Goal: Task Accomplishment & Management: Manage account settings

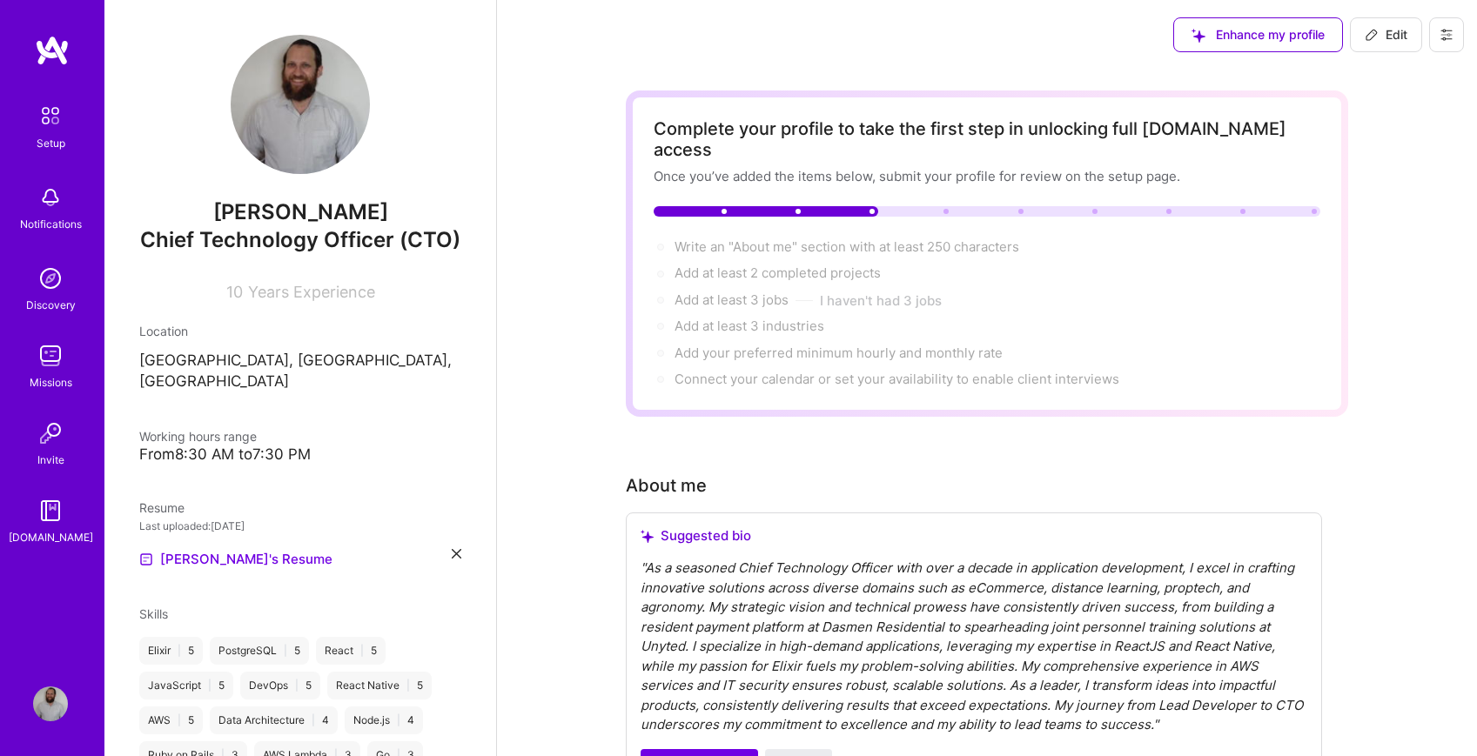
scroll to position [637, 0]
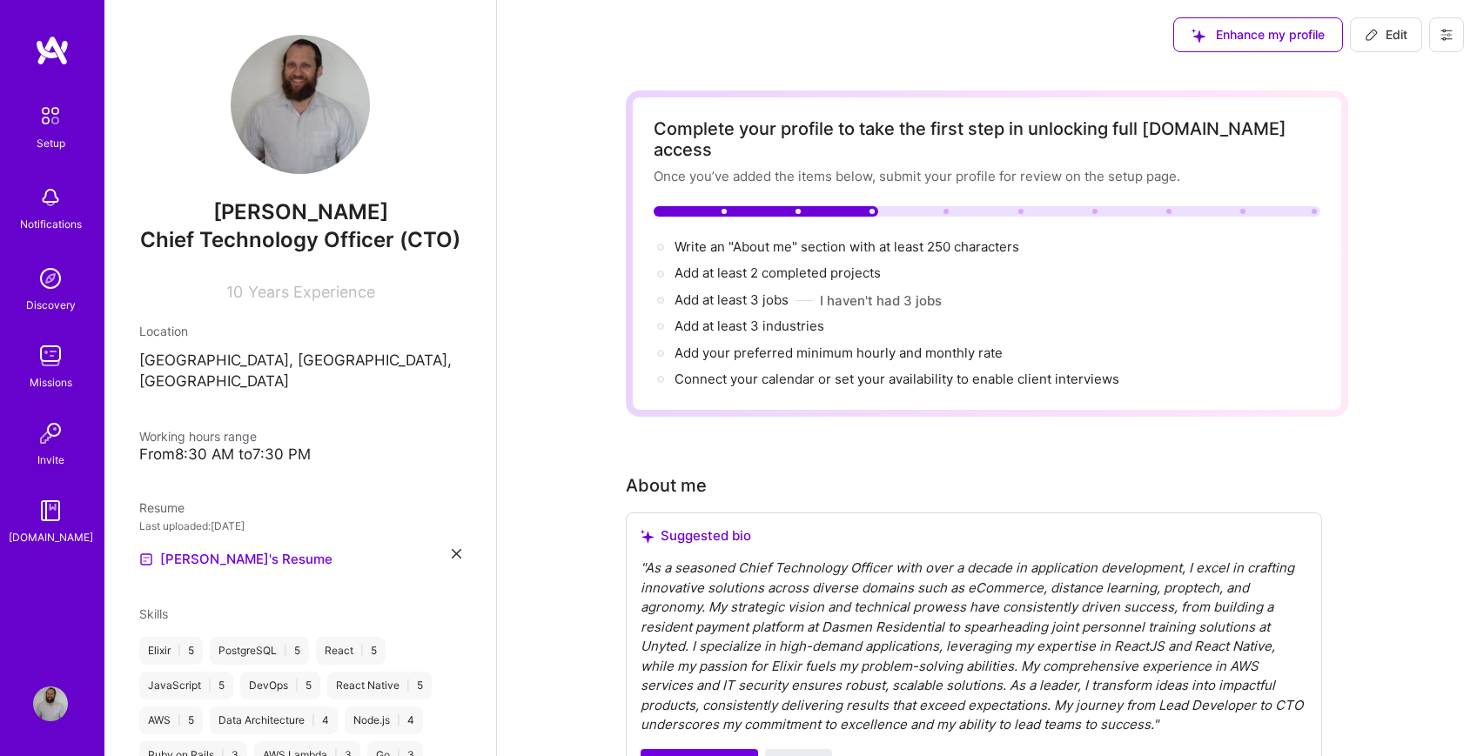
scroll to position [627, 0]
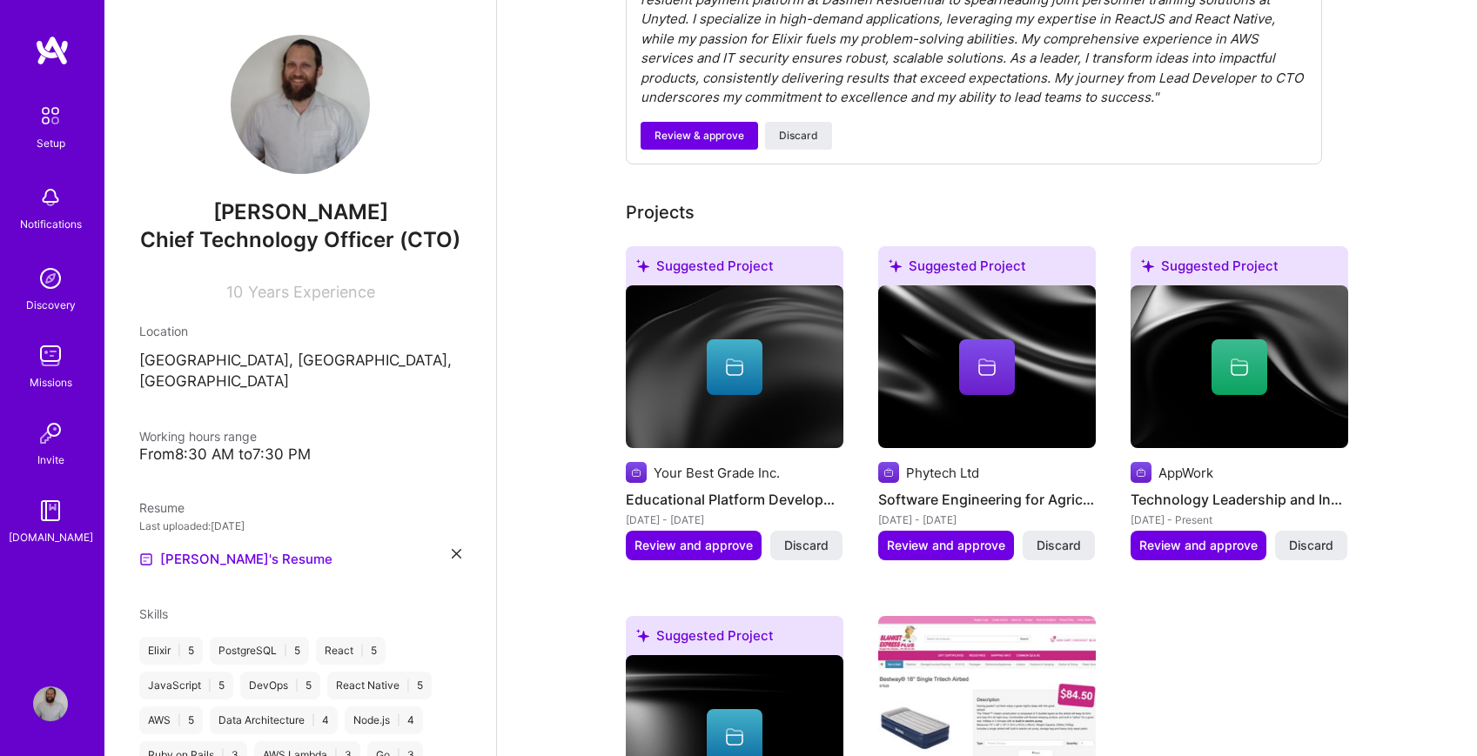
click at [314, 230] on span "Chief Technology Officer (CTO)" at bounding box center [300, 239] width 320 height 25
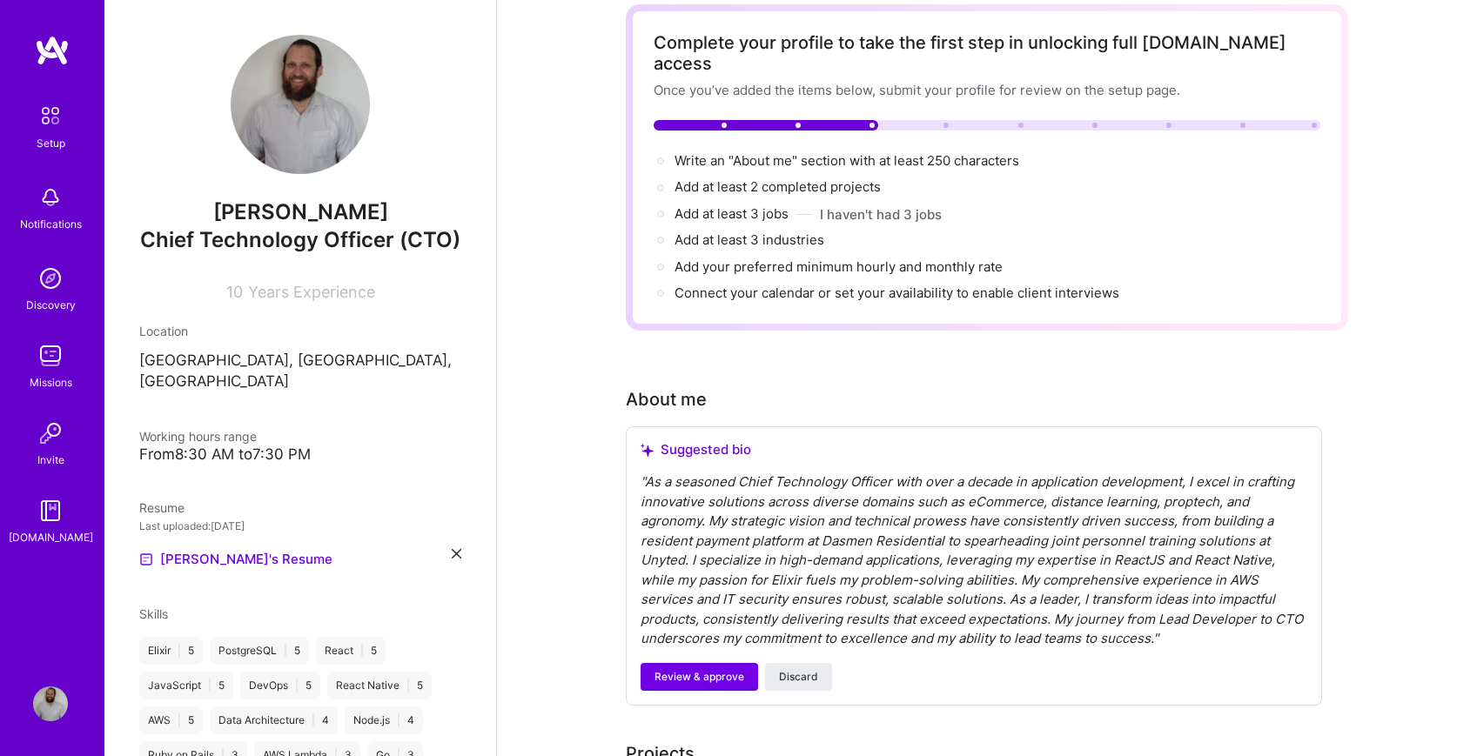
scroll to position [0, 0]
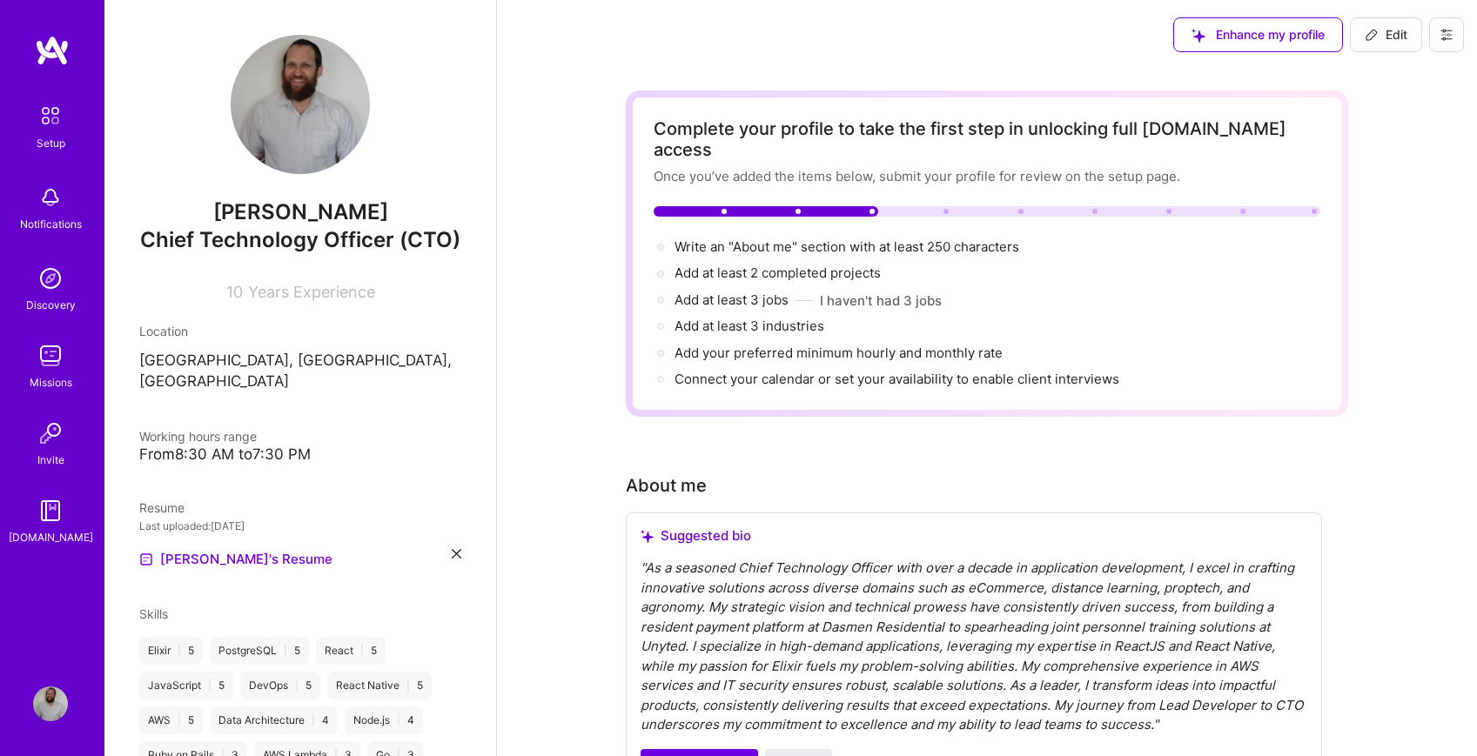
click at [1398, 45] on button "Edit" at bounding box center [1386, 34] width 72 height 35
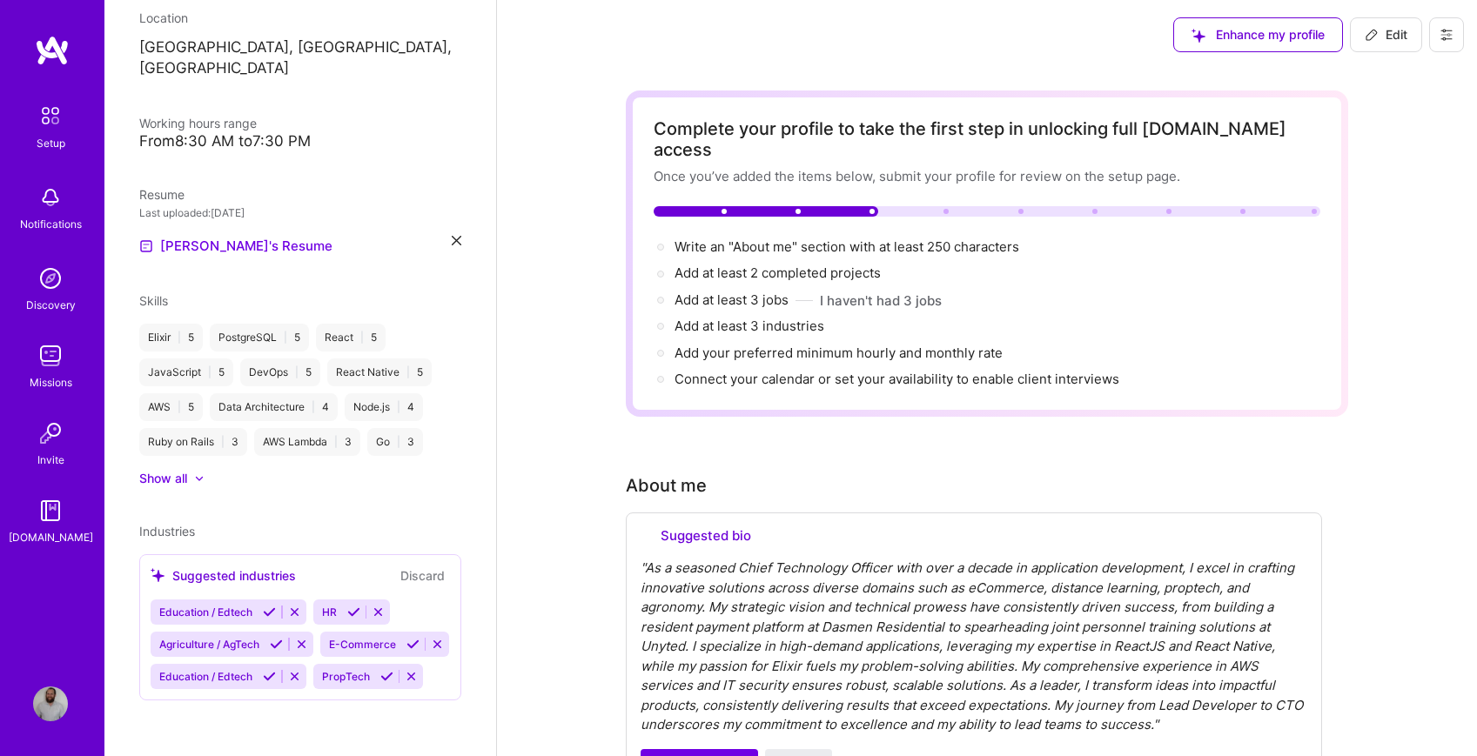
select select "US"
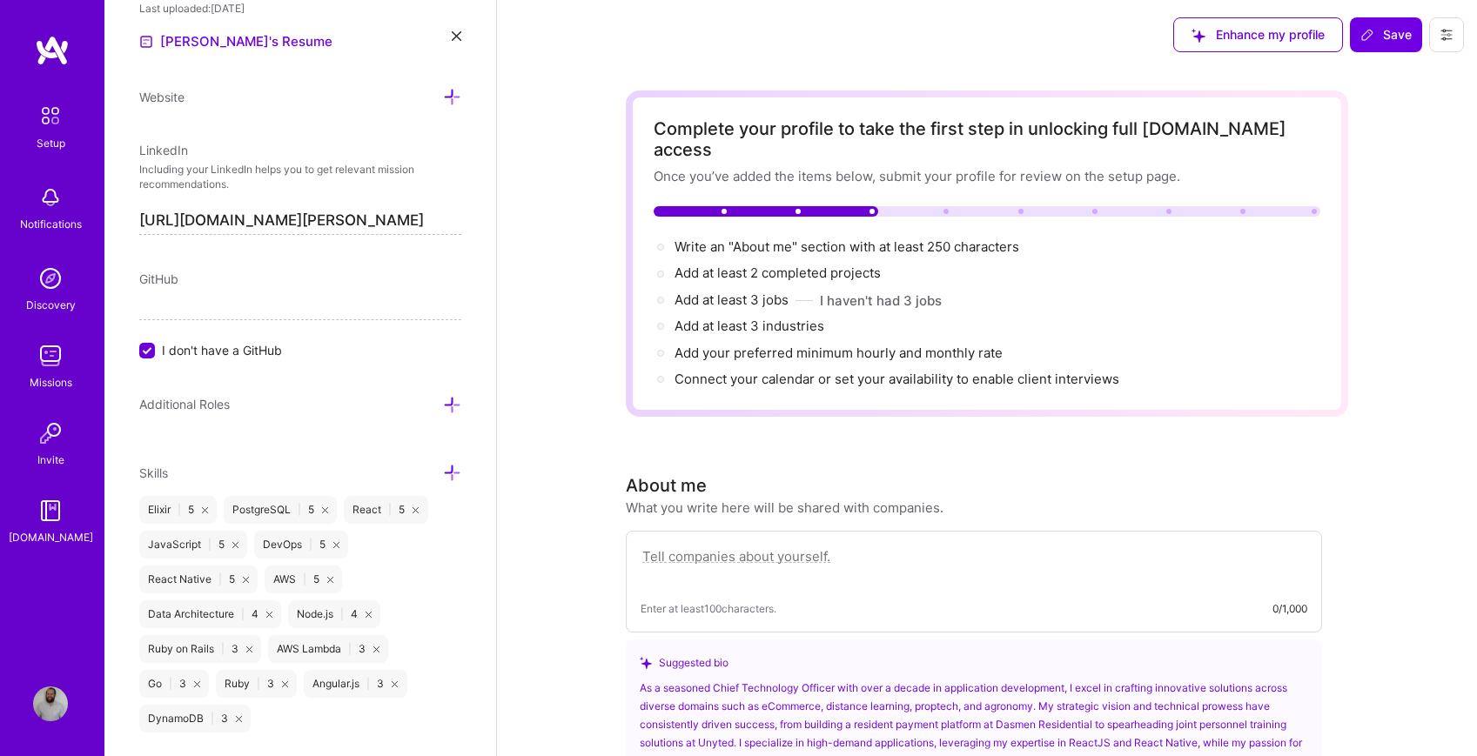
scroll to position [0, 0]
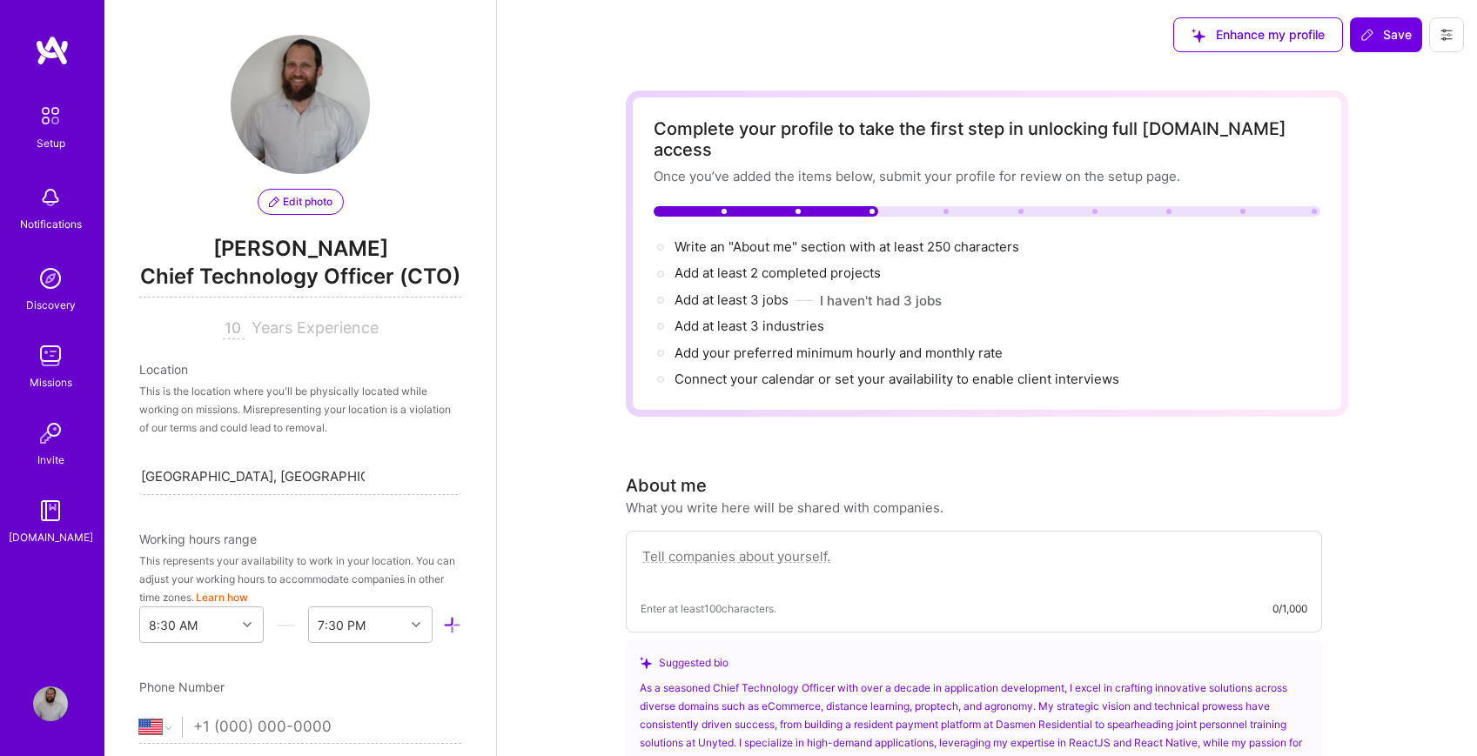
click at [168, 278] on span "Chief Technology Officer (CTO)" at bounding box center [300, 280] width 322 height 36
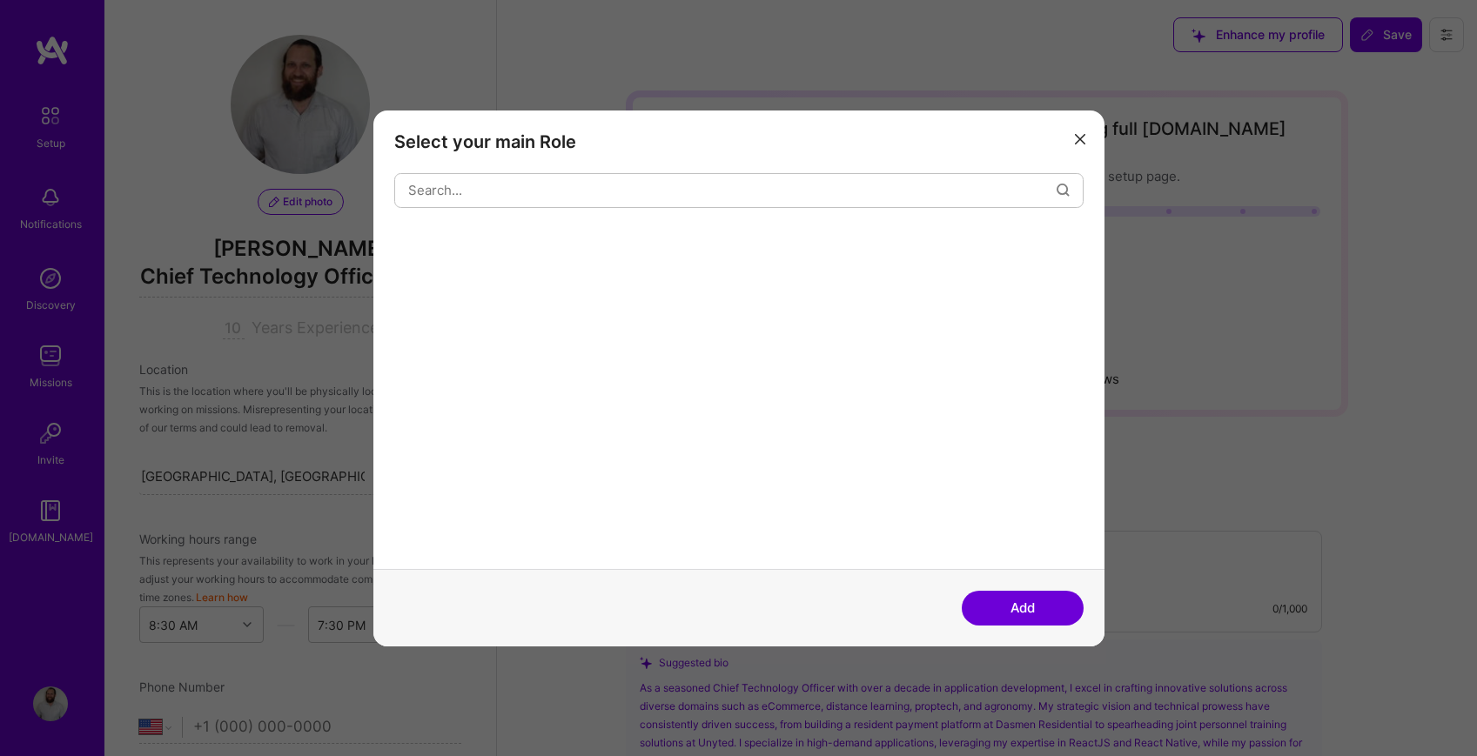
click at [168, 278] on div "Select your main Role Add" at bounding box center [738, 378] width 1477 height 756
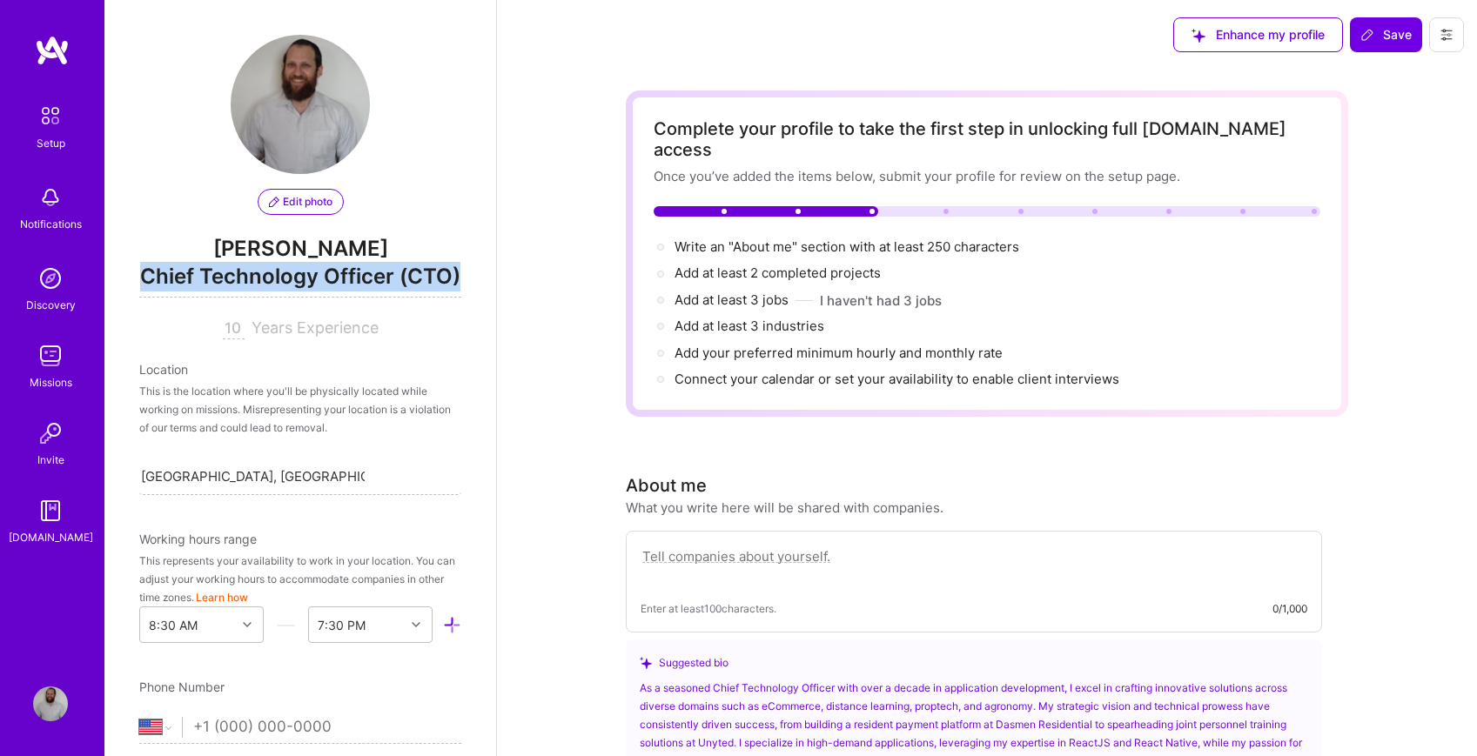
click at [168, 278] on span "Chief Technology Officer (CTO)" at bounding box center [300, 280] width 322 height 36
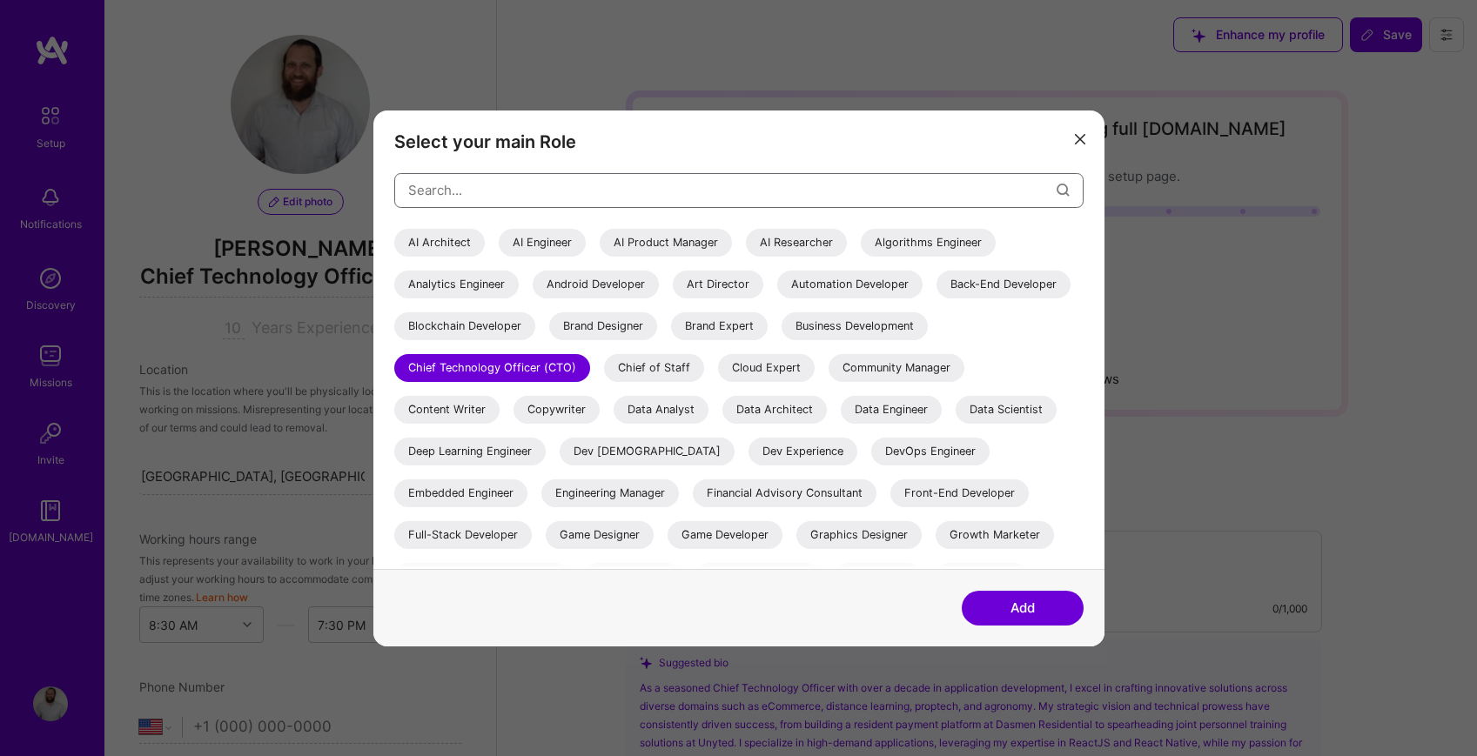
click at [540, 188] on input "modal" at bounding box center [732, 190] width 648 height 44
type input "head"
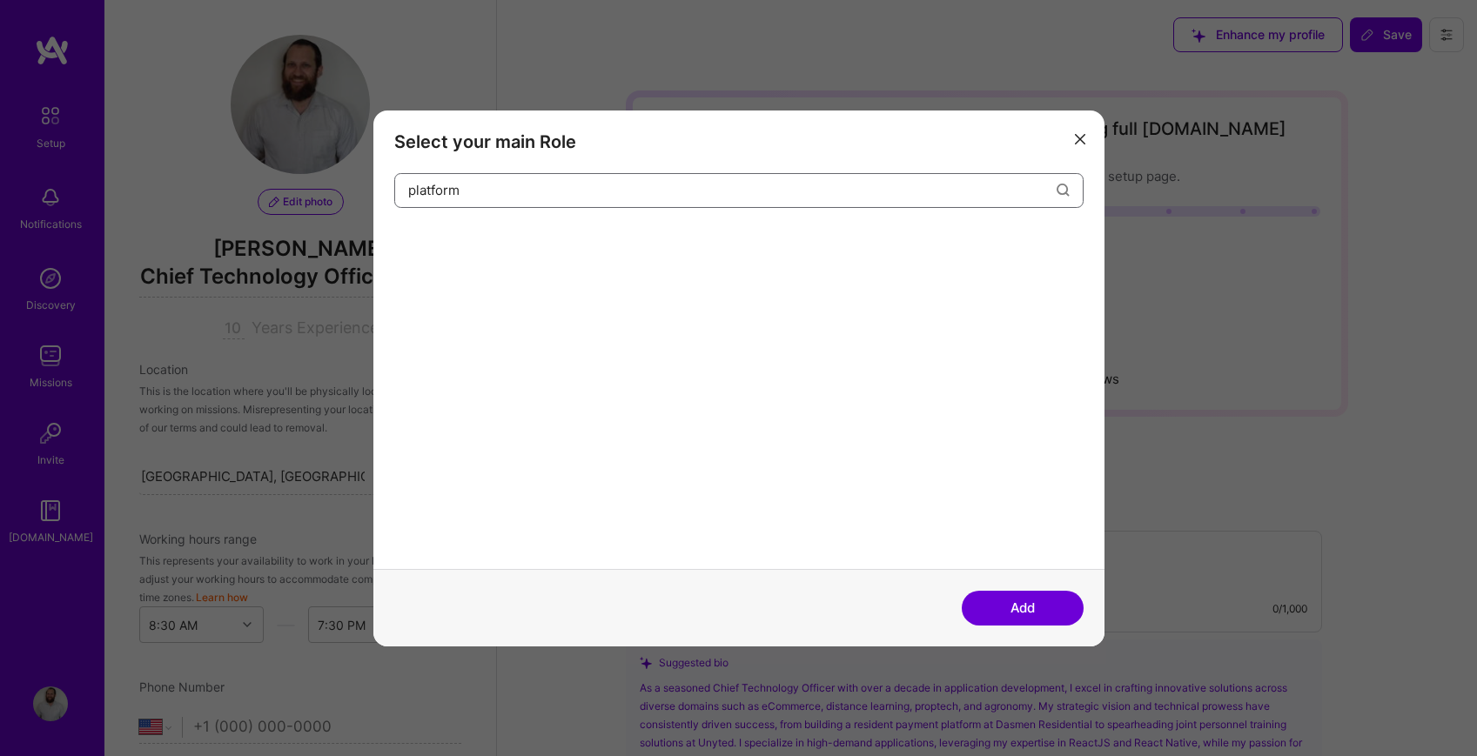
type input "platfor"
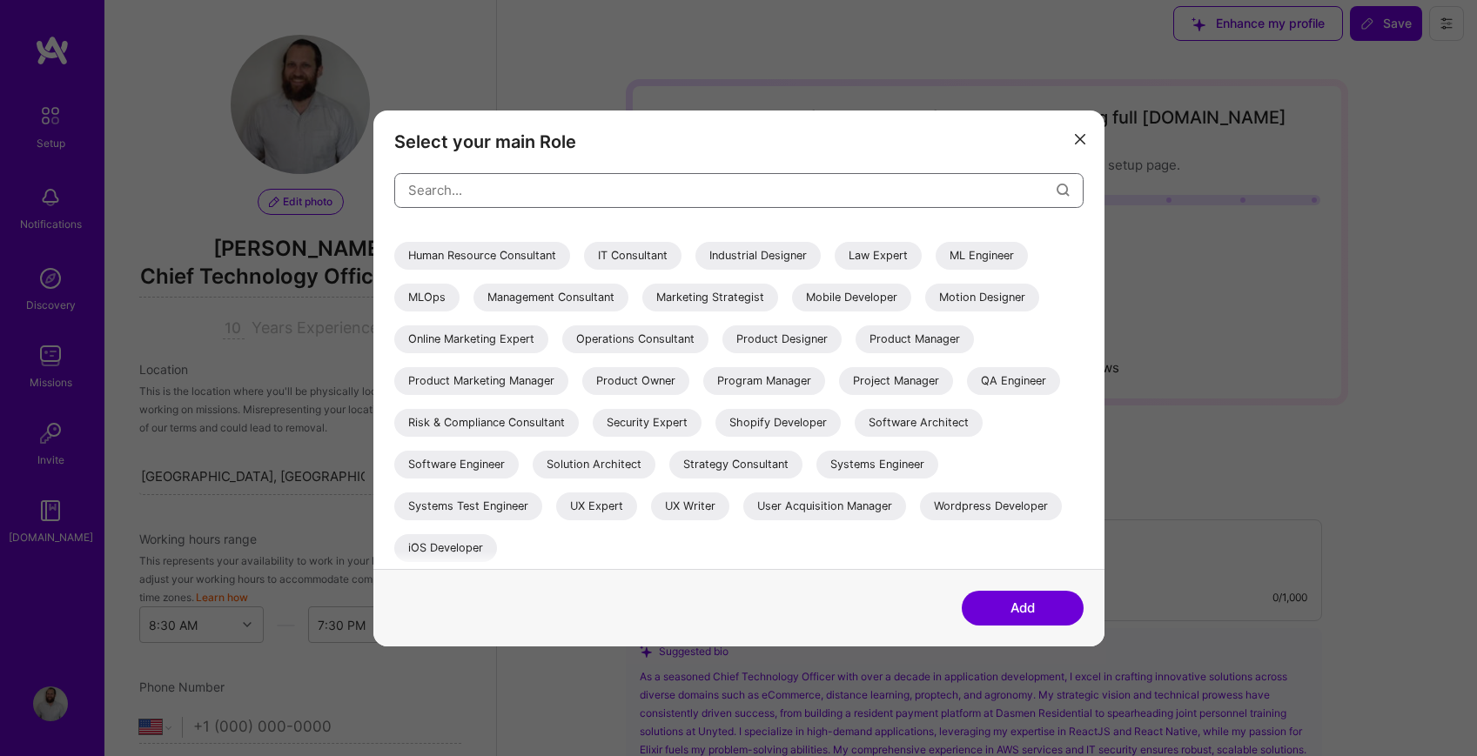
scroll to position [15, 0]
click at [955, 422] on div "Software Architect" at bounding box center [919, 422] width 128 height 28
click at [913, 421] on div "Software Architect" at bounding box center [919, 422] width 128 height 28
click at [1037, 626] on div "Add" at bounding box center [738, 607] width 731 height 77
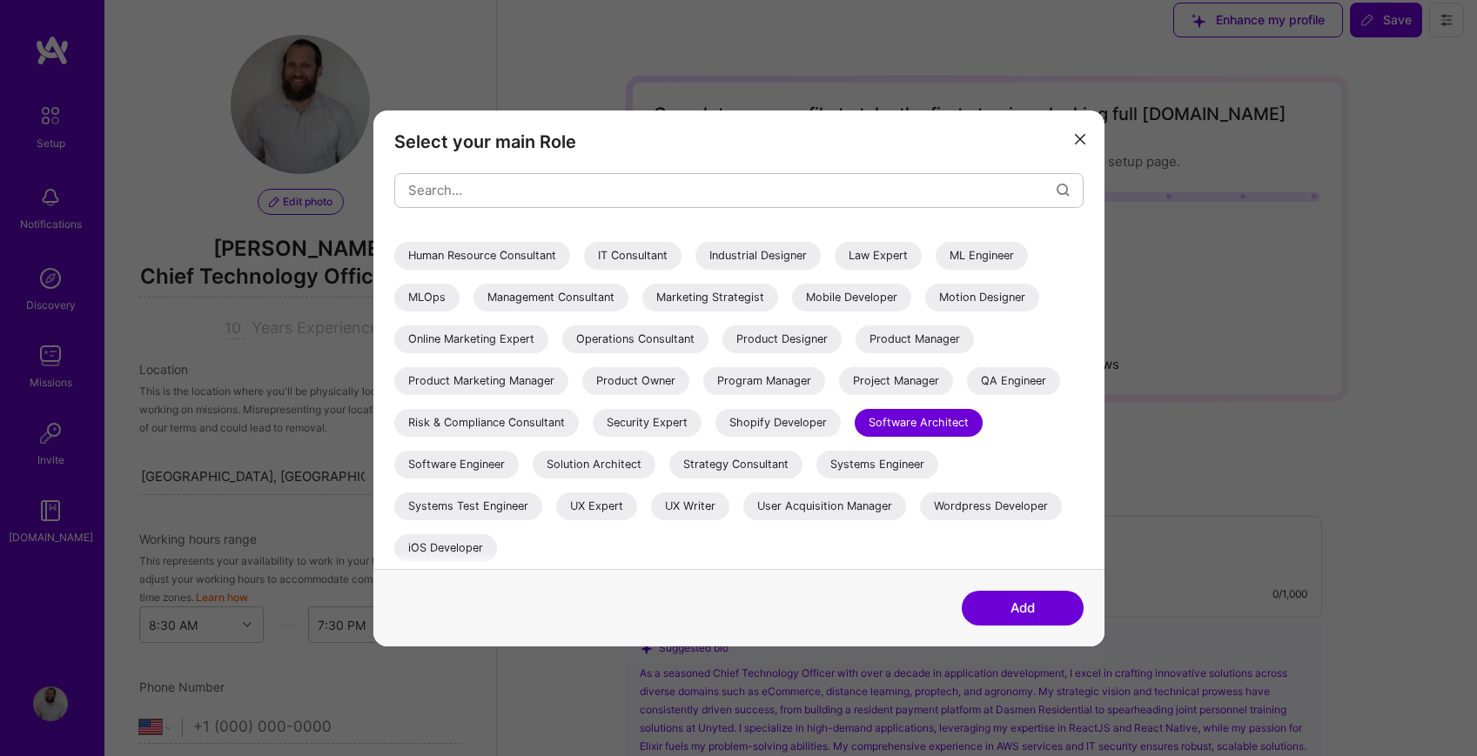
click at [1034, 613] on button "Add" at bounding box center [1023, 608] width 122 height 35
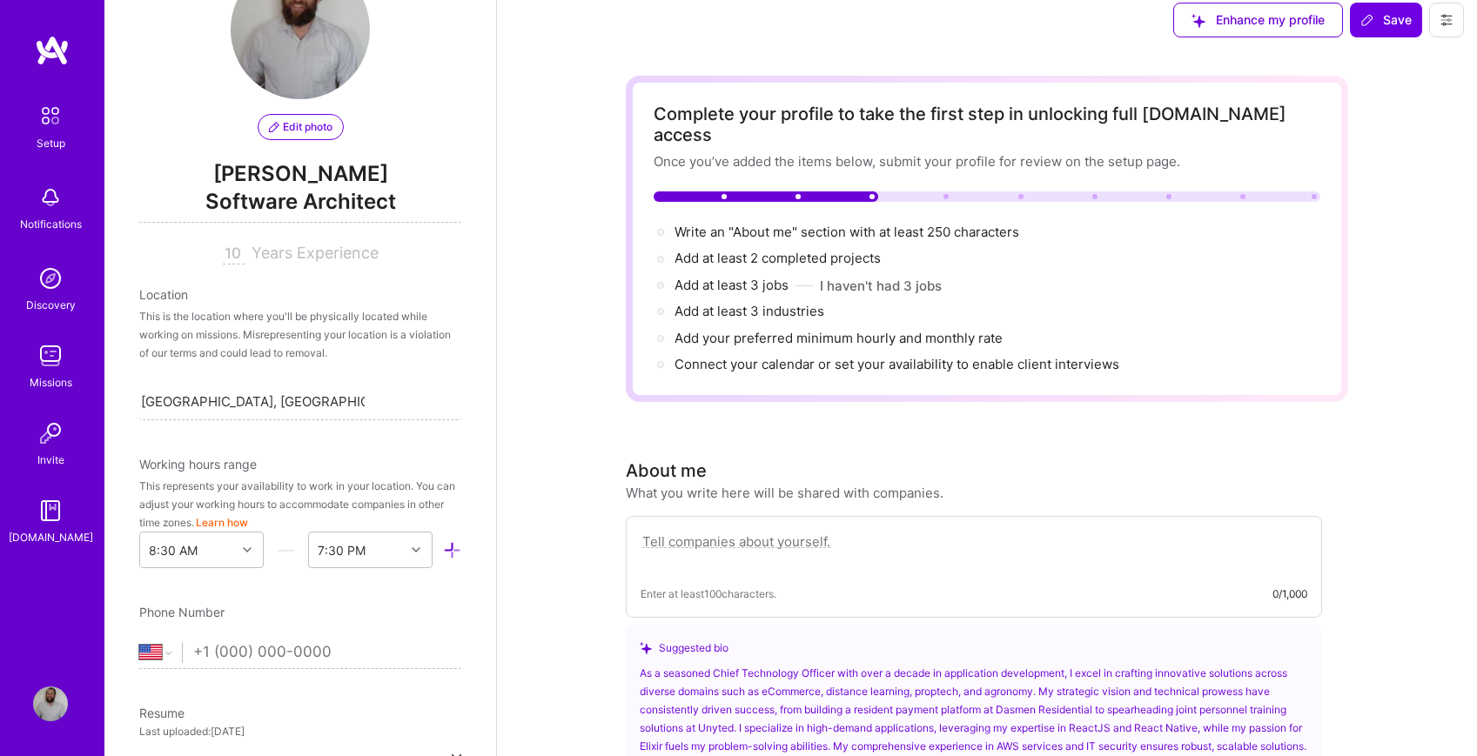
scroll to position [0, 0]
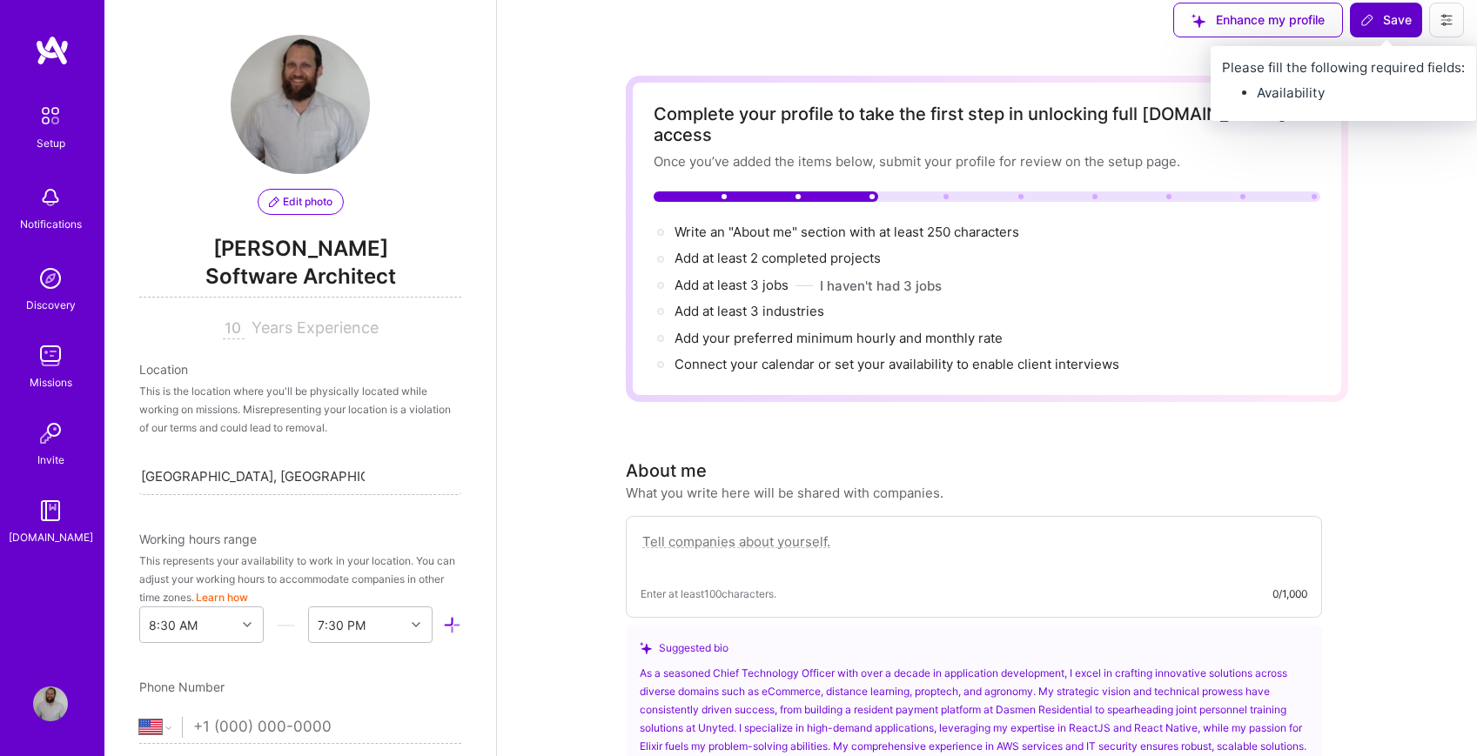
click at [1371, 10] on button "Save" at bounding box center [1386, 20] width 72 height 35
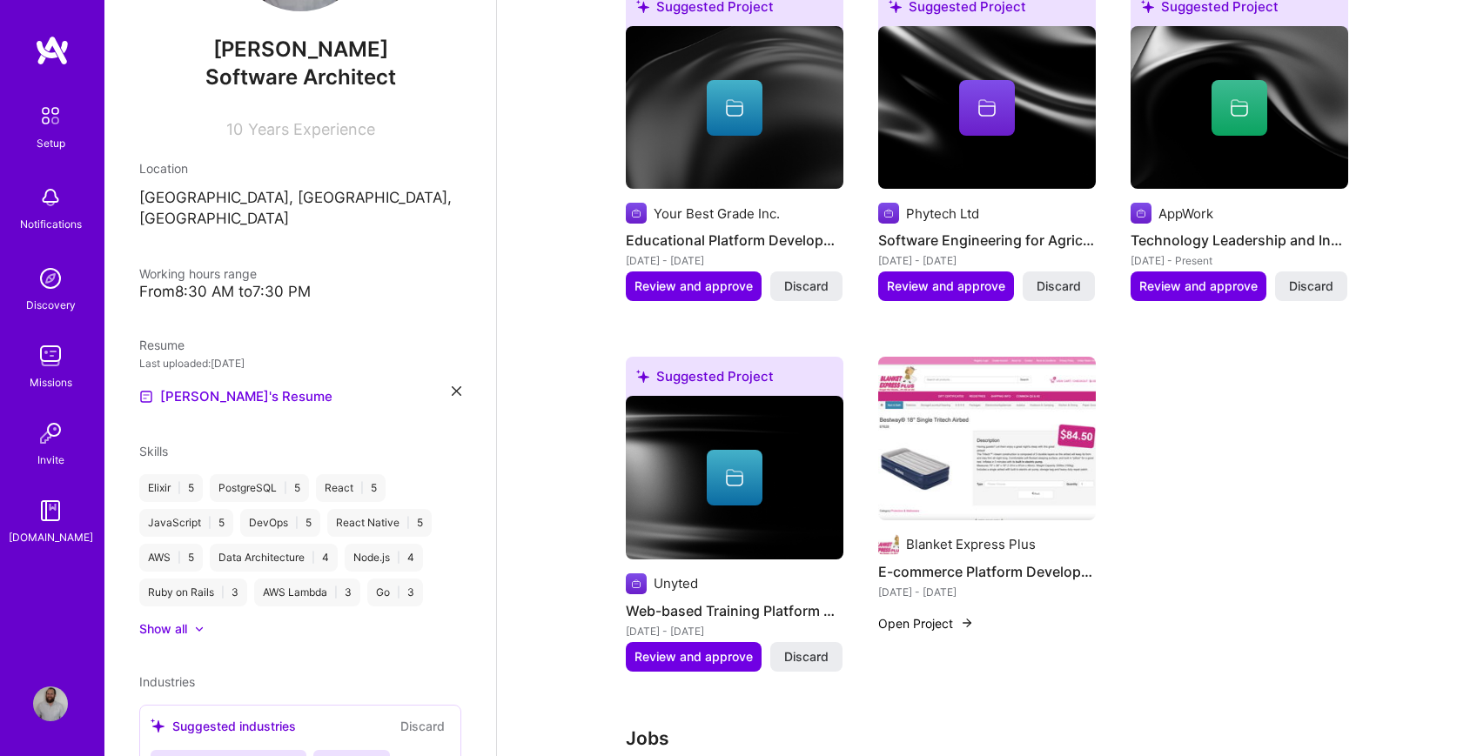
scroll to position [883, 0]
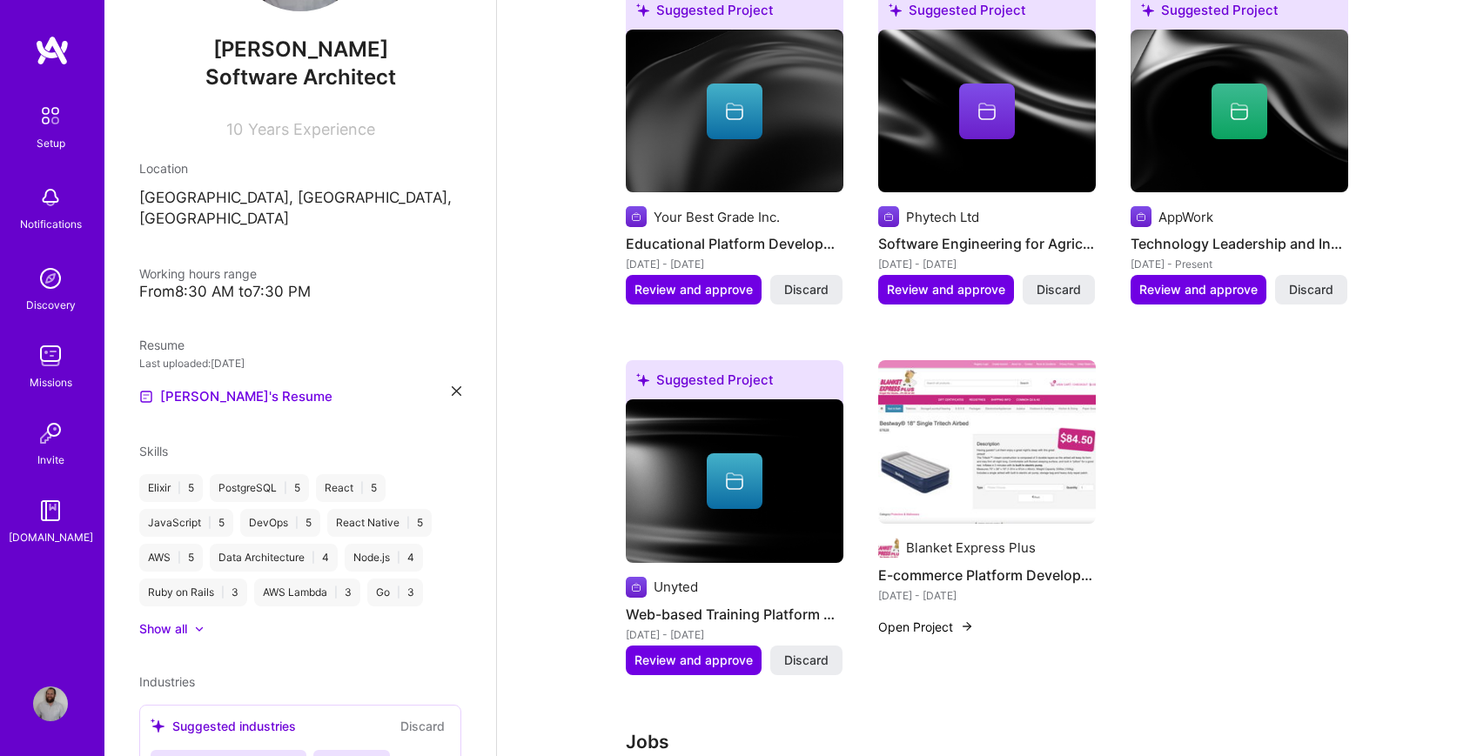
click at [725, 471] on icon at bounding box center [734, 481] width 21 height 21
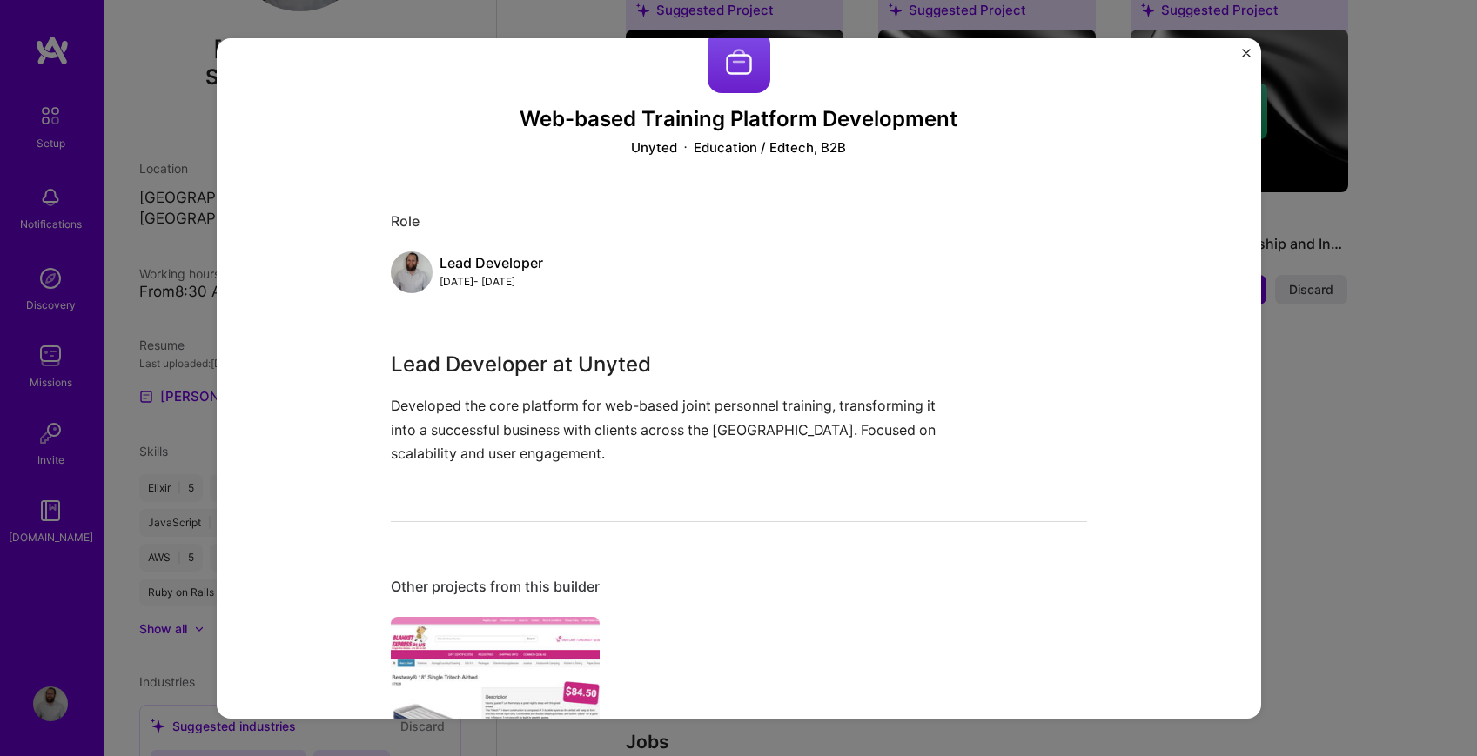
scroll to position [27, 0]
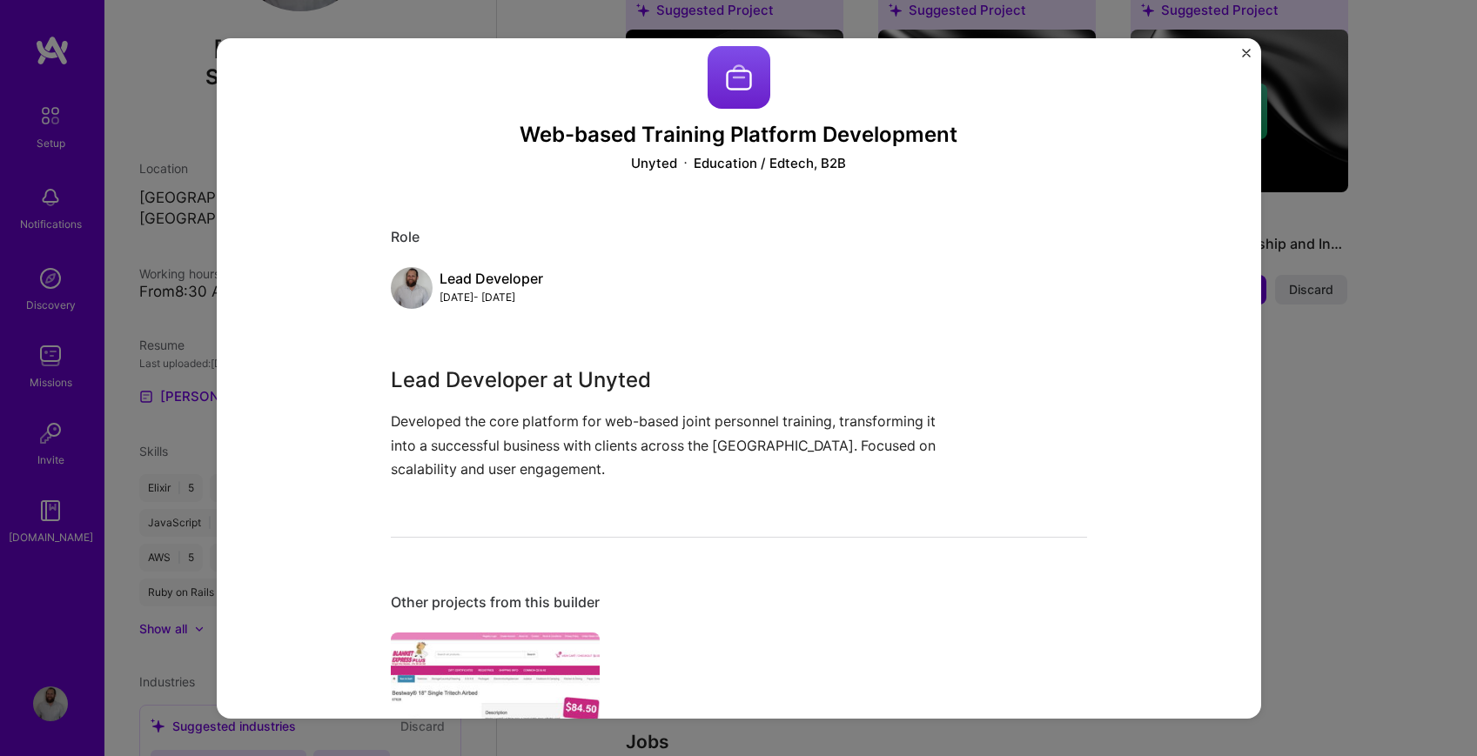
click at [479, 453] on p "Developed the core platform for web-based joint personnel training, transformin…" at bounding box center [674, 445] width 566 height 71
click at [468, 460] on p "Developed the core platform for web-based joint personnel training, transformin…" at bounding box center [674, 445] width 566 height 71
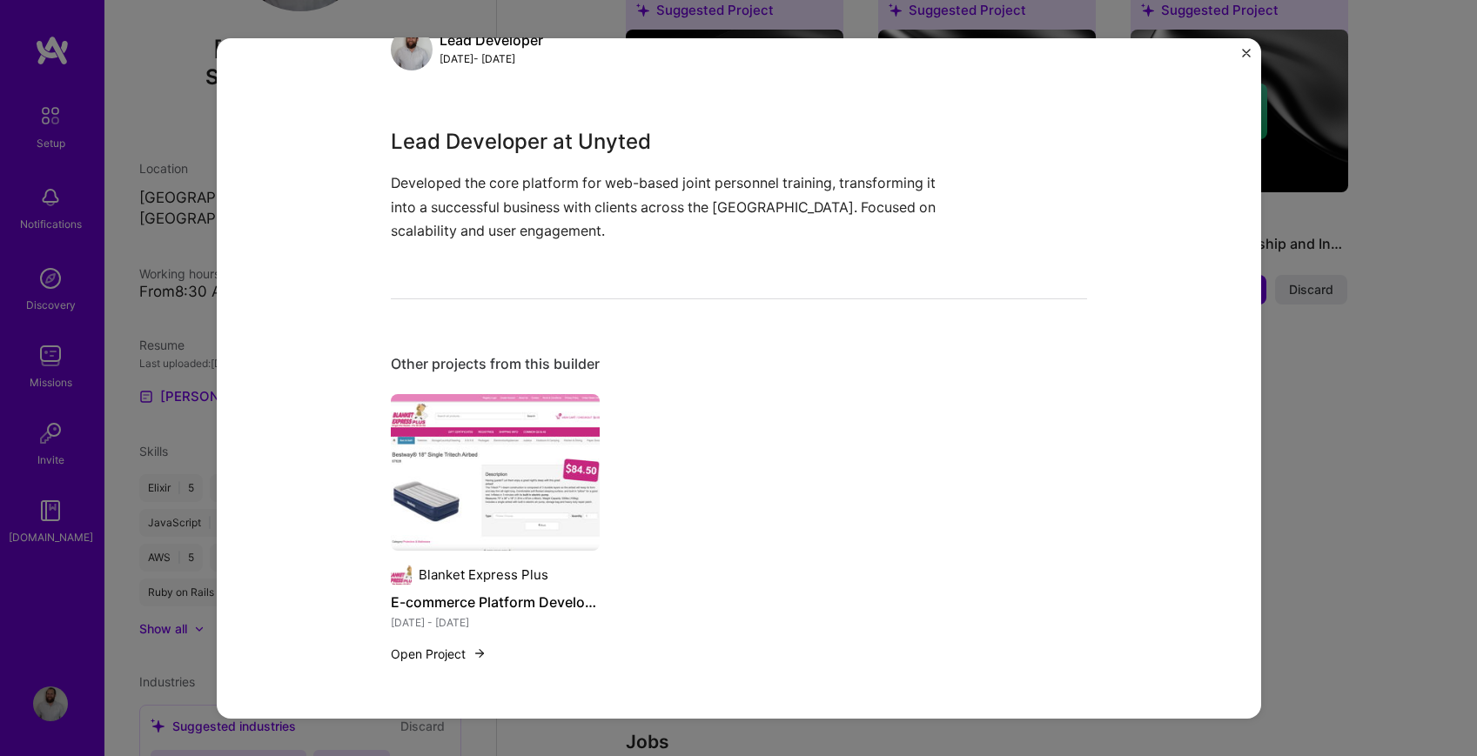
scroll to position [0, 0]
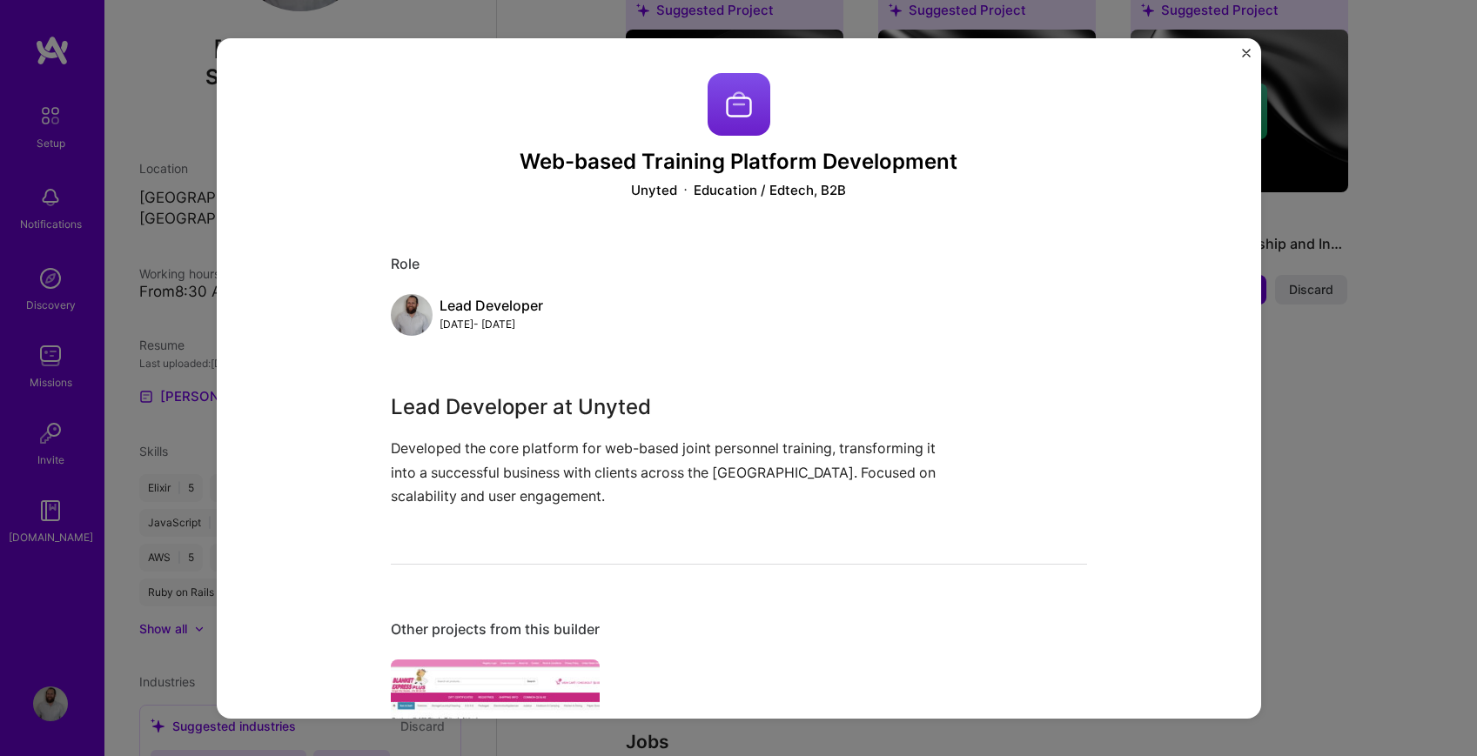
click at [1242, 49] on img "Close" at bounding box center [1246, 52] width 9 height 9
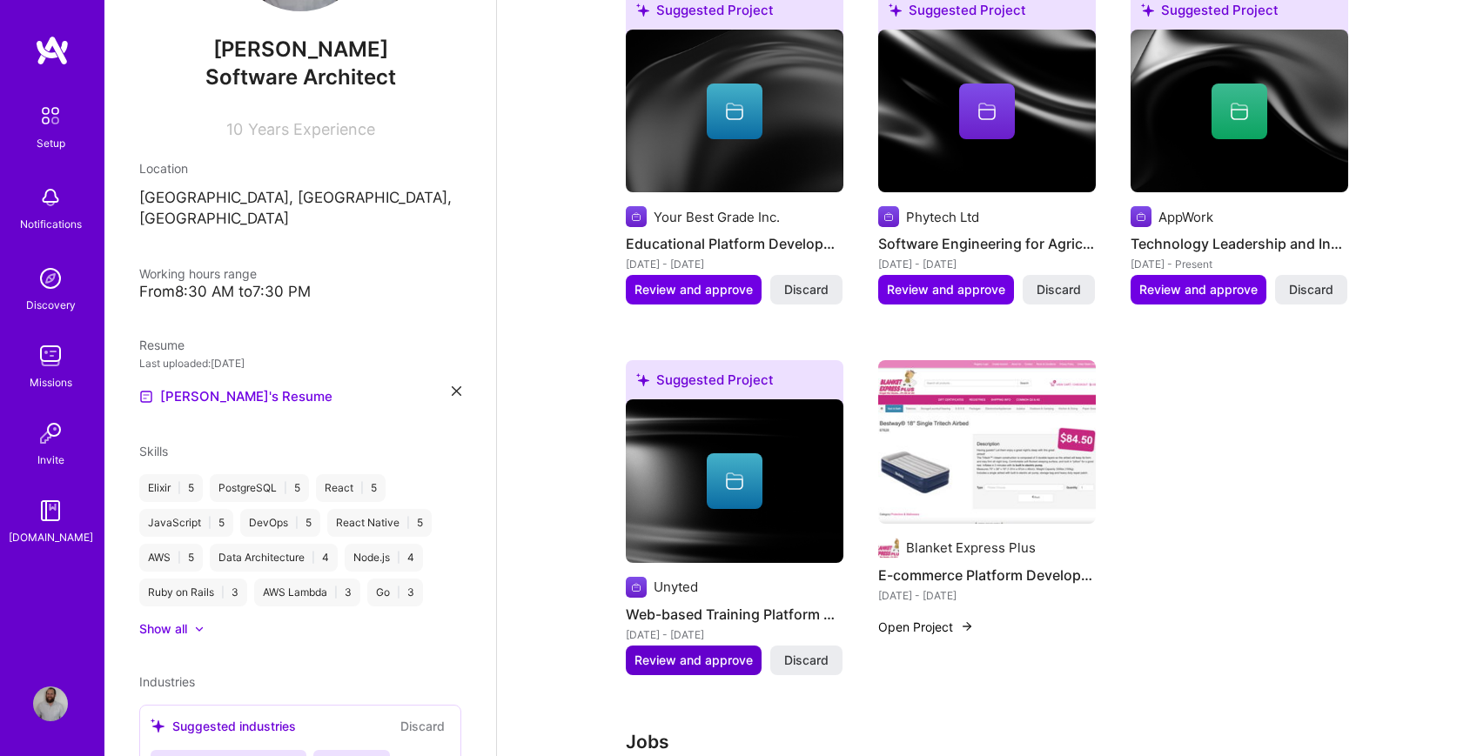
click at [681, 652] on span "Review and approve" at bounding box center [693, 660] width 118 height 17
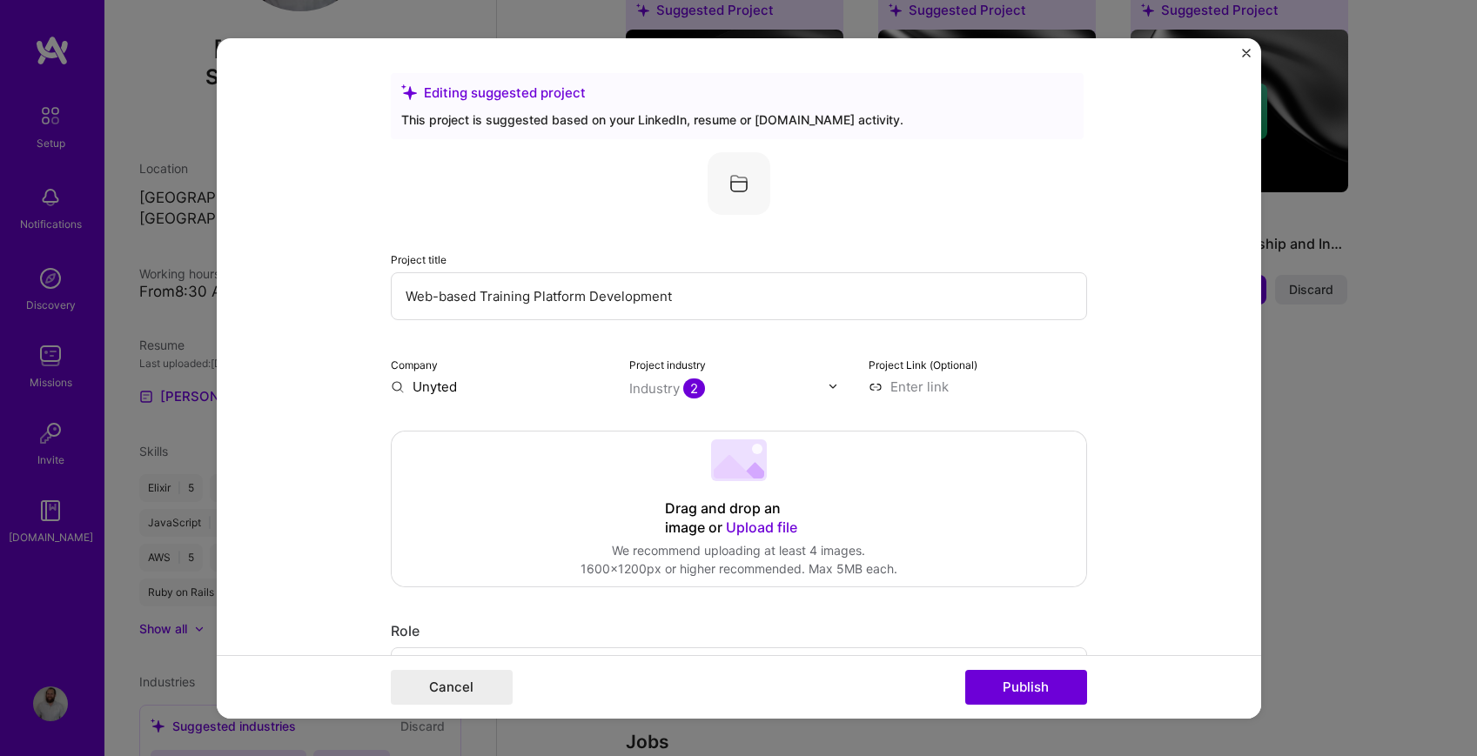
click at [494, 293] on input "Web-based Training Platform Development" at bounding box center [739, 296] width 696 height 48
paste input "https://unyted.co/"
type input "Unyted: Web-based Distance Learning Platform"
click at [658, 394] on div "Industry 2" at bounding box center [667, 388] width 76 height 18
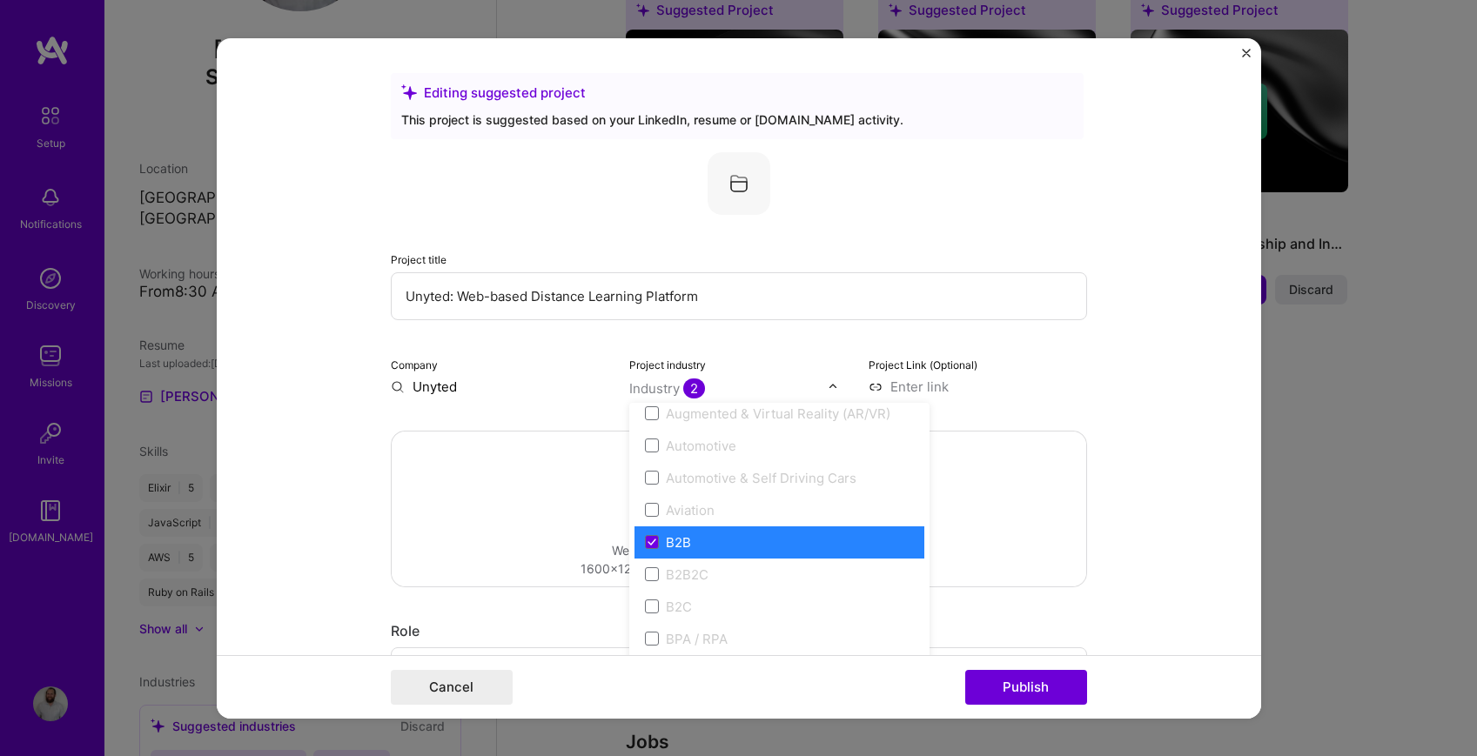
scroll to position [364, 0]
click at [542, 386] on input "Unyted" at bounding box center [500, 386] width 218 height 18
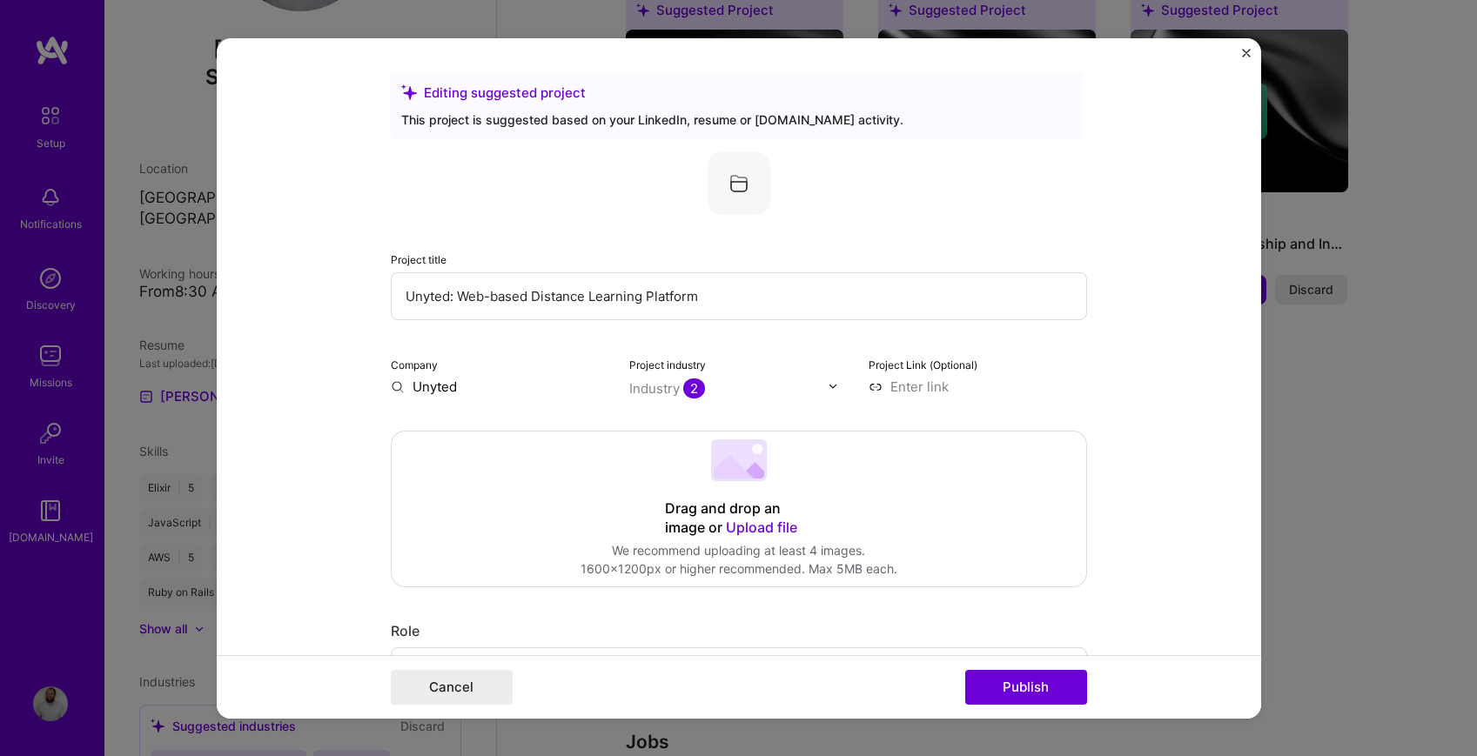
click at [924, 385] on input at bounding box center [977, 386] width 218 height 18
paste input "https://unyted.co/"
type input "https://unyted.co/"
click at [819, 352] on div "Project title Unyted: Web-based Distance Learning Platform Company Unyted Proje…" at bounding box center [739, 273] width 696 height 244
click at [443, 391] on input "Unyted" at bounding box center [500, 386] width 218 height 18
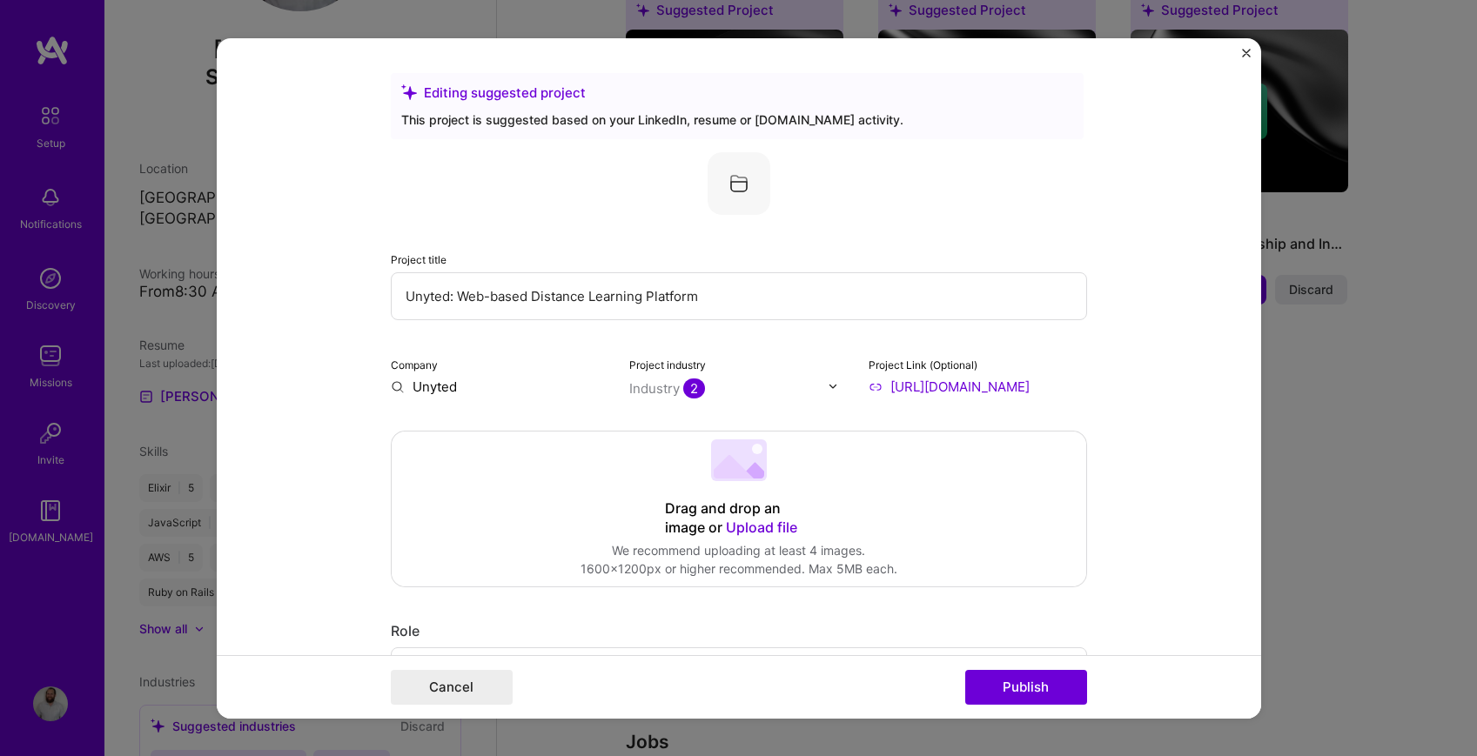
click at [674, 504] on div "Drag and drop an image or Upload file" at bounding box center [739, 518] width 148 height 38
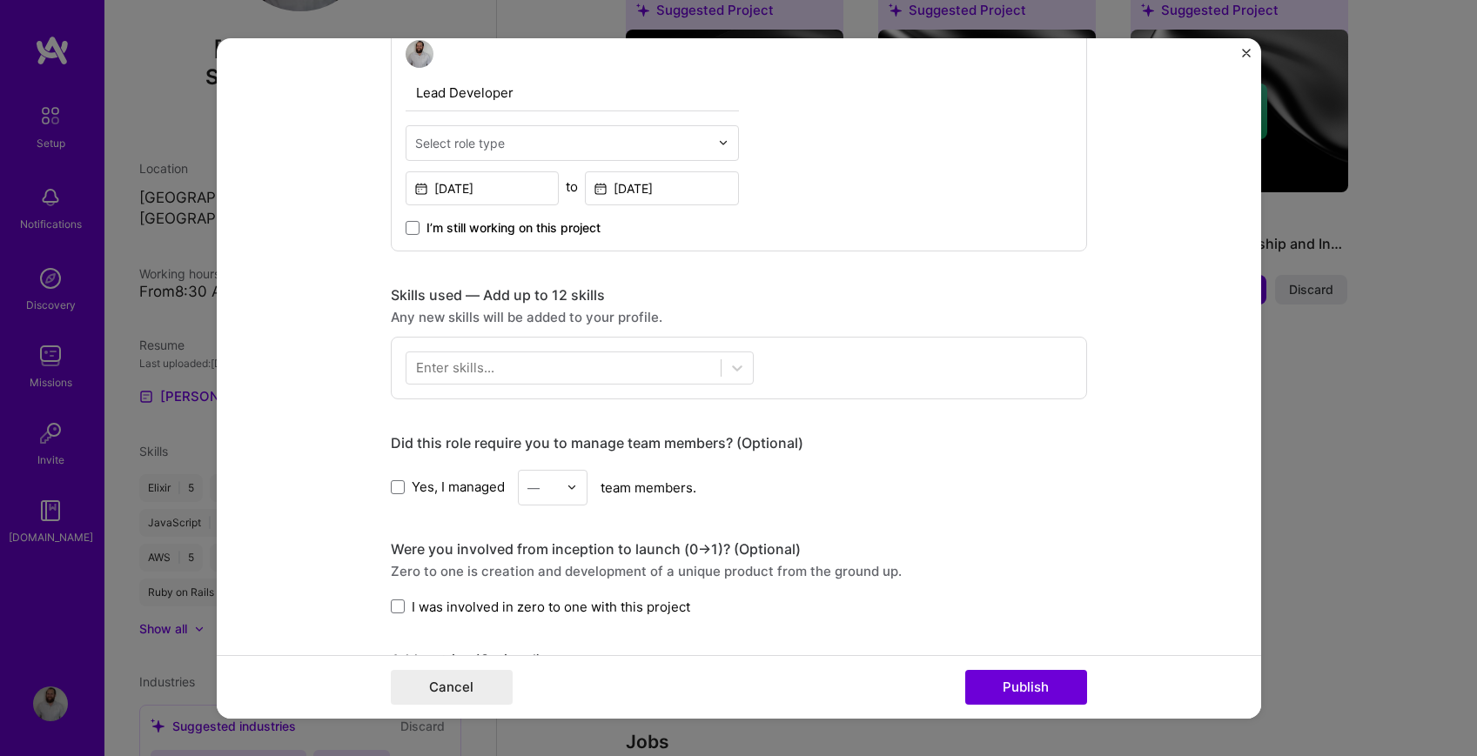
scroll to position [625, 0]
click at [449, 373] on div "Enter skills..." at bounding box center [455, 365] width 78 height 18
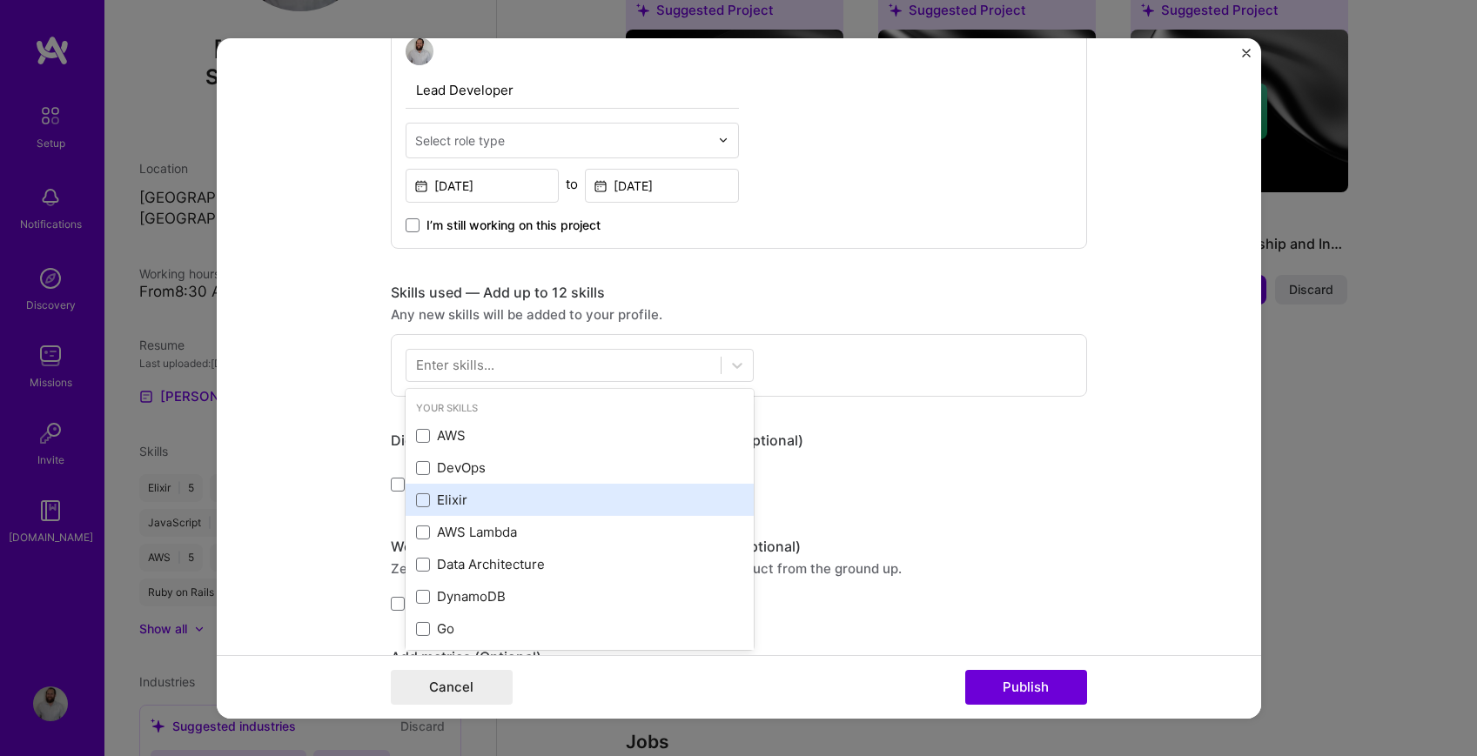
click at [453, 496] on div "Elixir" at bounding box center [579, 500] width 327 height 18
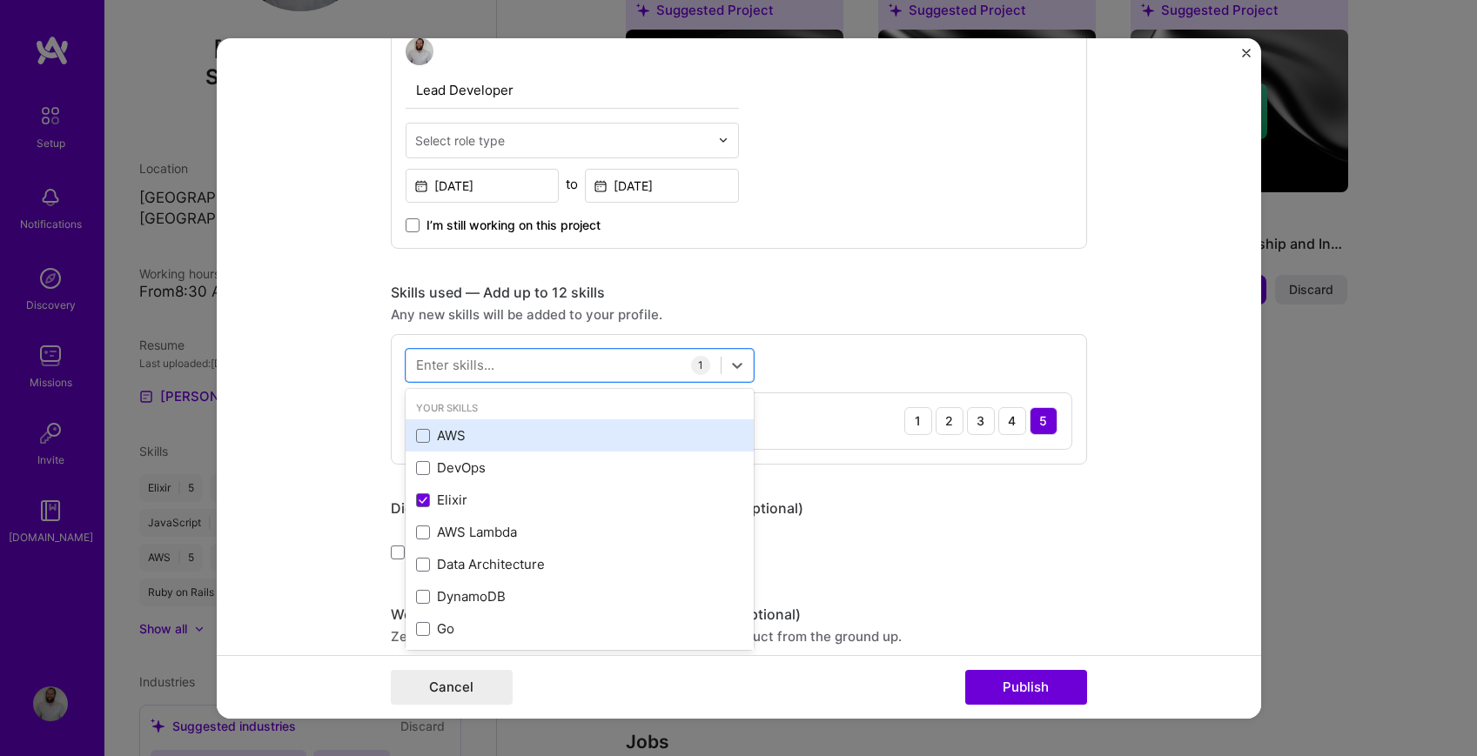
click at [480, 434] on div "AWS" at bounding box center [579, 435] width 327 height 18
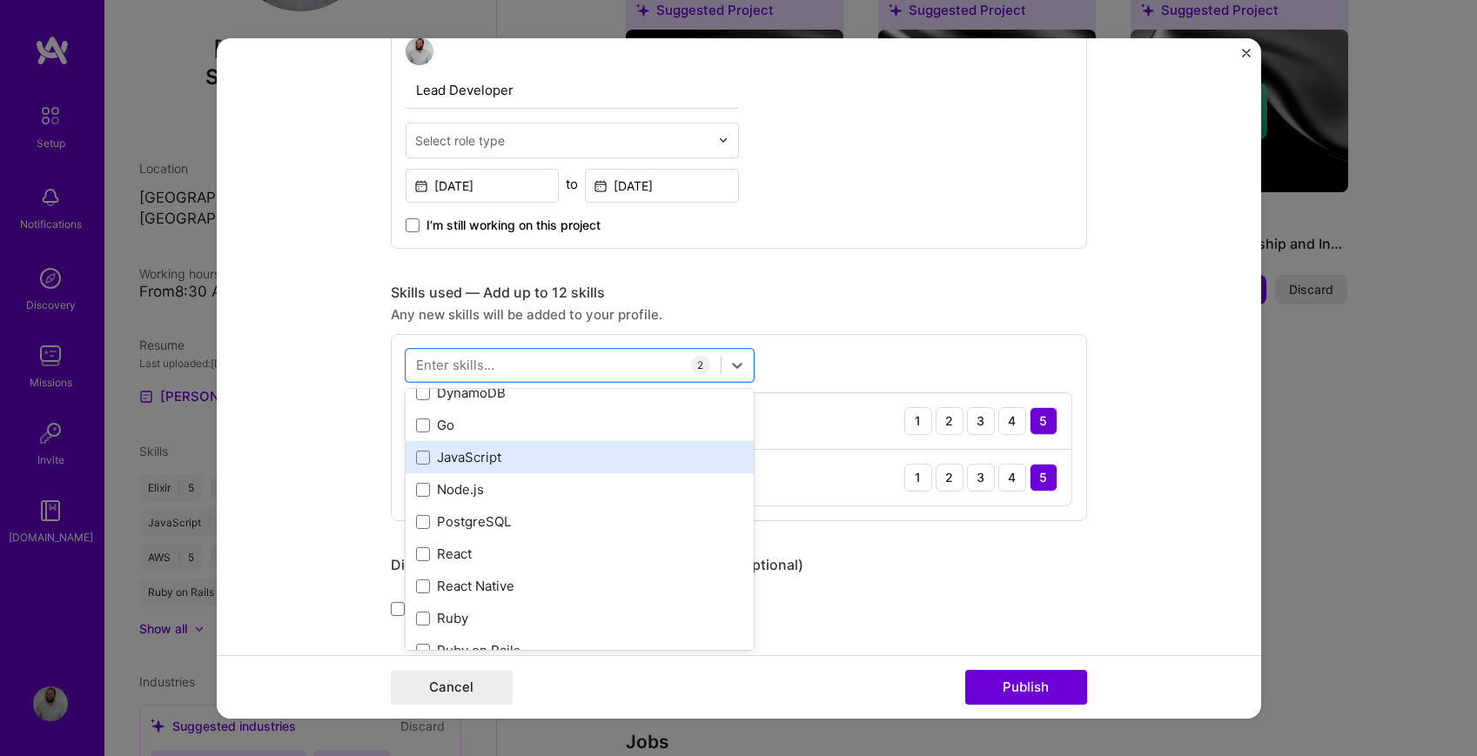
scroll to position [208, 0]
click at [476, 464] on div "JavaScript" at bounding box center [580, 453] width 348 height 32
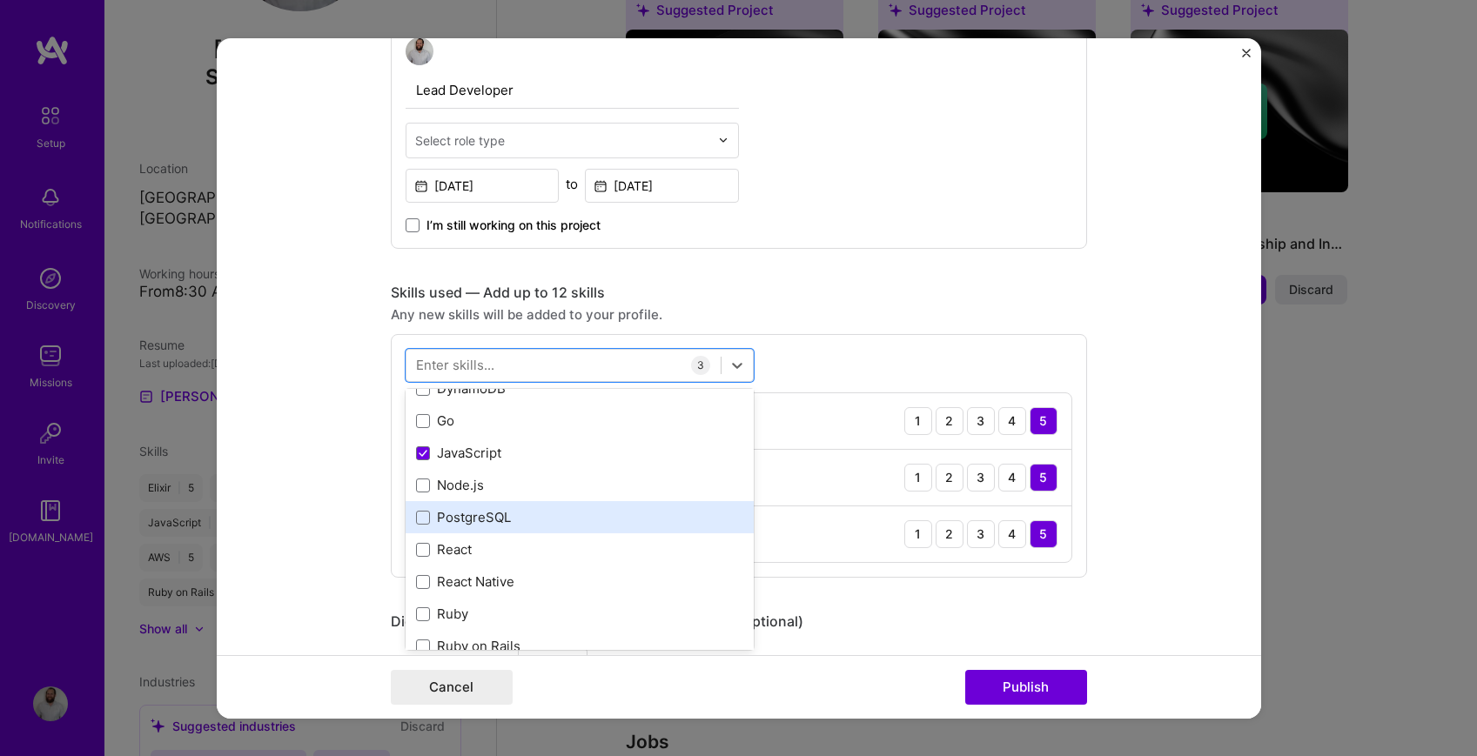
click at [475, 508] on div "PostgreSQL" at bounding box center [580, 517] width 348 height 32
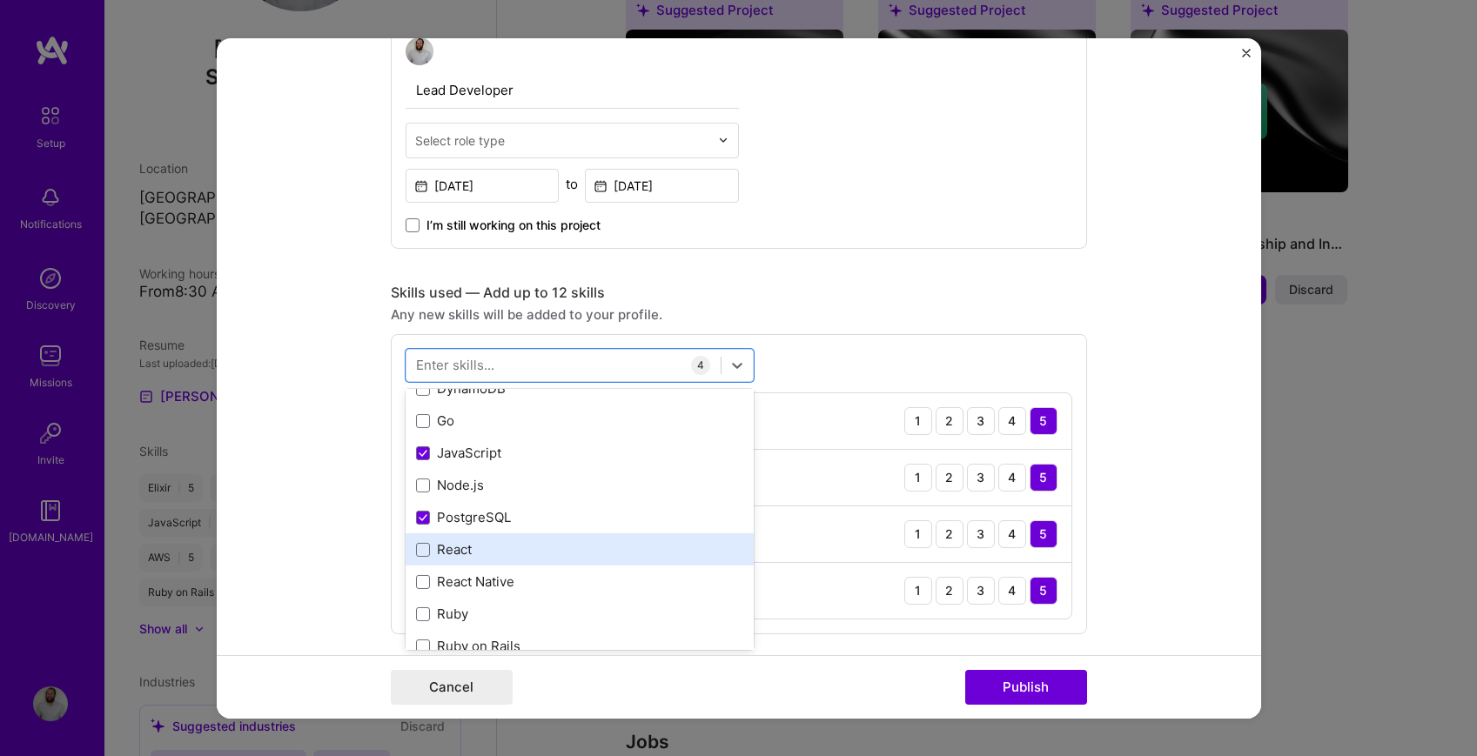
click at [475, 557] on div "React" at bounding box center [579, 549] width 327 height 18
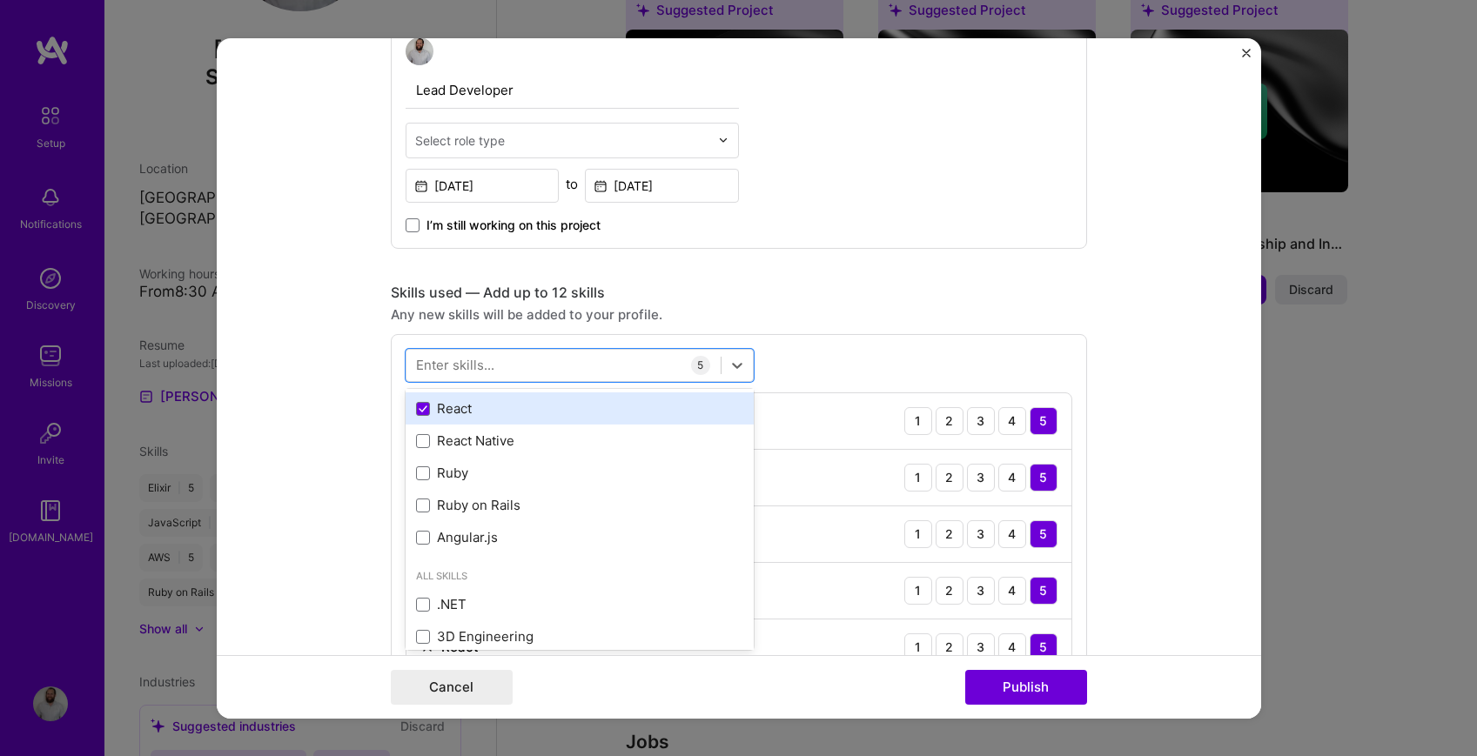
scroll to position [352, 0]
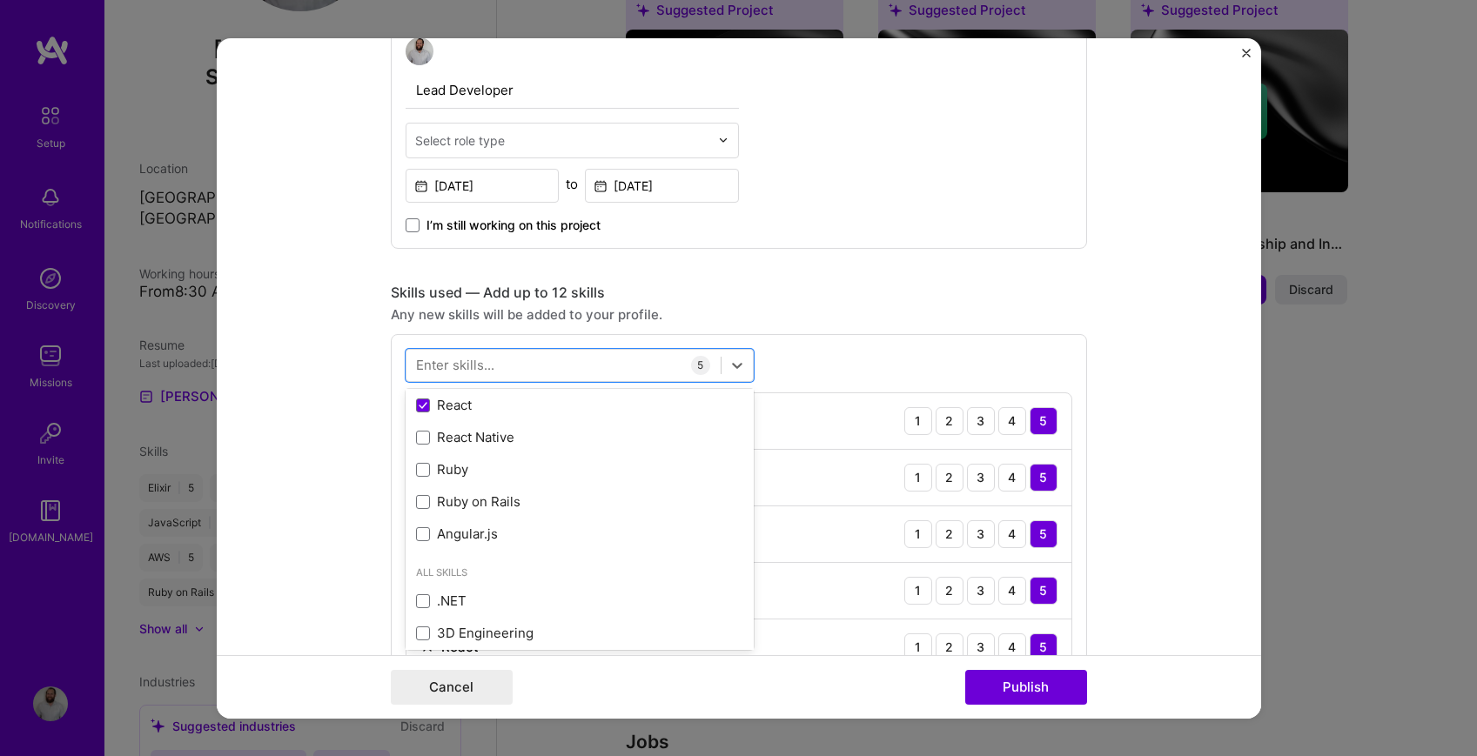
click at [876, 323] on div "Any new skills will be added to your profile." at bounding box center [739, 314] width 696 height 18
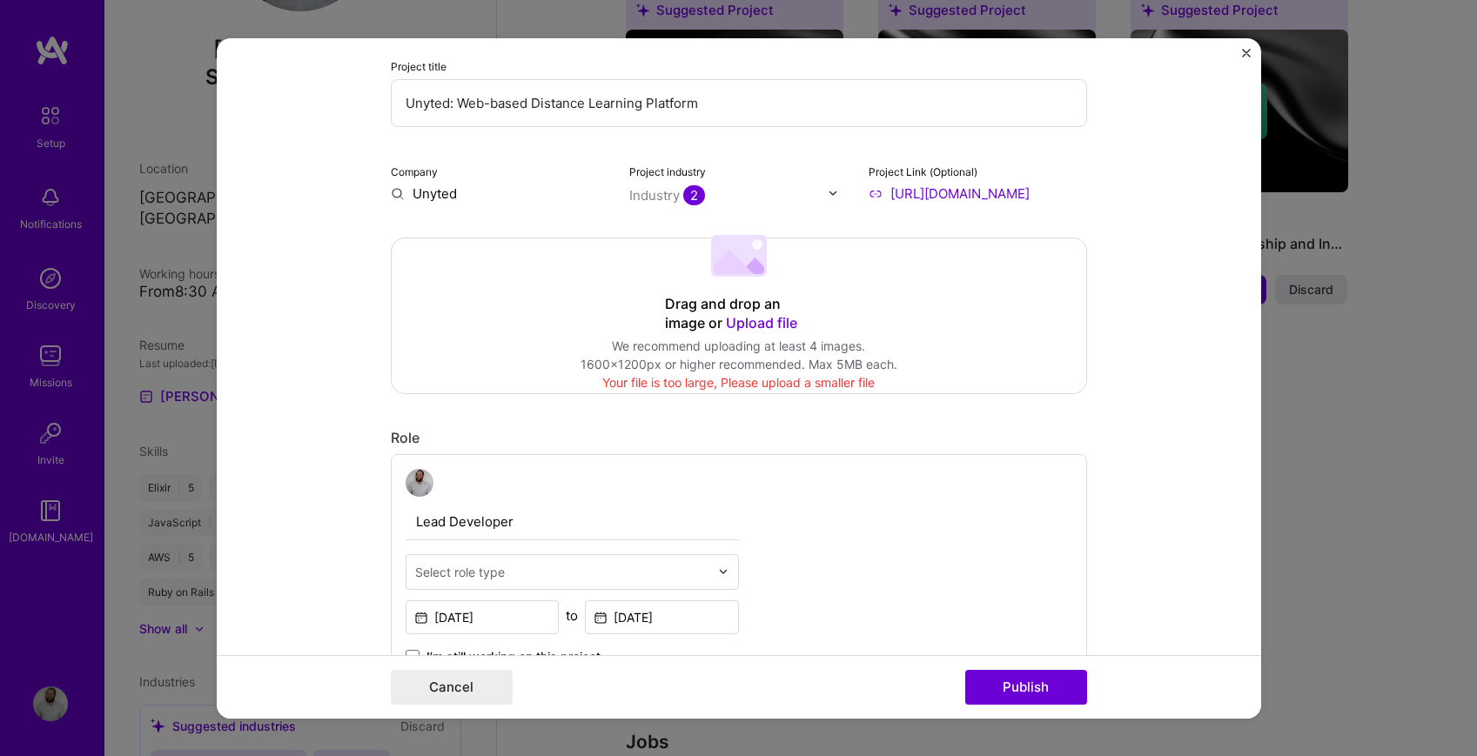
scroll to position [188, 0]
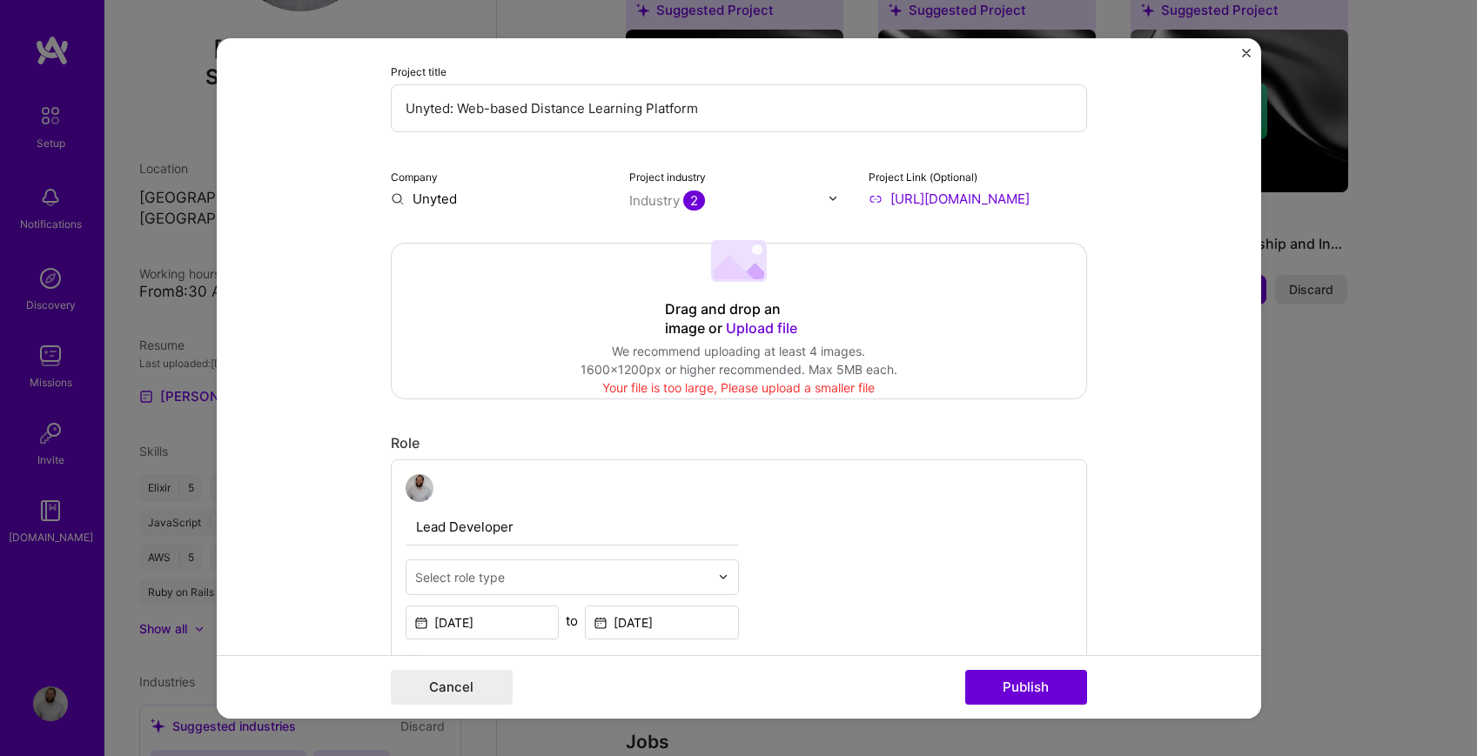
click at [760, 322] on span "Upload file" at bounding box center [761, 326] width 71 height 17
click at [736, 323] on span "Upload file" at bounding box center [761, 326] width 71 height 17
click at [776, 326] on span "Upload file" at bounding box center [761, 326] width 71 height 17
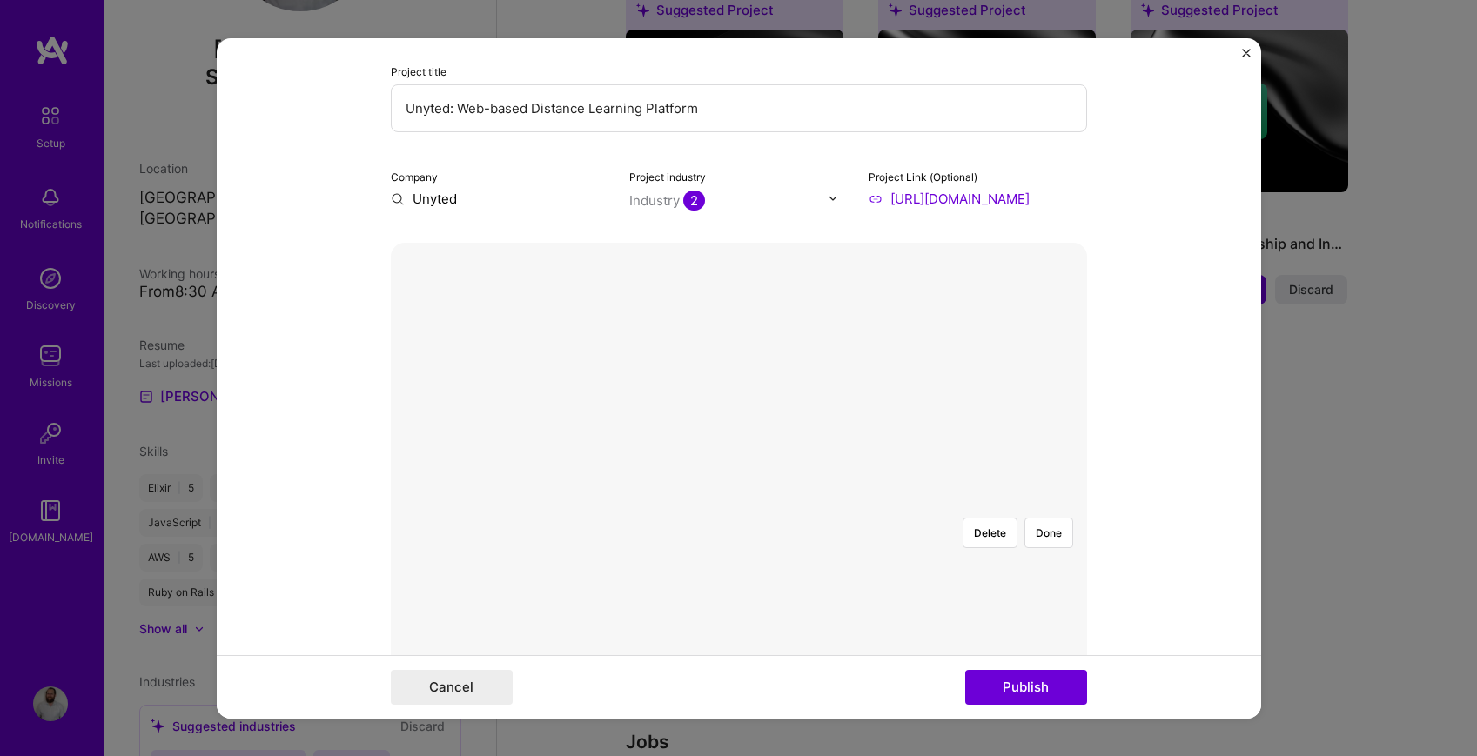
click at [860, 503] on div at bounding box center [1088, 694] width 509 height 383
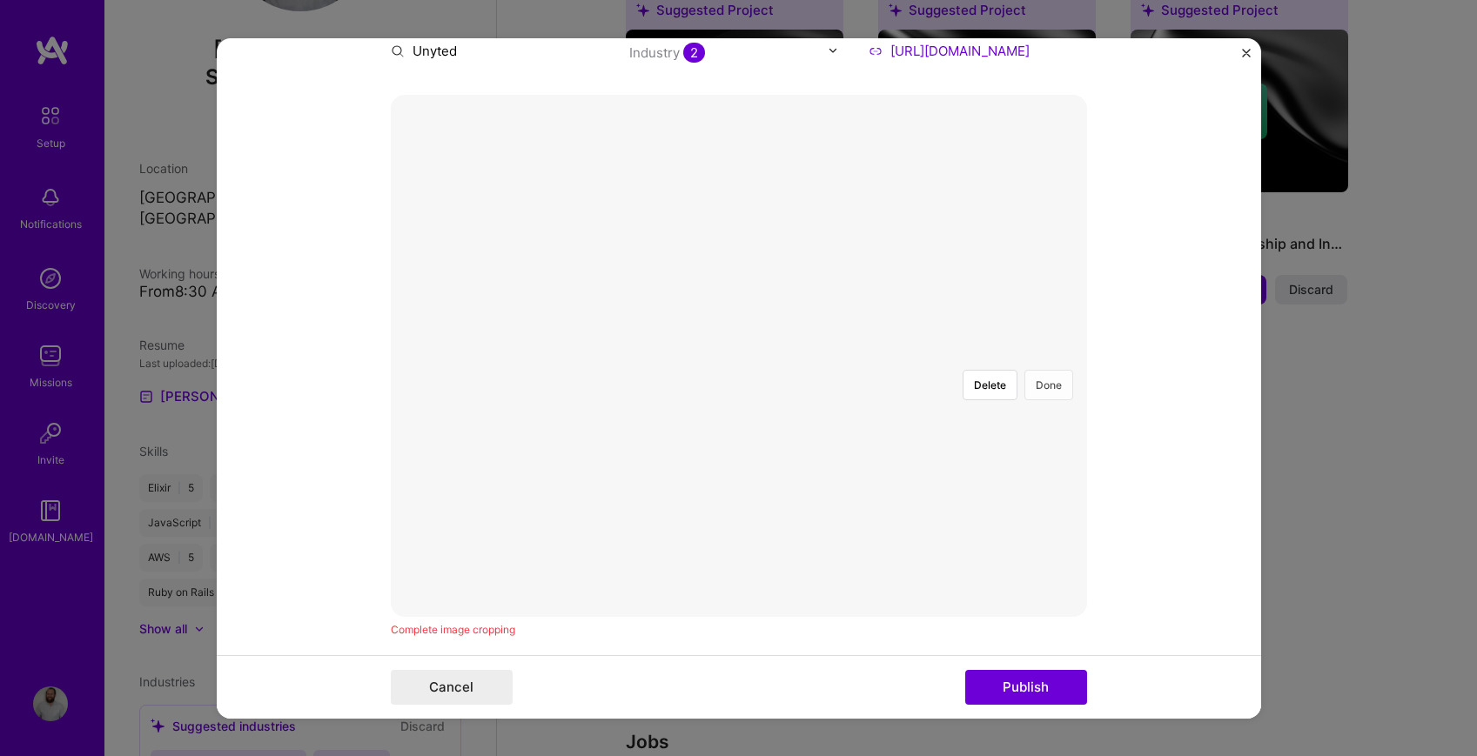
click at [1049, 369] on button "Done" at bounding box center [1048, 384] width 49 height 30
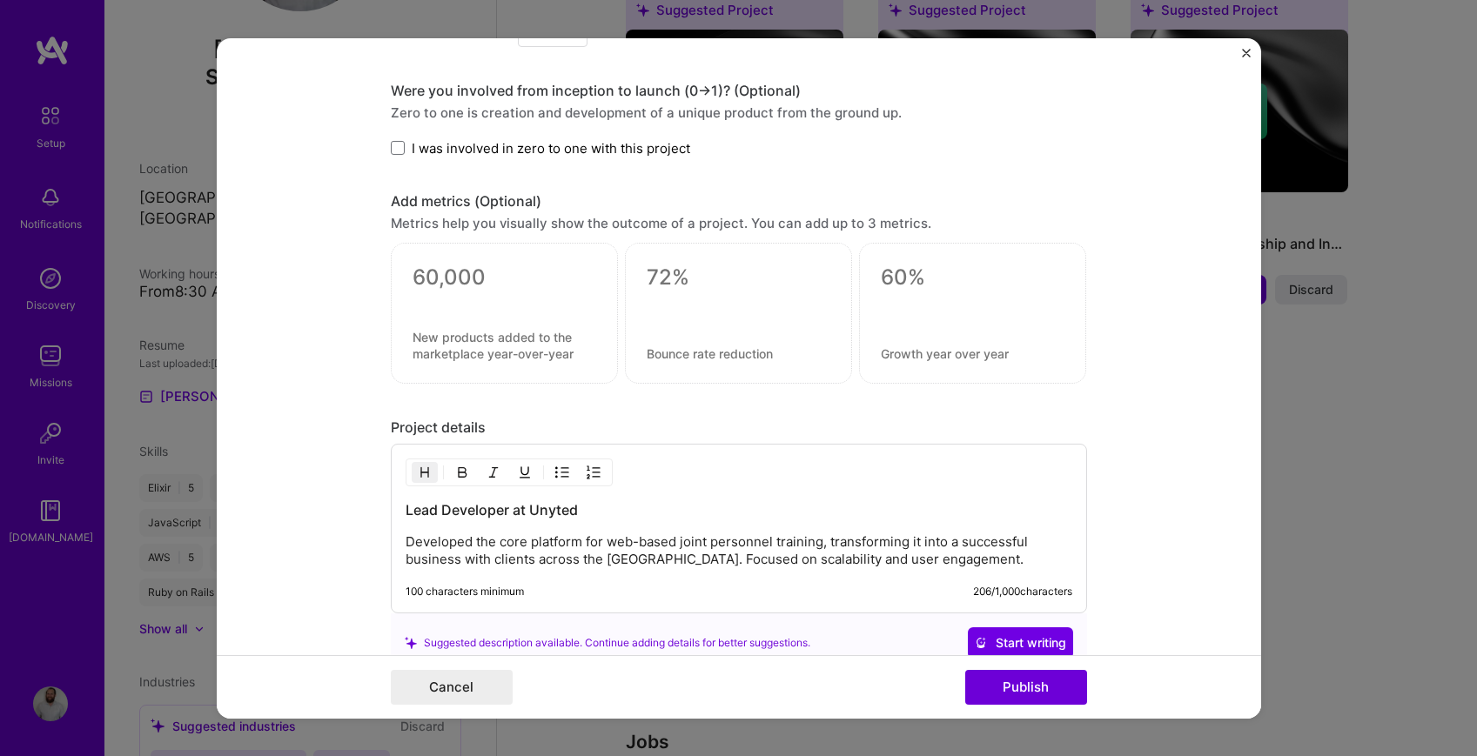
scroll to position [1794, 0]
click at [487, 139] on span "I was involved in zero to one with this project" at bounding box center [551, 146] width 278 height 18
click at [0, 0] on input "I was involved in zero to one with this project" at bounding box center [0, 0] width 0 height 0
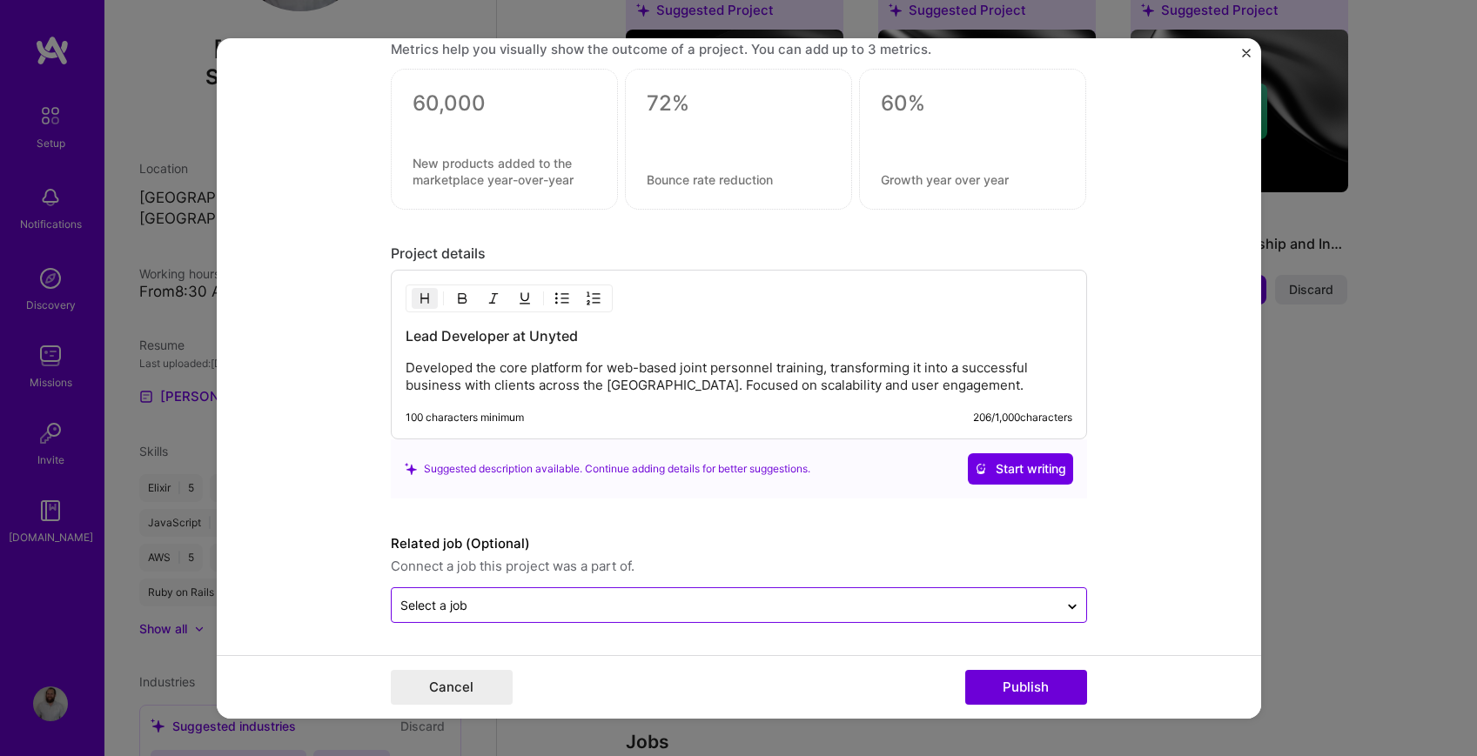
click at [909, 600] on input "text" at bounding box center [724, 605] width 649 height 18
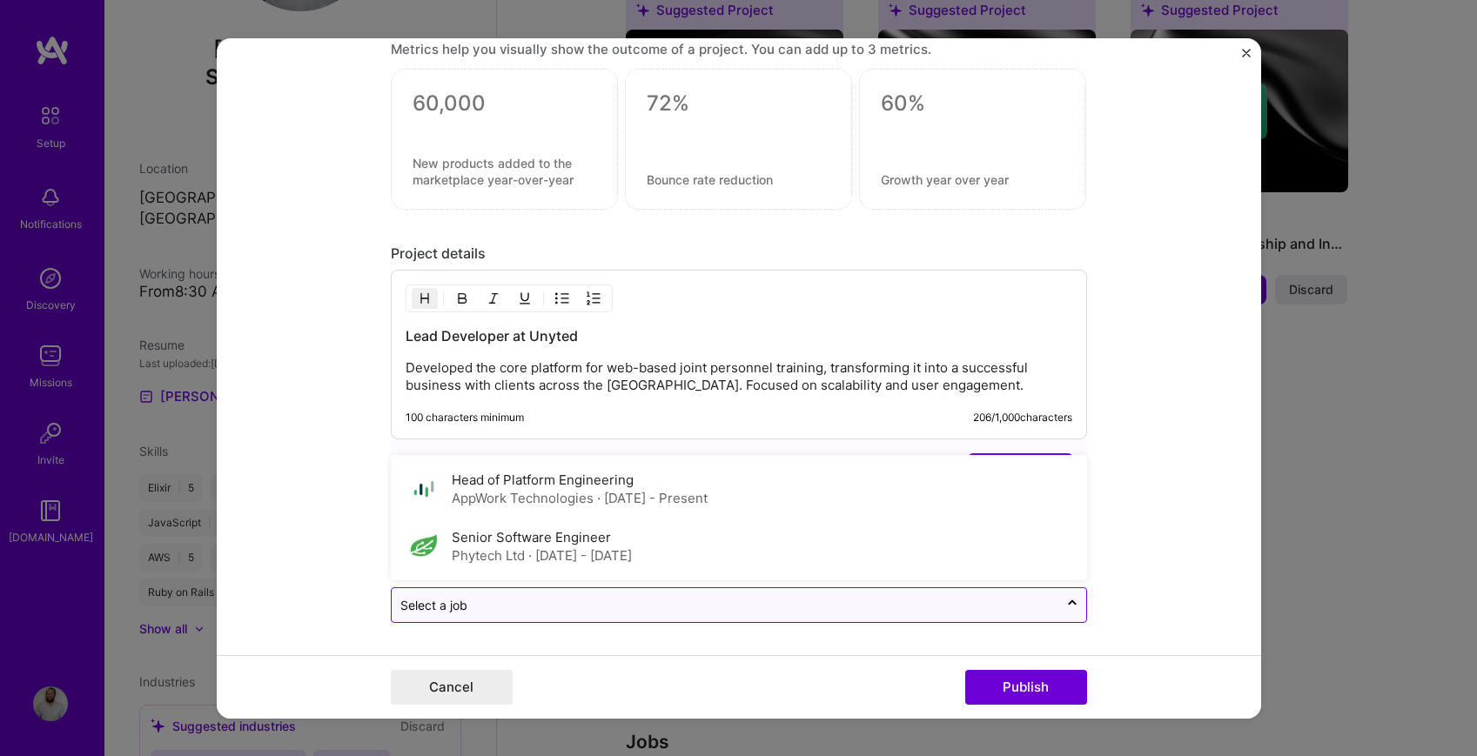
click at [908, 600] on input "text" at bounding box center [724, 605] width 649 height 18
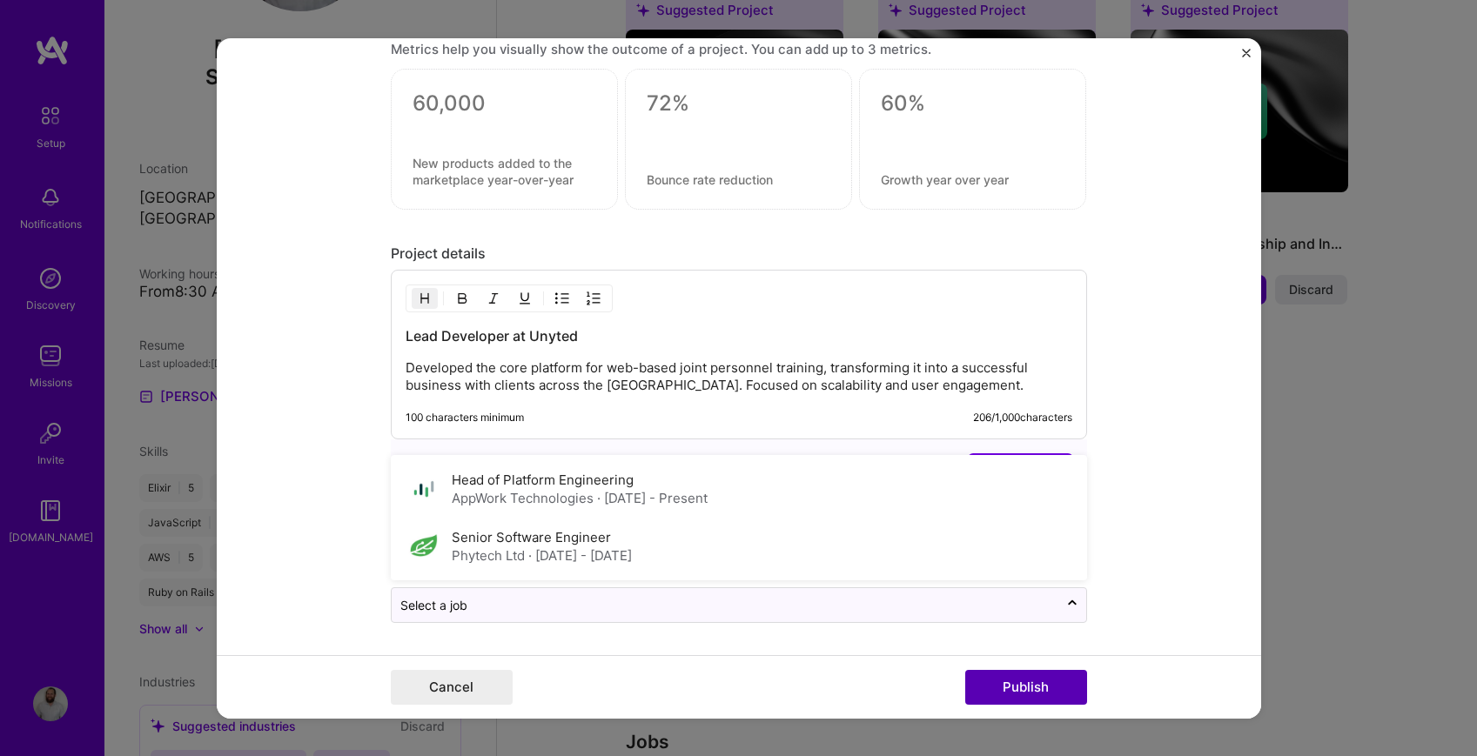
click at [1024, 680] on button "Publish" at bounding box center [1026, 687] width 122 height 35
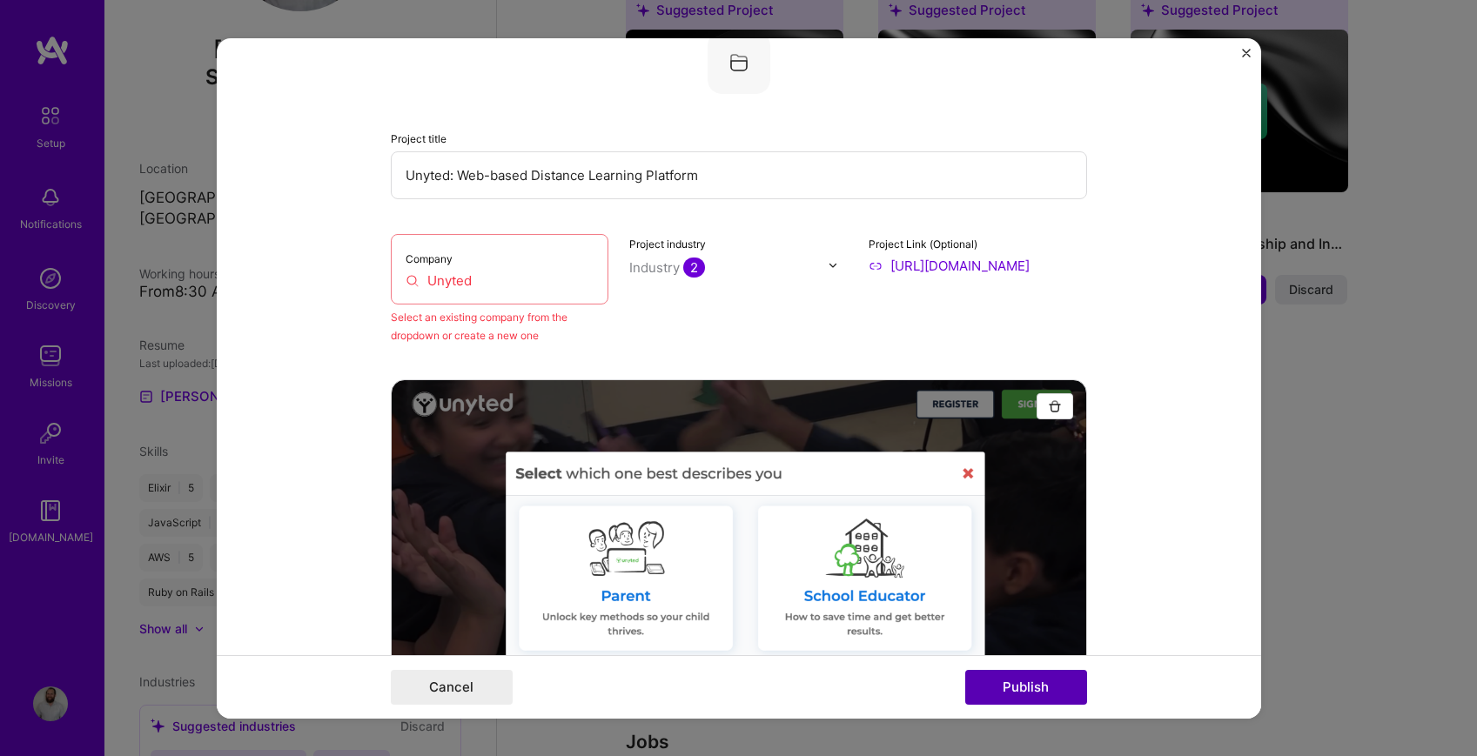
scroll to position [114, 0]
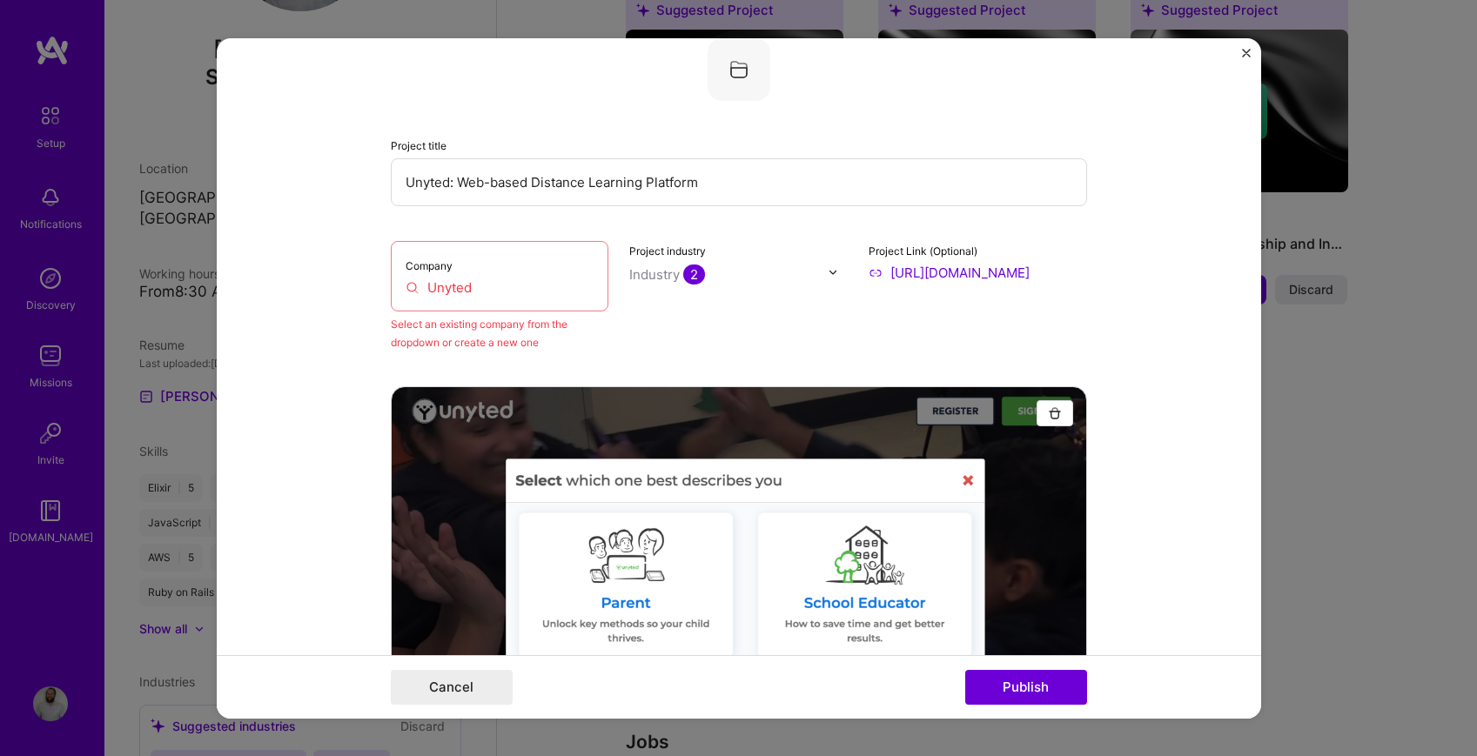
click at [537, 269] on div "Company Unyted" at bounding box center [500, 275] width 218 height 70
click at [481, 278] on input "Unyted" at bounding box center [500, 287] width 189 height 18
click at [461, 292] on input "Unyted" at bounding box center [500, 287] width 189 height 18
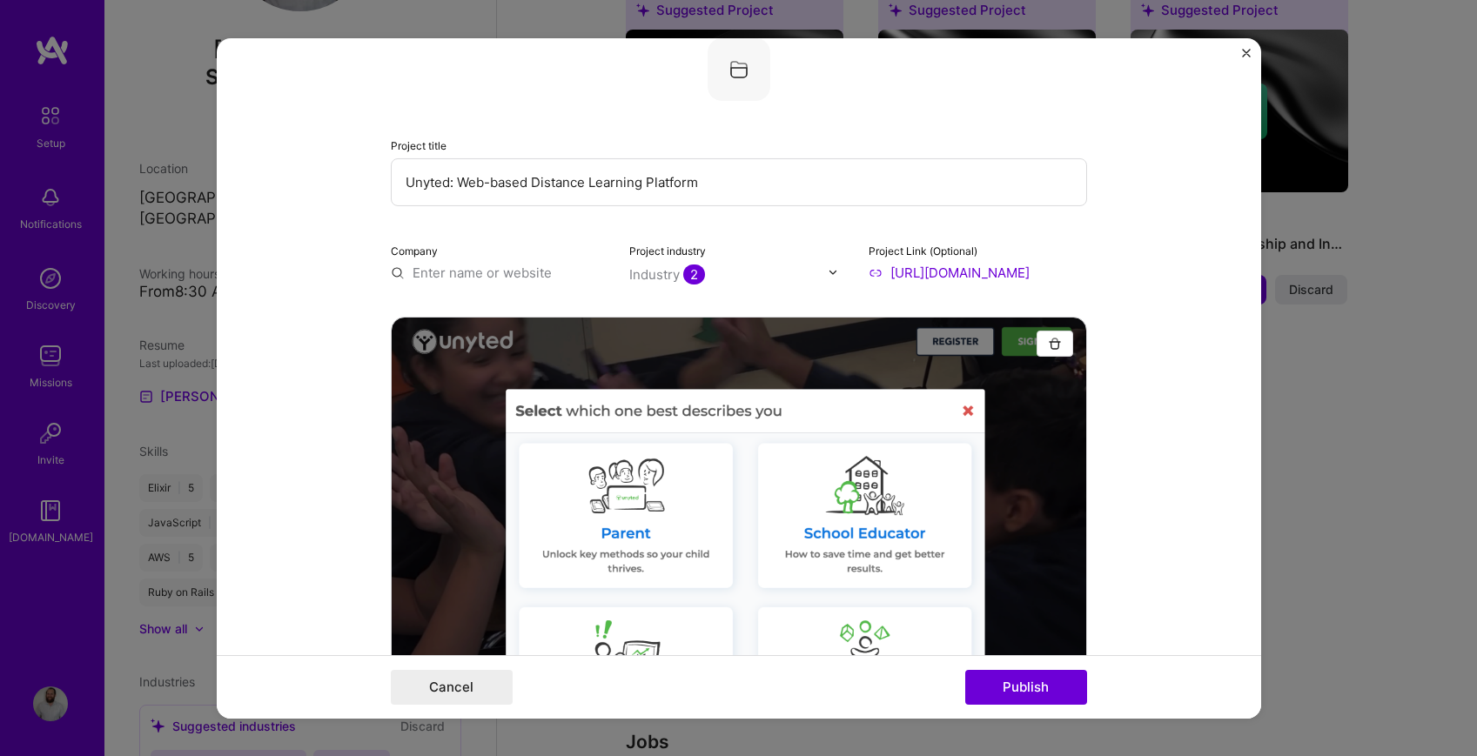
paste input "Unyted"
type input "Unyted"
click at [481, 312] on span "Add company" at bounding box center [440, 312] width 84 height 18
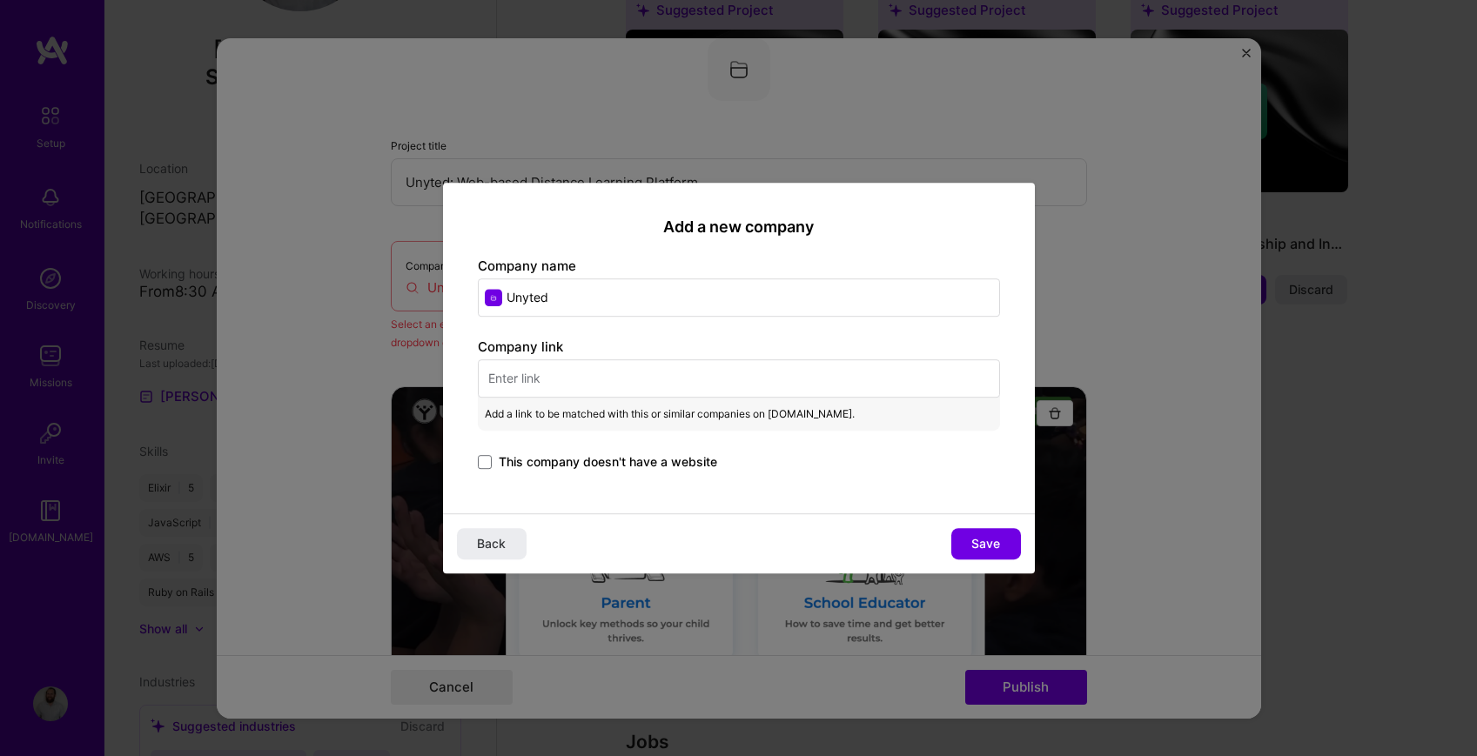
click at [617, 373] on input "text" at bounding box center [739, 378] width 522 height 38
paste input "Unyted"
type input "Unyted"
paste input "https://unyted.co/"
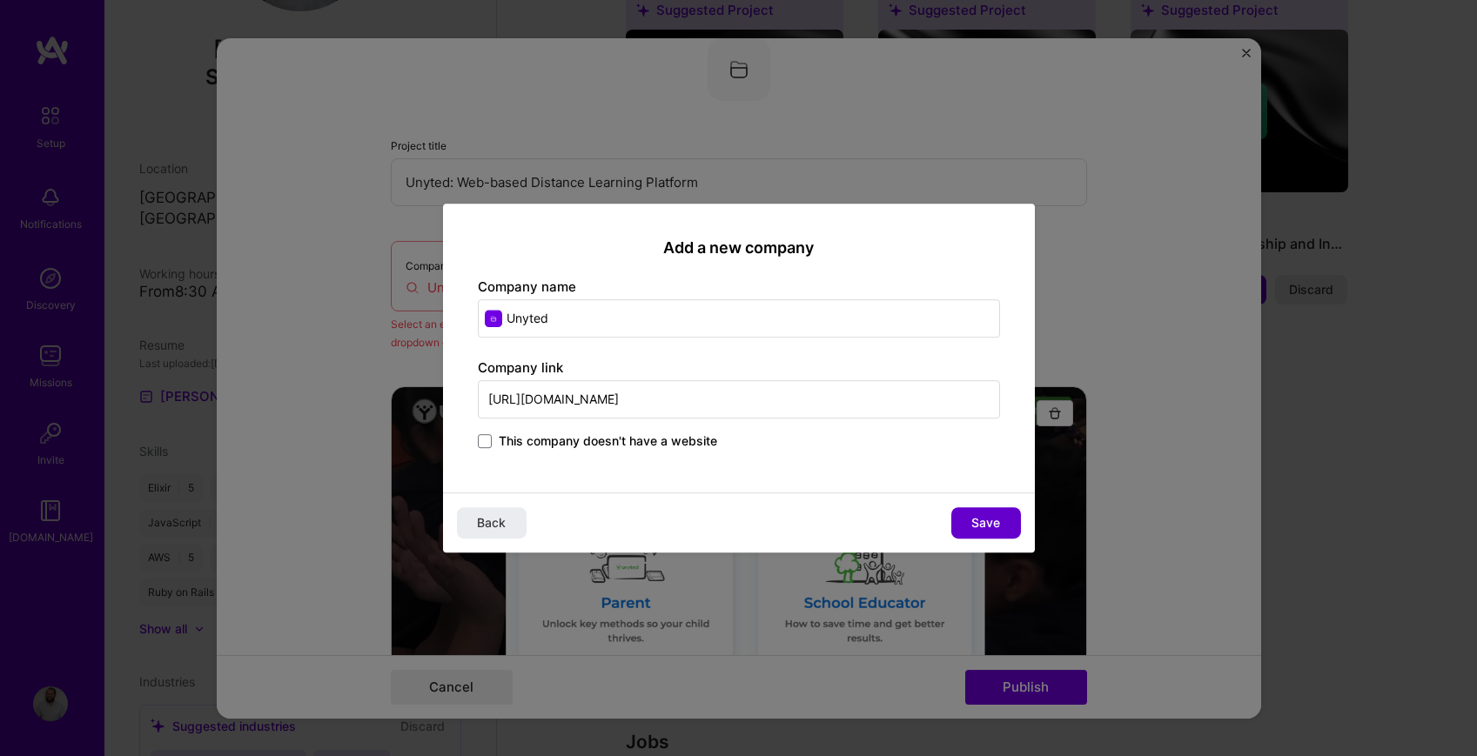
type input "https://unyted.co/"
click at [966, 521] on button "Save" at bounding box center [986, 522] width 70 height 31
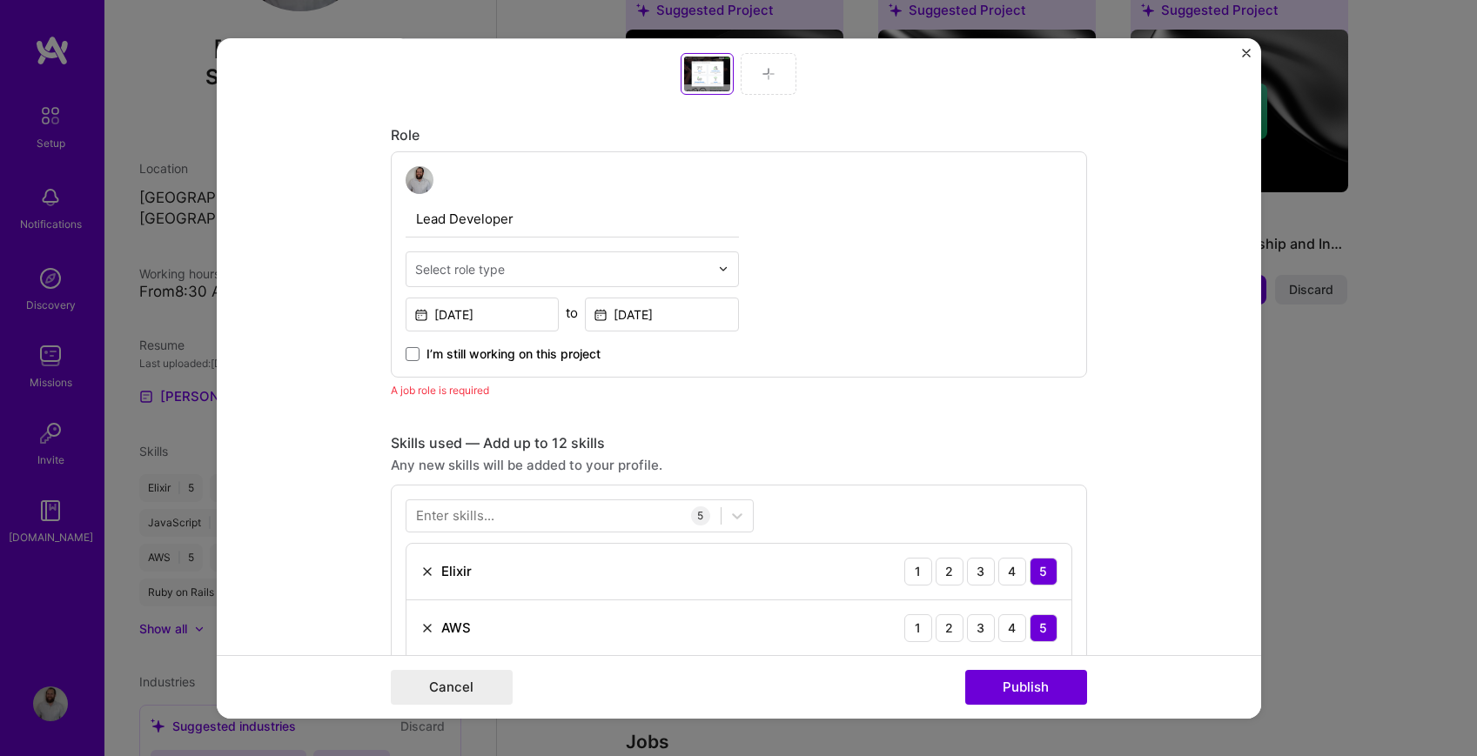
scroll to position [911, 0]
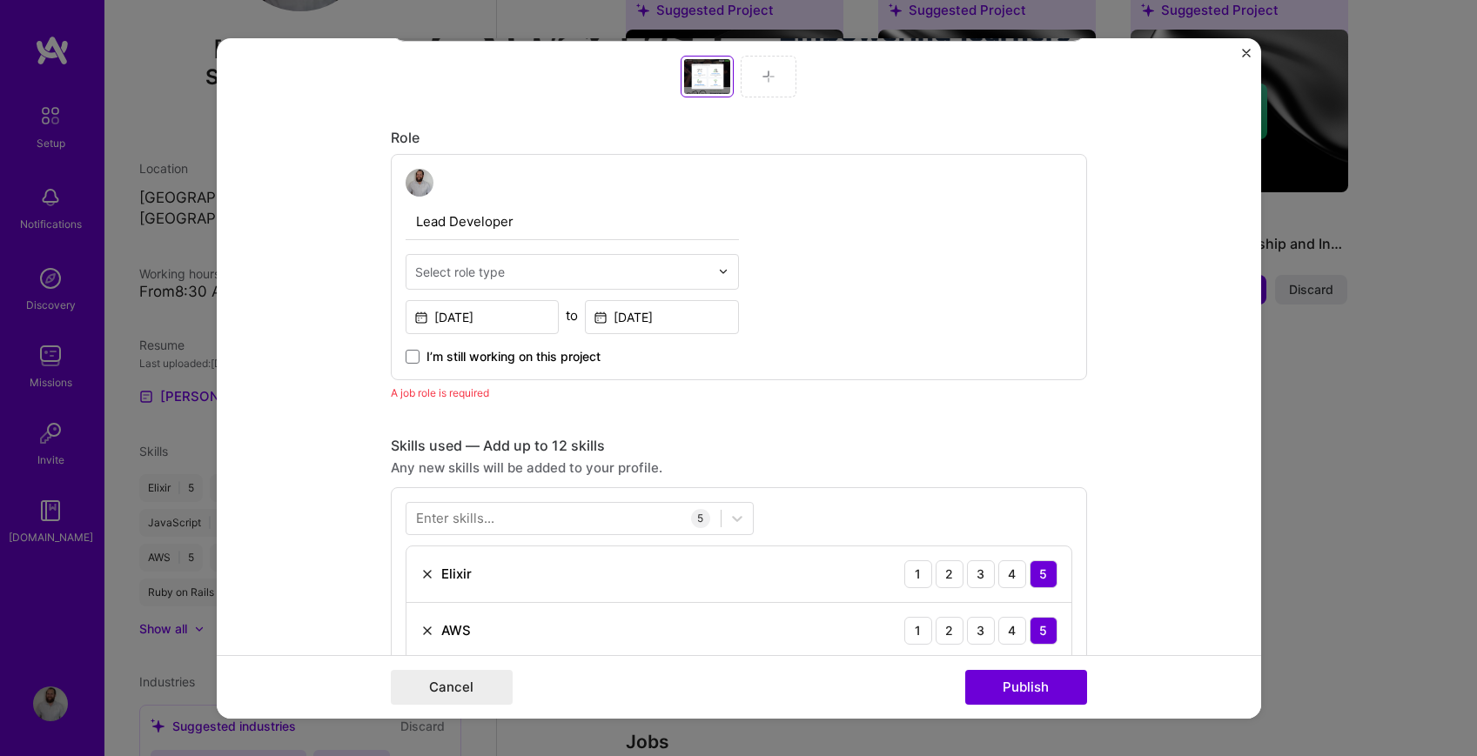
click at [507, 266] on input "text" at bounding box center [562, 271] width 294 height 18
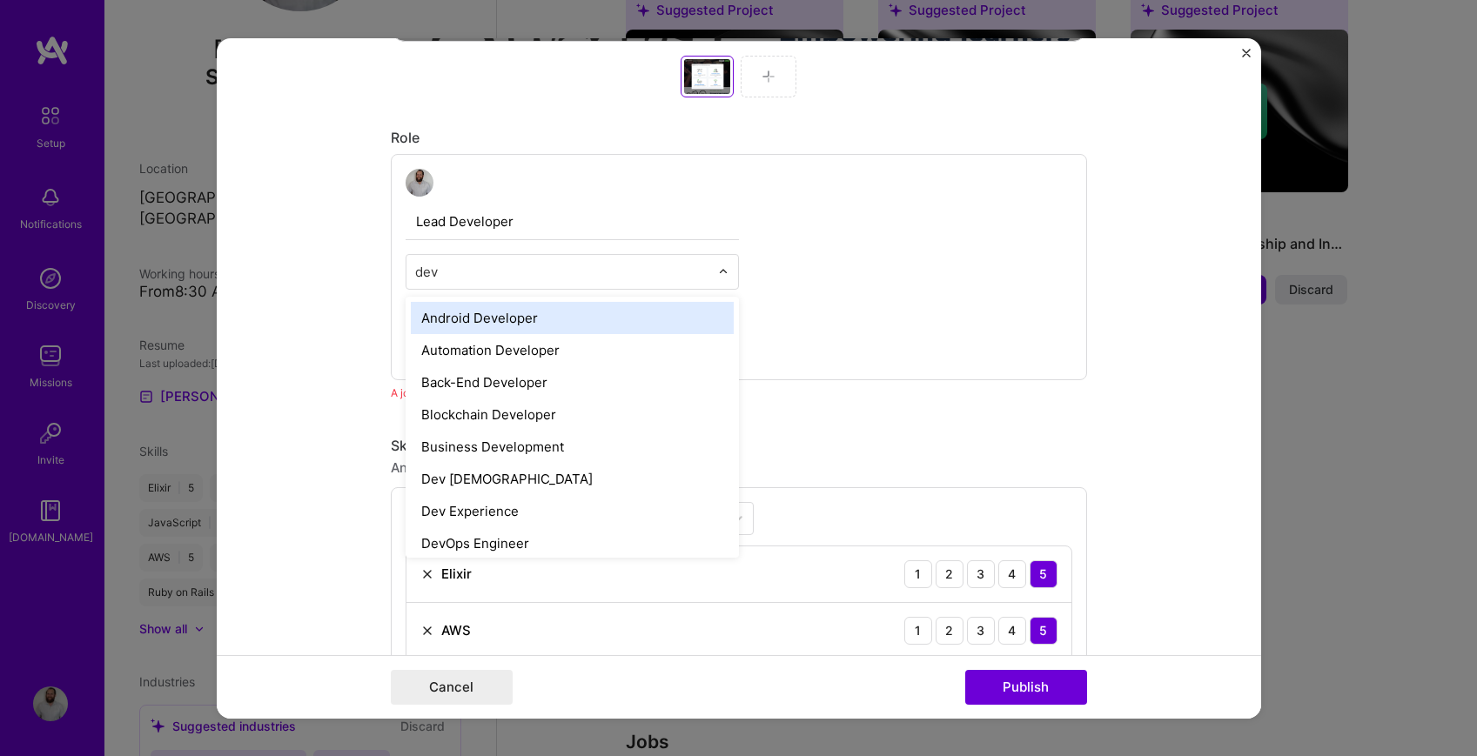
type input "deve"
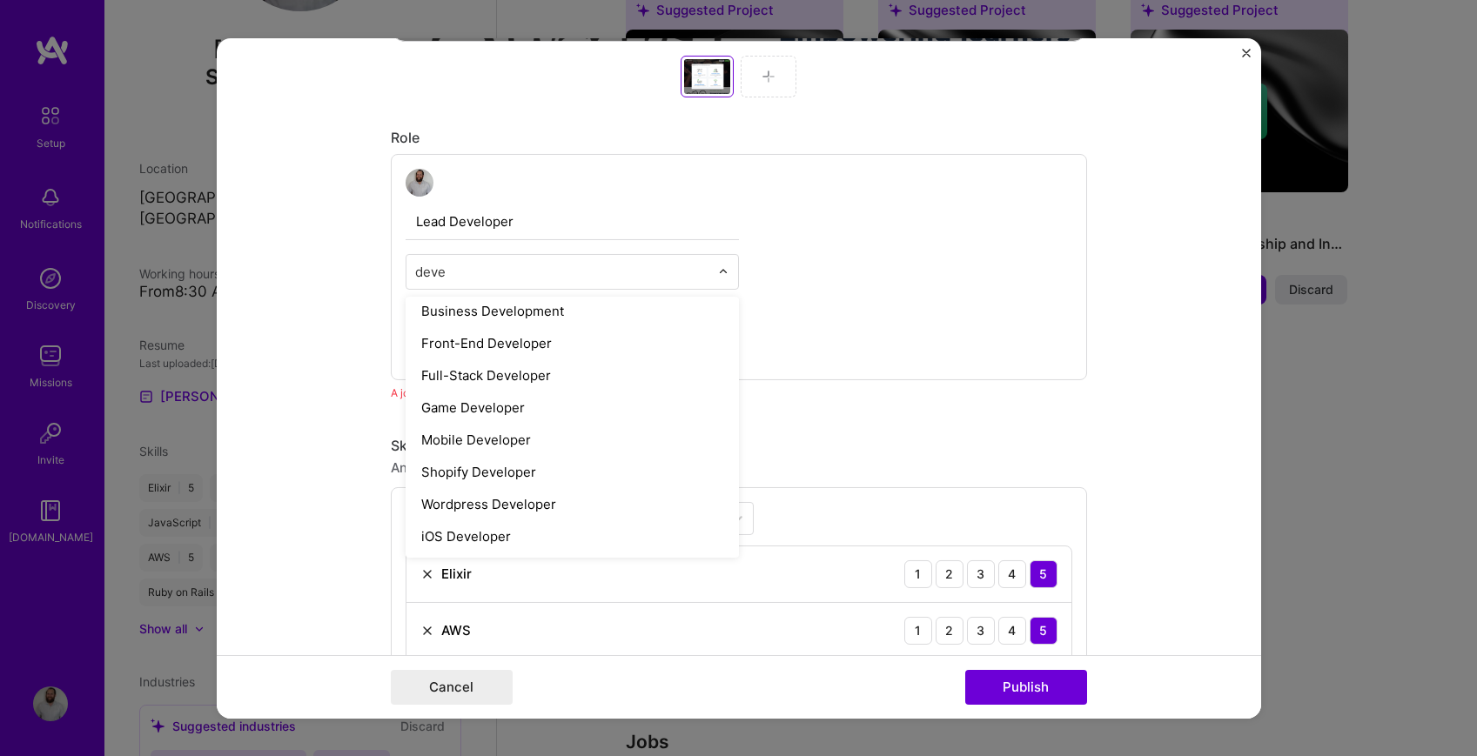
scroll to position [132, 0]
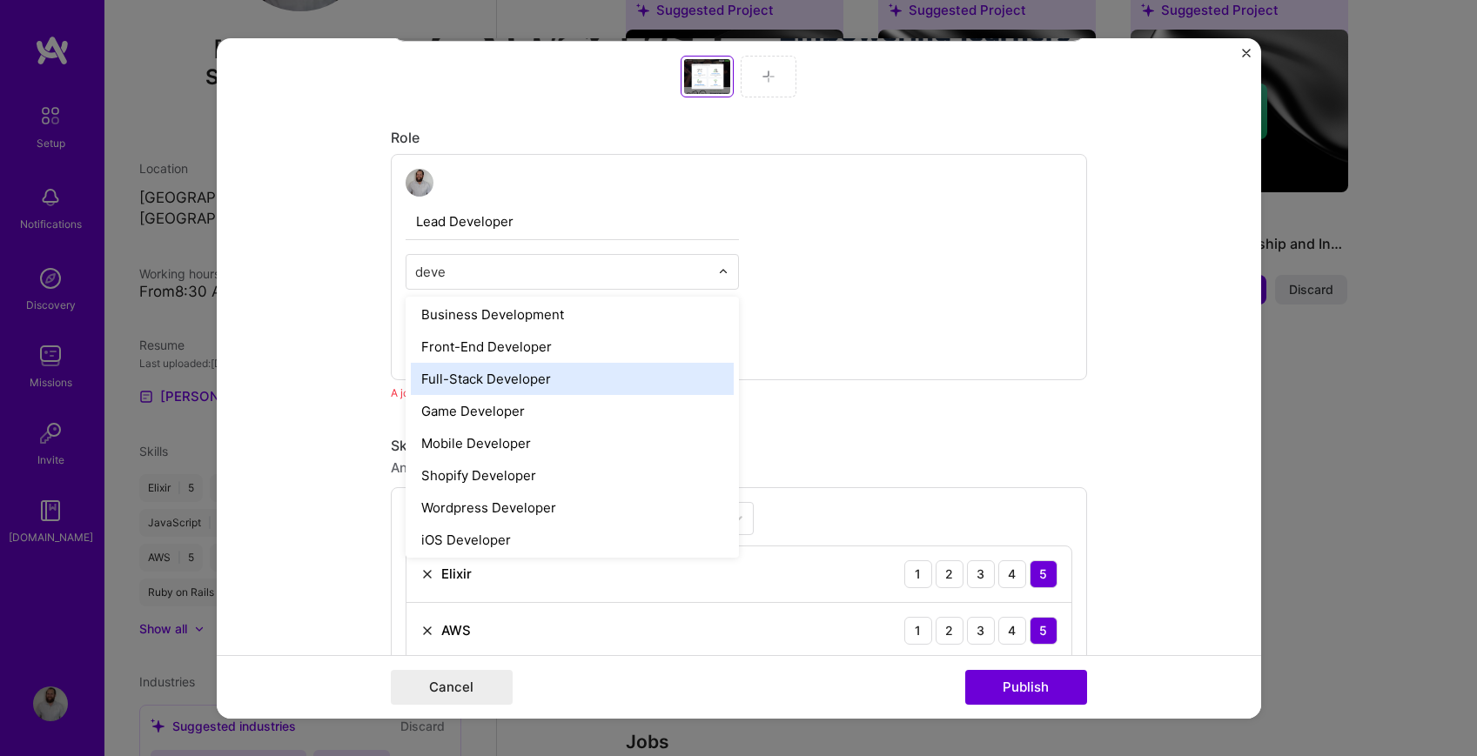
click at [509, 378] on div "Full-Stack Developer" at bounding box center [572, 378] width 323 height 32
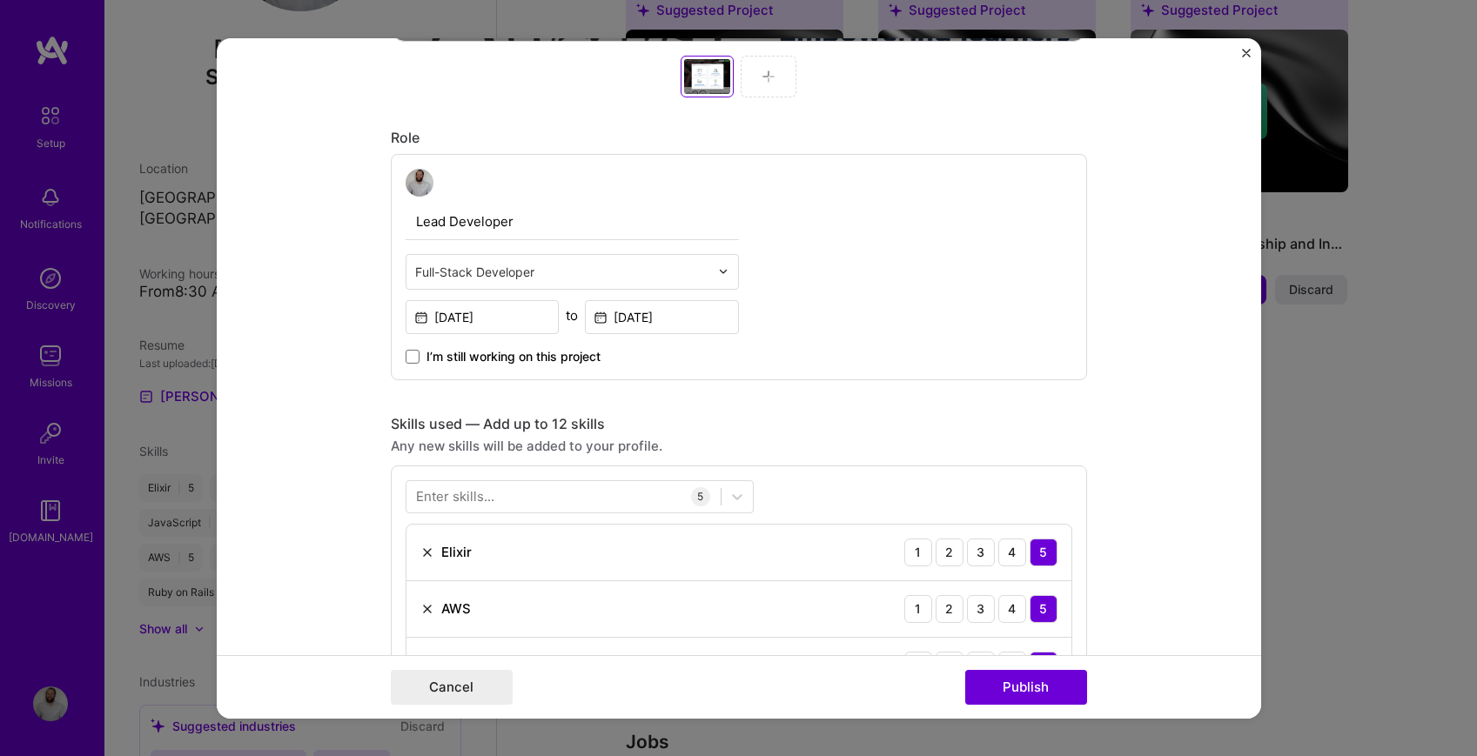
click at [437, 219] on input "Lead Developer" at bounding box center [572, 221] width 333 height 37
click at [429, 221] on input "Lead Developer" at bounding box center [572, 221] width 333 height 37
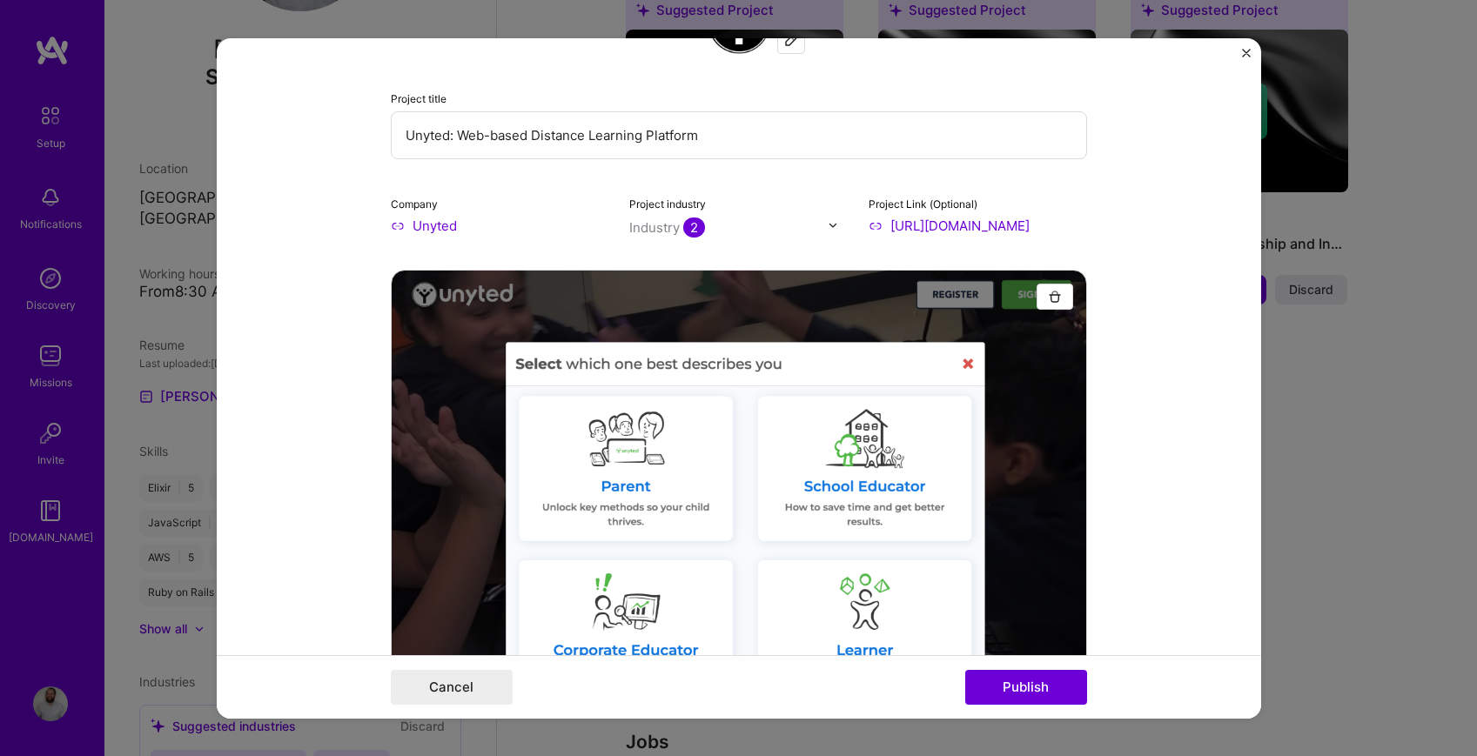
scroll to position [0, 0]
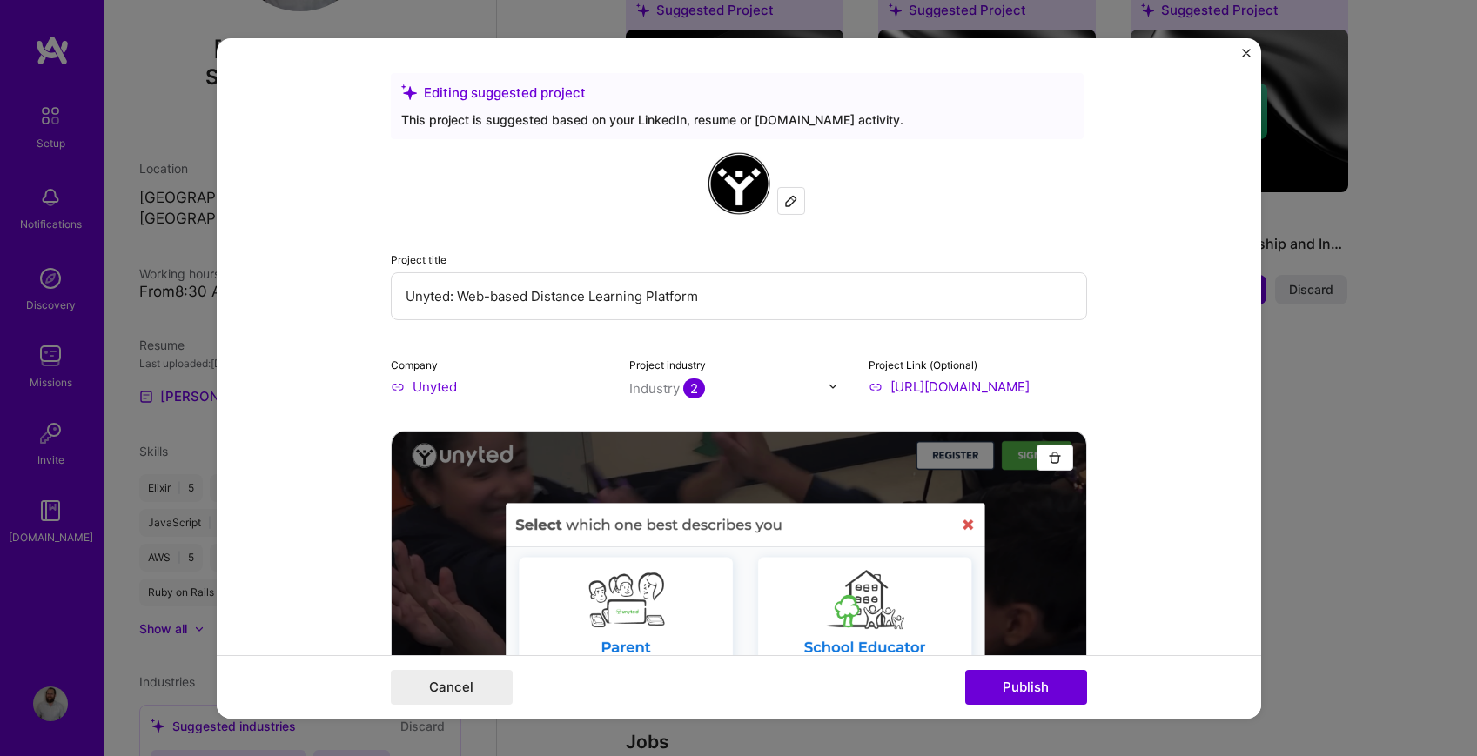
type input "Sole Developer"
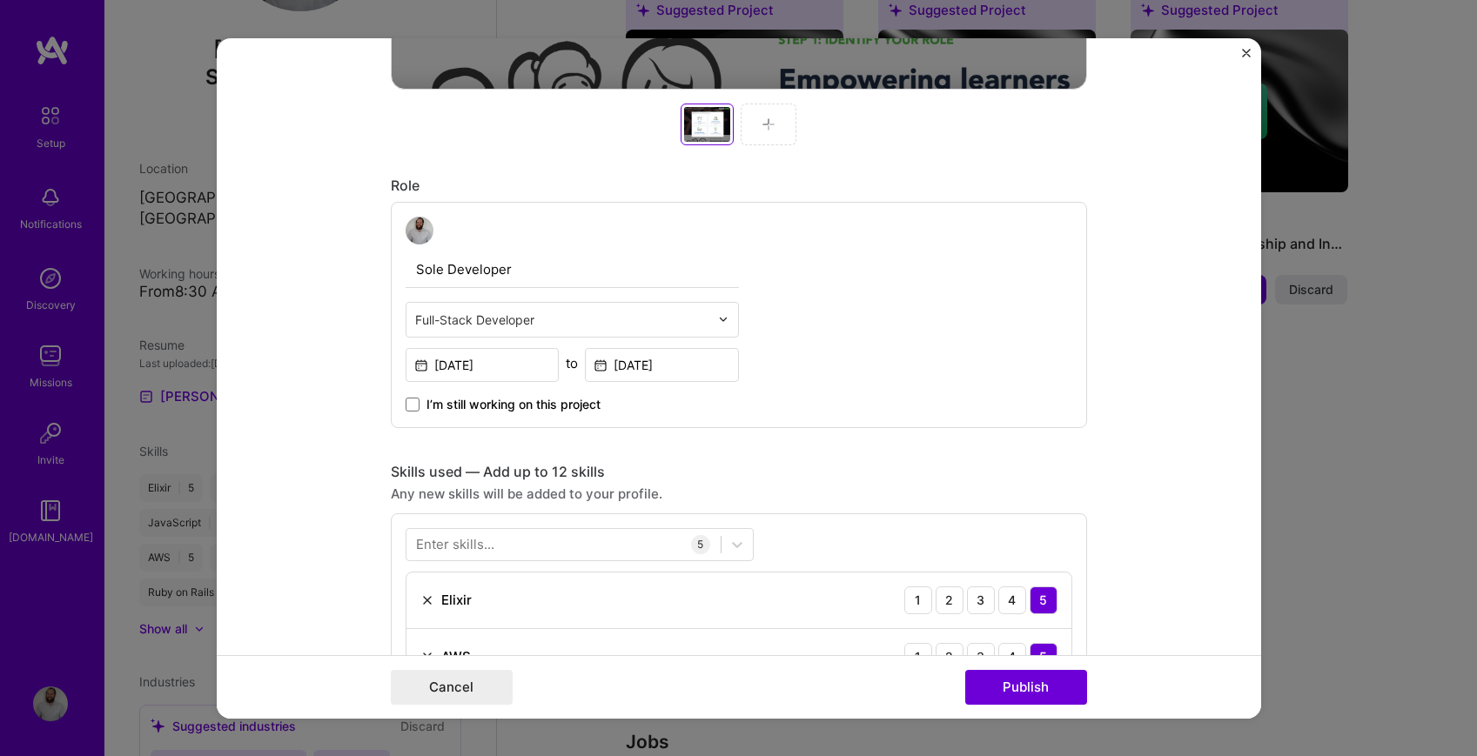
scroll to position [1043, 0]
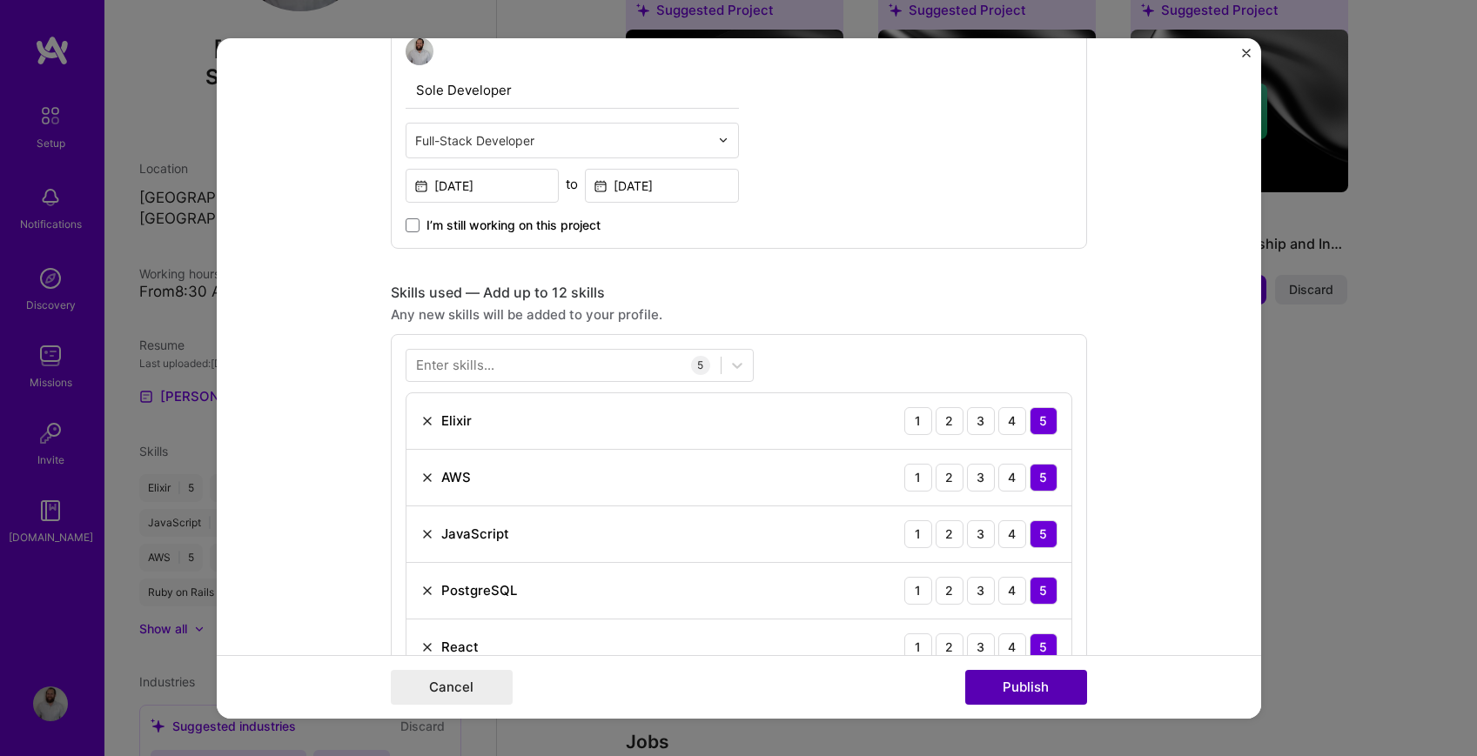
click at [1009, 671] on button "Publish" at bounding box center [1026, 687] width 122 height 35
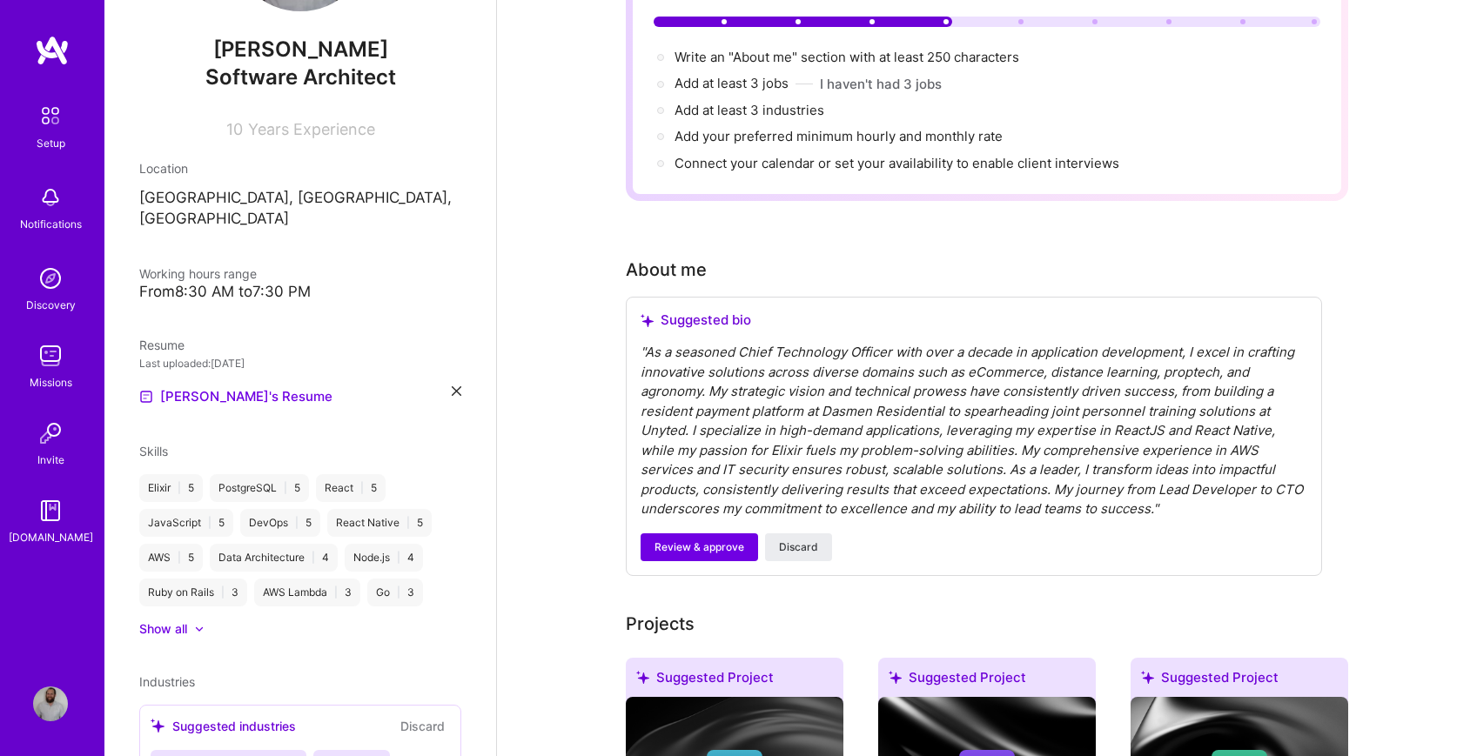
scroll to position [193, 0]
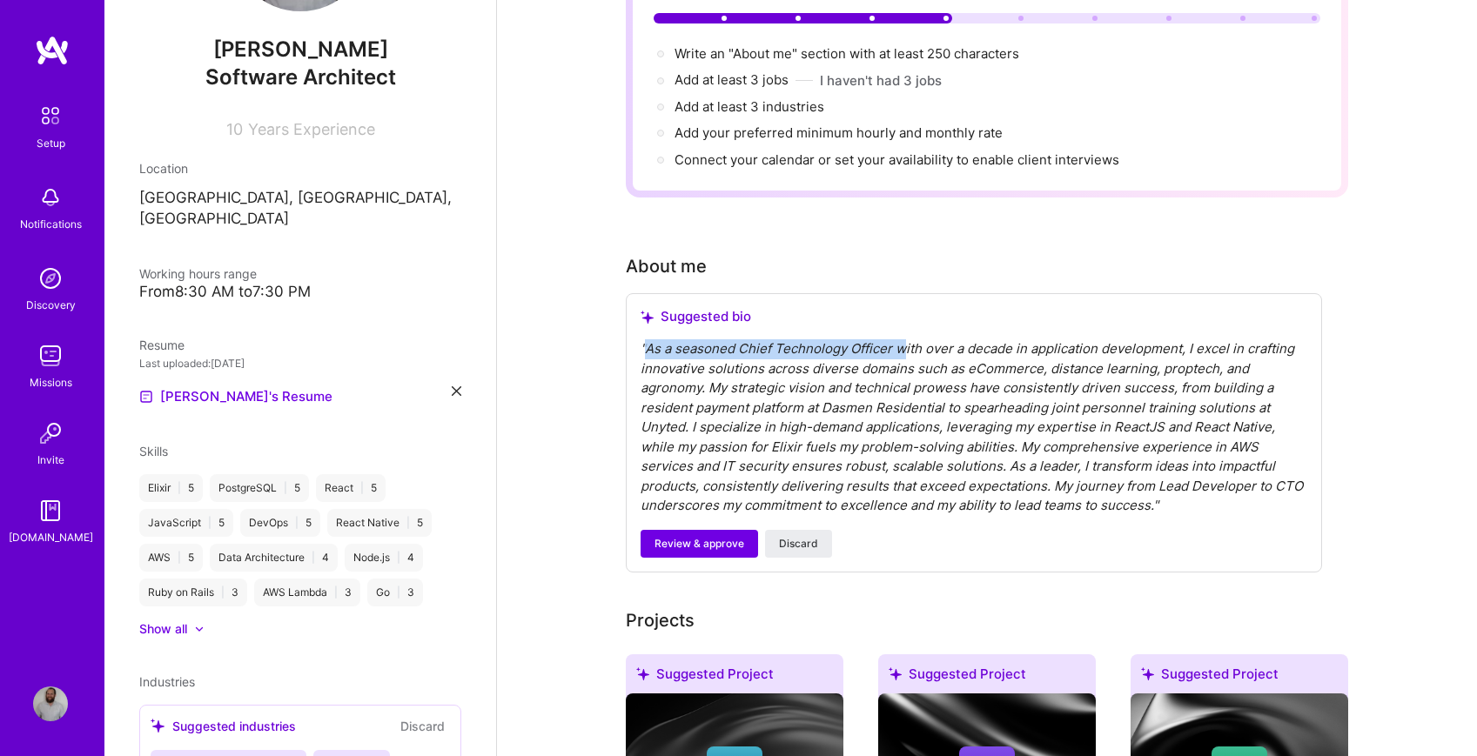
drag, startPoint x: 648, startPoint y: 325, endPoint x: 905, endPoint y: 335, distance: 256.9
click at [905, 339] on div "" As a seasoned Chief Technology Officer with over a decade in application deve…" at bounding box center [973, 427] width 667 height 177
click at [882, 339] on div "" As a seasoned Chief Technology Officer with over a decade in application deve…" at bounding box center [973, 427] width 667 height 177
click at [710, 536] on span "Review & approve" at bounding box center [699, 544] width 90 height 16
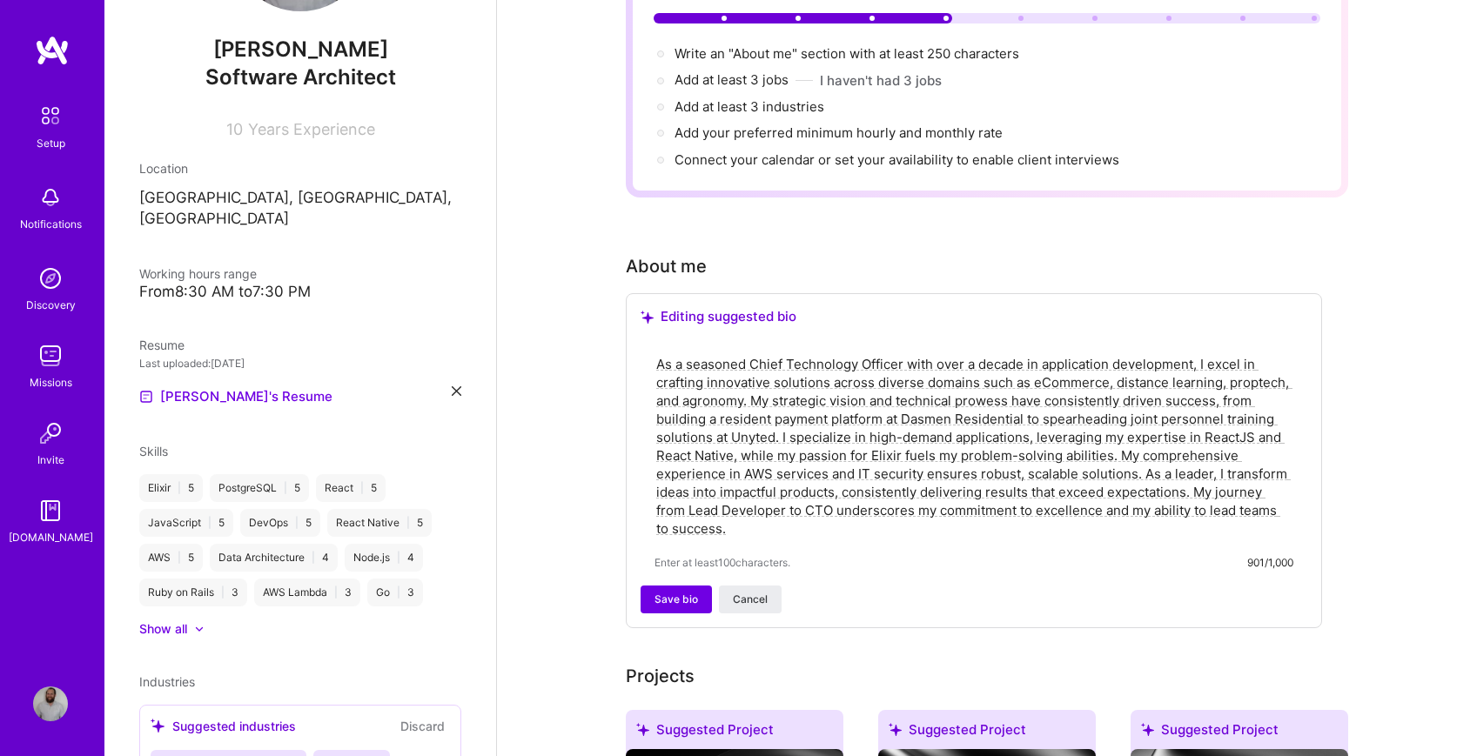
drag, startPoint x: 657, startPoint y: 339, endPoint x: 913, endPoint y: 339, distance: 255.8
click at [913, 353] on textarea "As a seasoned Chief Technology Officer with over a decade in application develo…" at bounding box center [973, 446] width 639 height 186
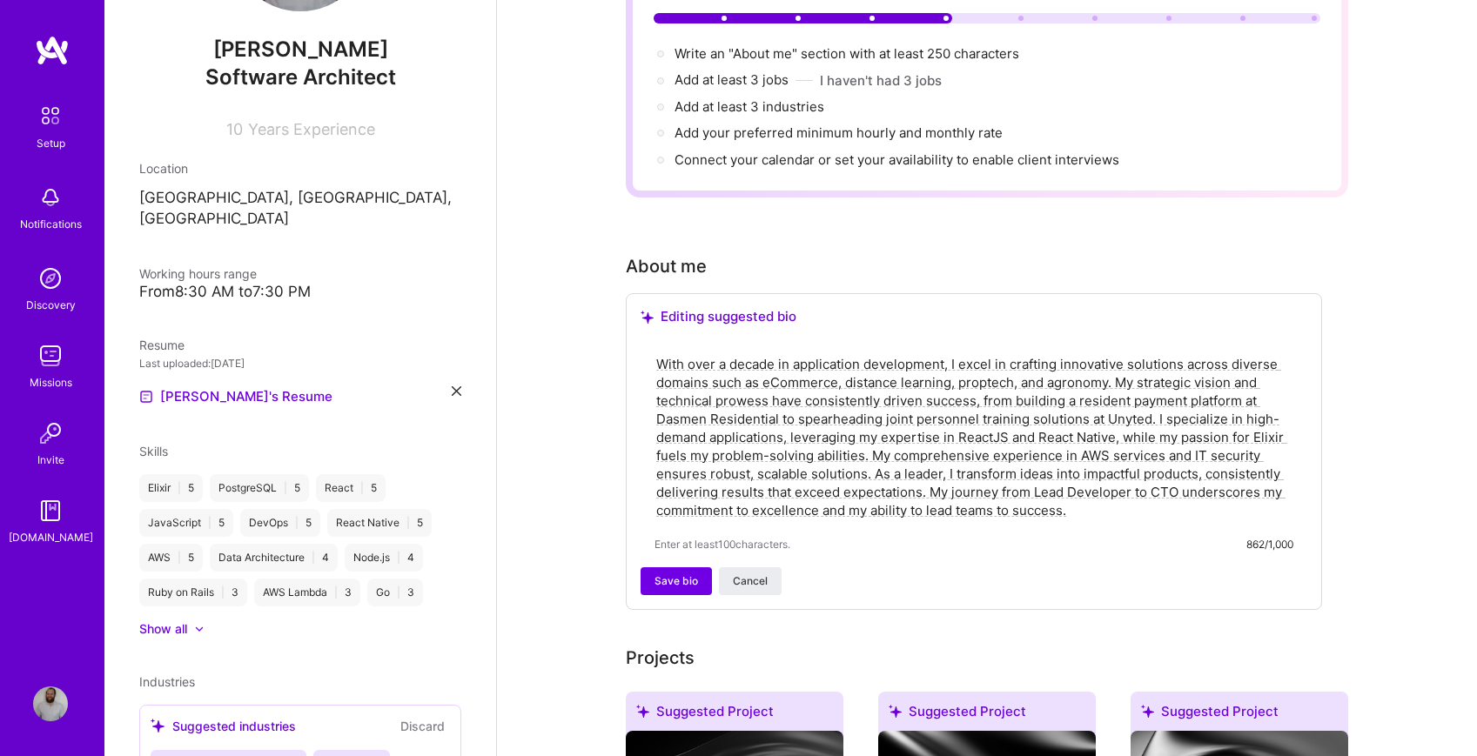
drag, startPoint x: 928, startPoint y: 468, endPoint x: 1079, endPoint y: 491, distance: 153.1
click at [1079, 491] on textarea "With over a decade in application development, I excel in crafting innovative s…" at bounding box center [973, 437] width 639 height 168
drag, startPoint x: 795, startPoint y: 413, endPoint x: 875, endPoint y: 452, distance: 88.7
click at [875, 452] on textarea "With over a decade in application development, I excel in crafting innovative s…" at bounding box center [973, 437] width 639 height 168
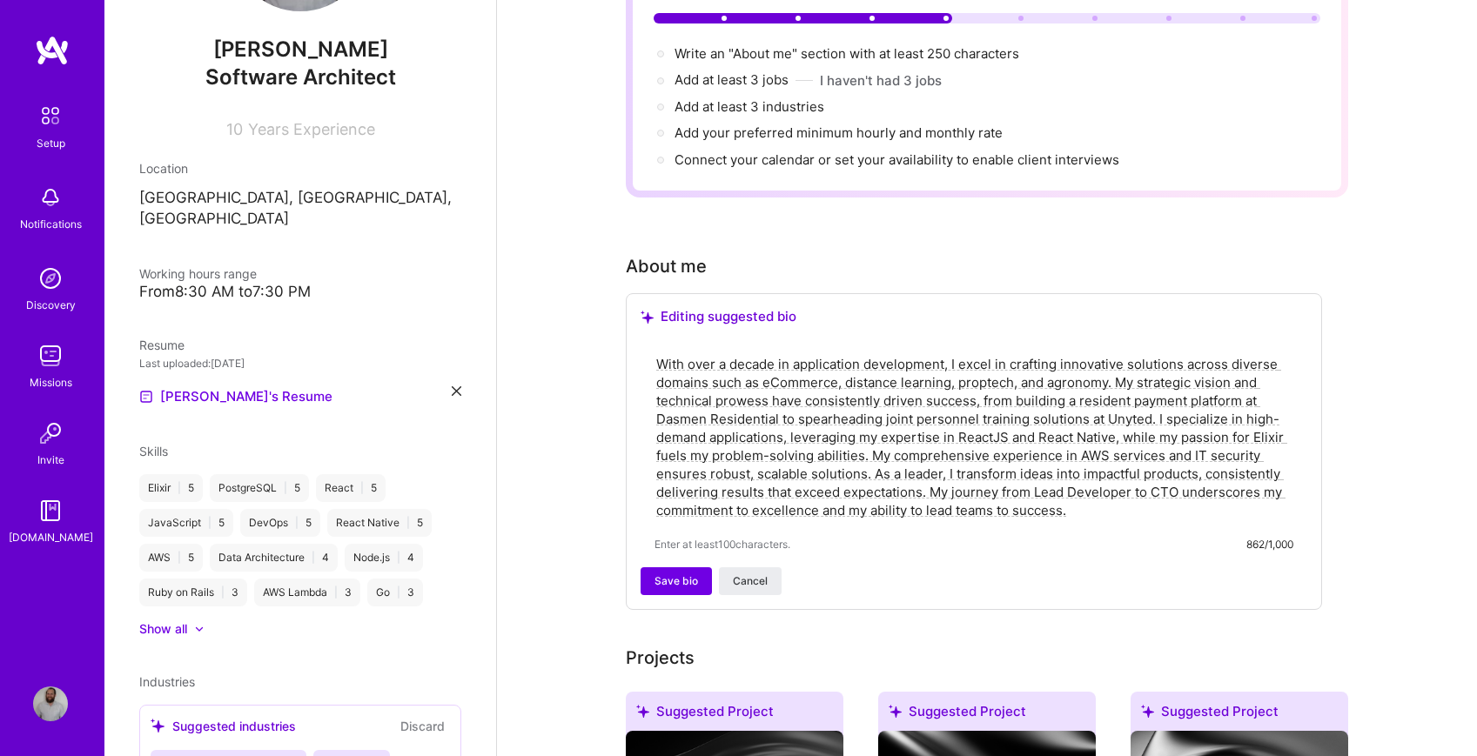
click at [875, 452] on textarea "With over a decade in application development, I excel in crafting innovative s…" at bounding box center [973, 437] width 639 height 168
drag, startPoint x: 780, startPoint y: 395, endPoint x: 1148, endPoint y: 399, distance: 368.1
click at [1148, 399] on textarea "With over a decade in application development, I excel in crafting innovative s…" at bounding box center [973, 437] width 639 height 168
click at [1096, 482] on textarea "With over a decade in application development, I excel in crafting innovative s…" at bounding box center [973, 437] width 639 height 168
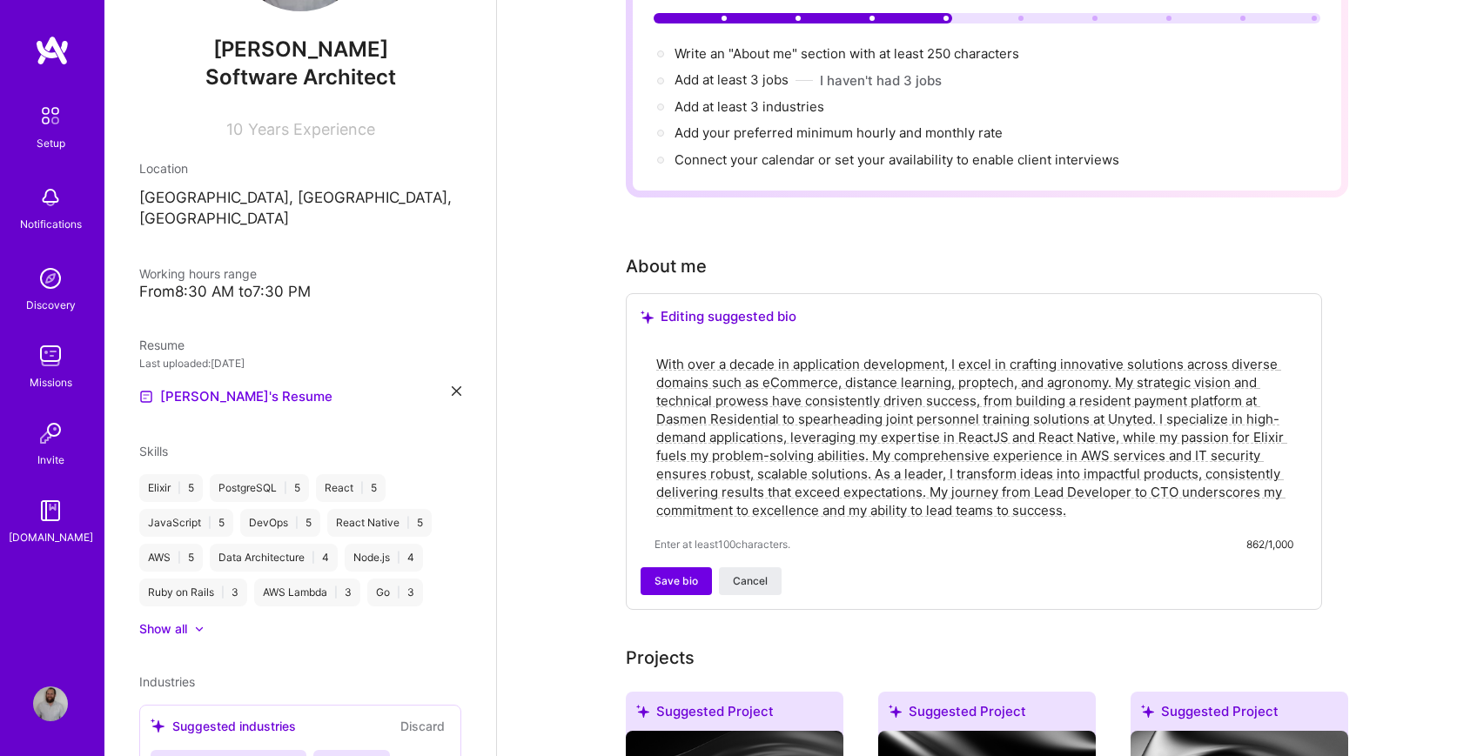
drag, startPoint x: 982, startPoint y: 379, endPoint x: 1150, endPoint y: 403, distance: 168.8
click at [1150, 403] on textarea "With over a decade in application development, I excel in crafting innovative s…" at bounding box center [973, 437] width 639 height 168
click at [1150, 378] on textarea "With over a decade in application development, I excel in crafting innovative s…" at bounding box center [973, 437] width 639 height 168
click at [1156, 400] on textarea "With over a decade in application development, I excel in crafting innovative s…" at bounding box center [973, 437] width 639 height 168
drag, startPoint x: 823, startPoint y: 417, endPoint x: 894, endPoint y: 427, distance: 71.3
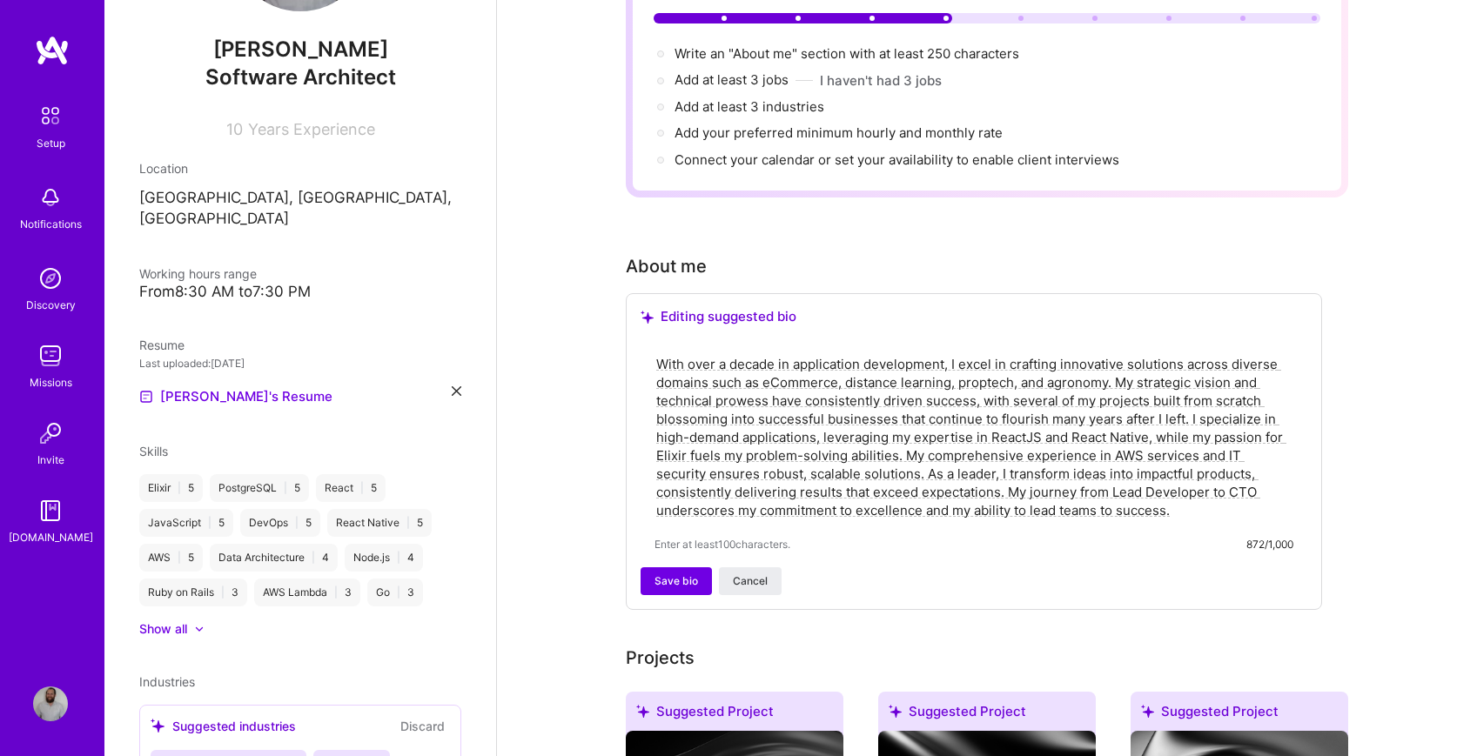
click at [894, 427] on textarea "With over a decade in application development, I excel in crafting innovative s…" at bounding box center [973, 437] width 639 height 168
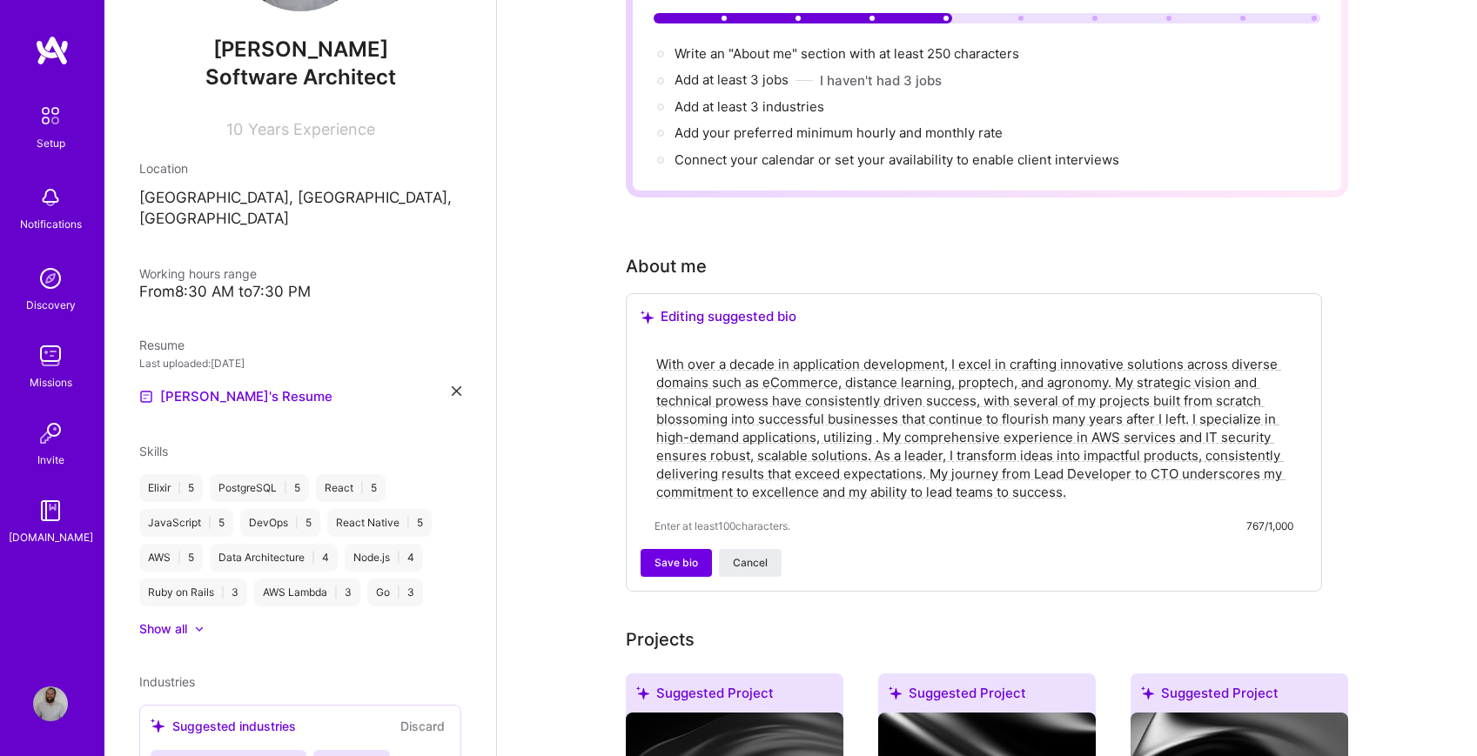
click at [853, 419] on textarea "With over a decade in application development, I excel in crafting innovative s…" at bounding box center [973, 428] width 639 height 150
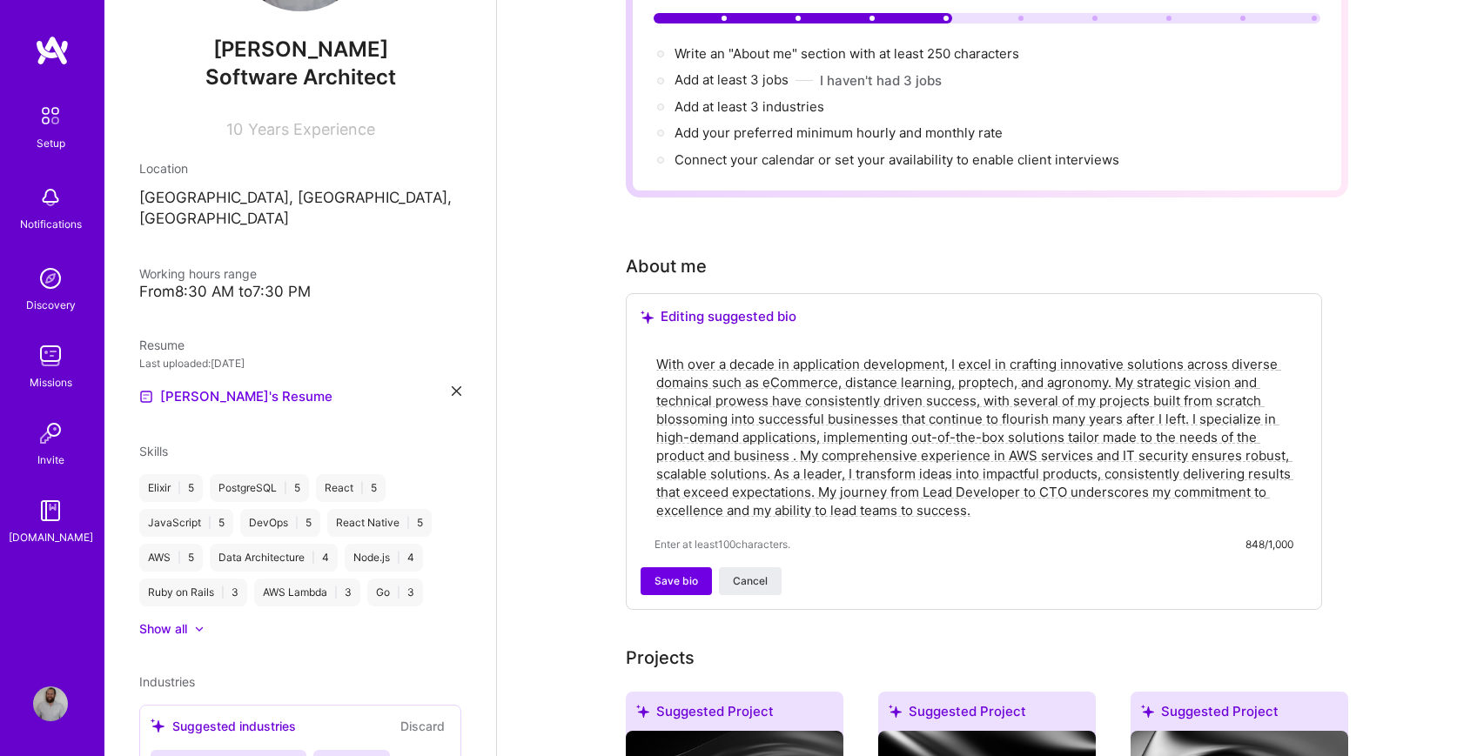
click at [824, 419] on textarea "With over a decade in application development, I excel in crafting innovative s…" at bounding box center [973, 437] width 639 height 168
click at [834, 432] on textarea "With over a decade in application development, I excel in crafting innovative s…" at bounding box center [973, 437] width 639 height 168
click at [840, 434] on textarea "With over a decade in application development, I excel in crafting innovative s…" at bounding box center [973, 437] width 639 height 168
drag, startPoint x: 1131, startPoint y: 432, endPoint x: 811, endPoint y: 456, distance: 321.1
click at [811, 456] on textarea "With over a decade in application development, I excel in crafting innovative s…" at bounding box center [973, 437] width 639 height 168
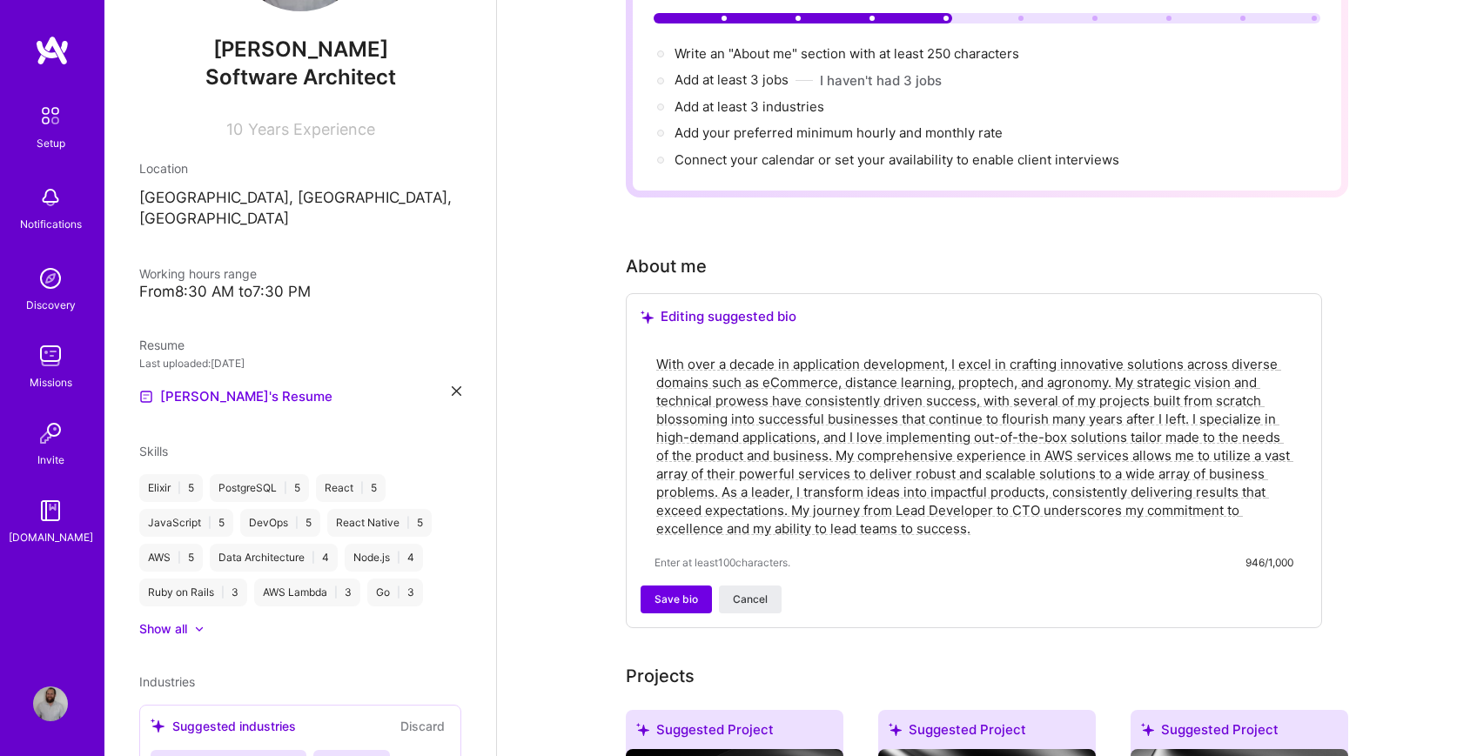
drag, startPoint x: 792, startPoint y: 489, endPoint x: 1001, endPoint y: 499, distance: 209.1
click at [1001, 499] on textarea "With over a decade in application development, I excel in crafting innovative s…" at bounding box center [973, 446] width 639 height 186
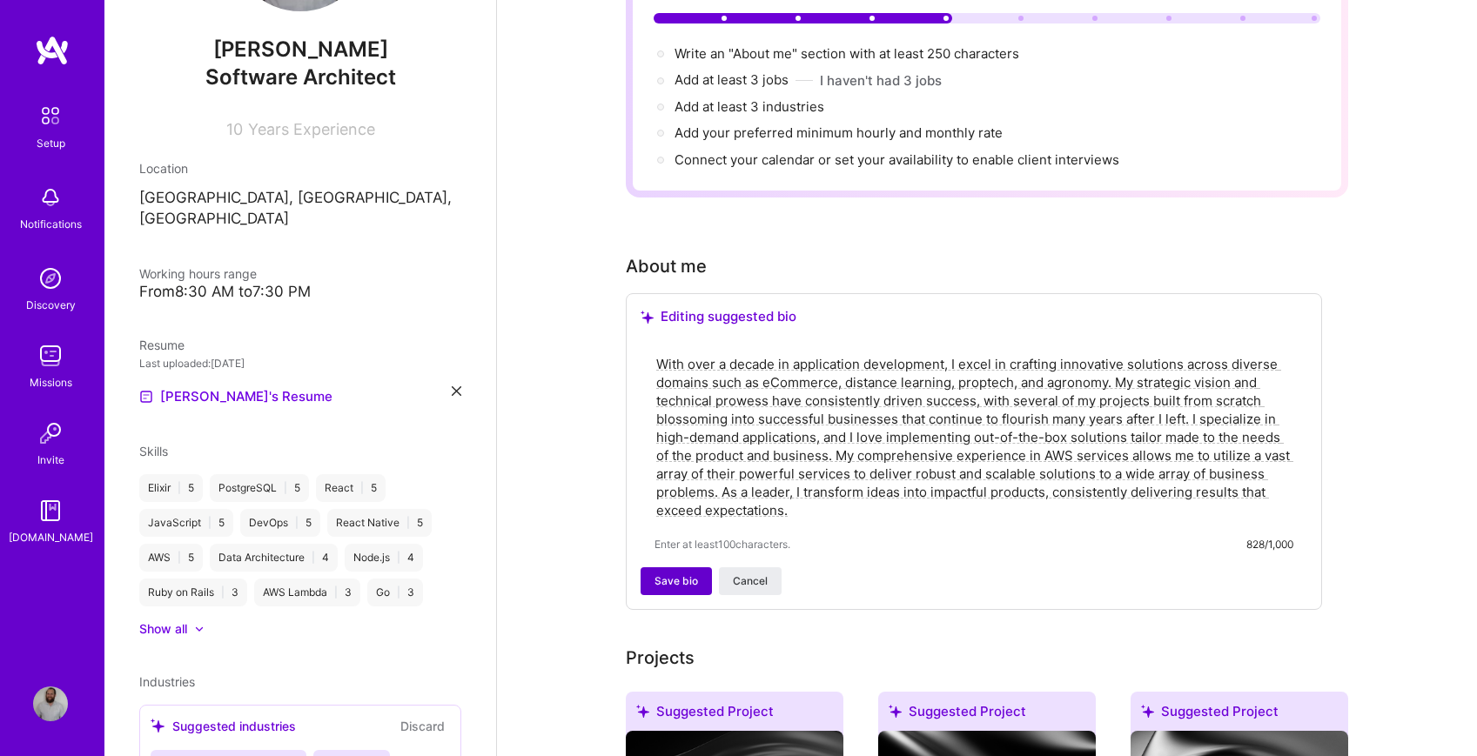
type textarea "With over a decade in application development, I excel in crafting innovative s…"
click at [694, 573] on span "Save bio" at bounding box center [676, 581] width 44 height 16
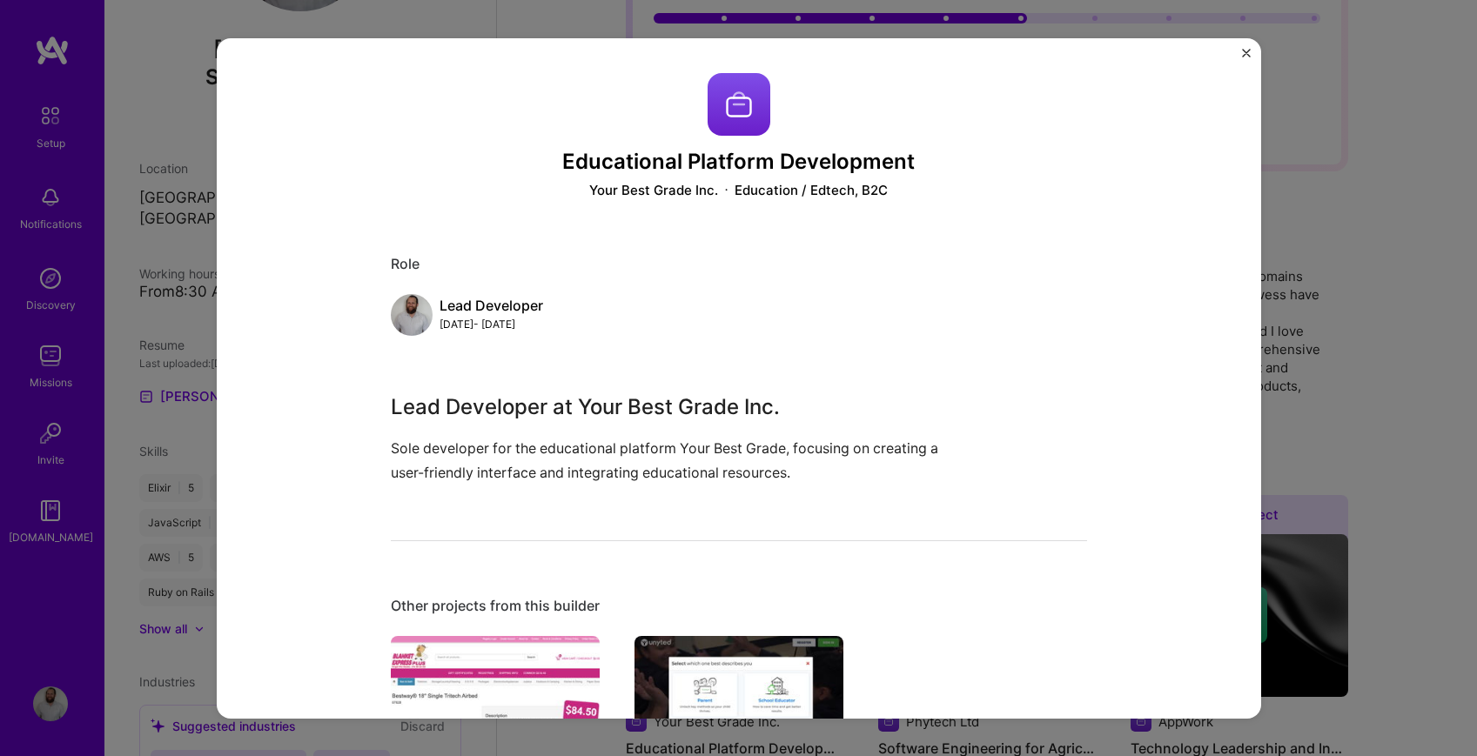
click at [1248, 58] on button "Close" at bounding box center [1246, 57] width 9 height 18
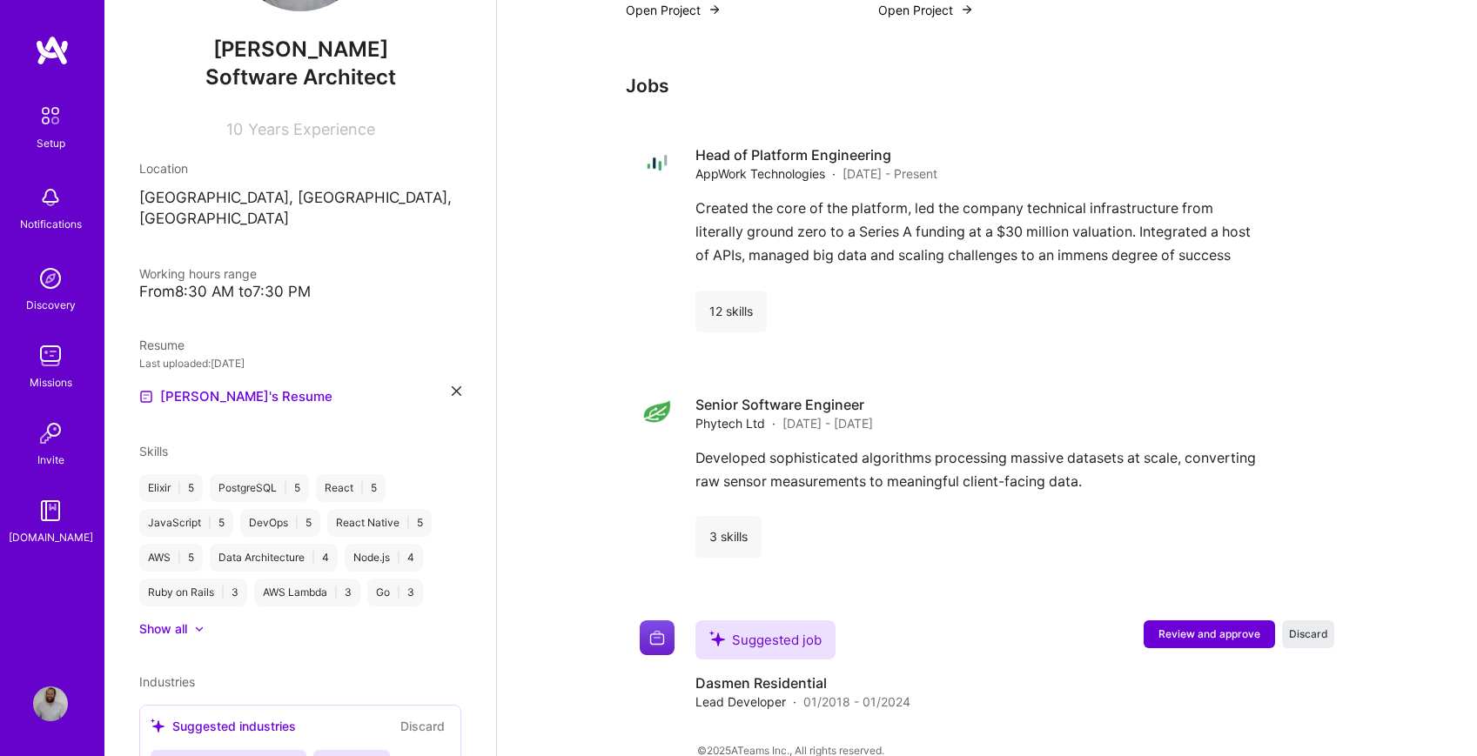
scroll to position [1318, 0]
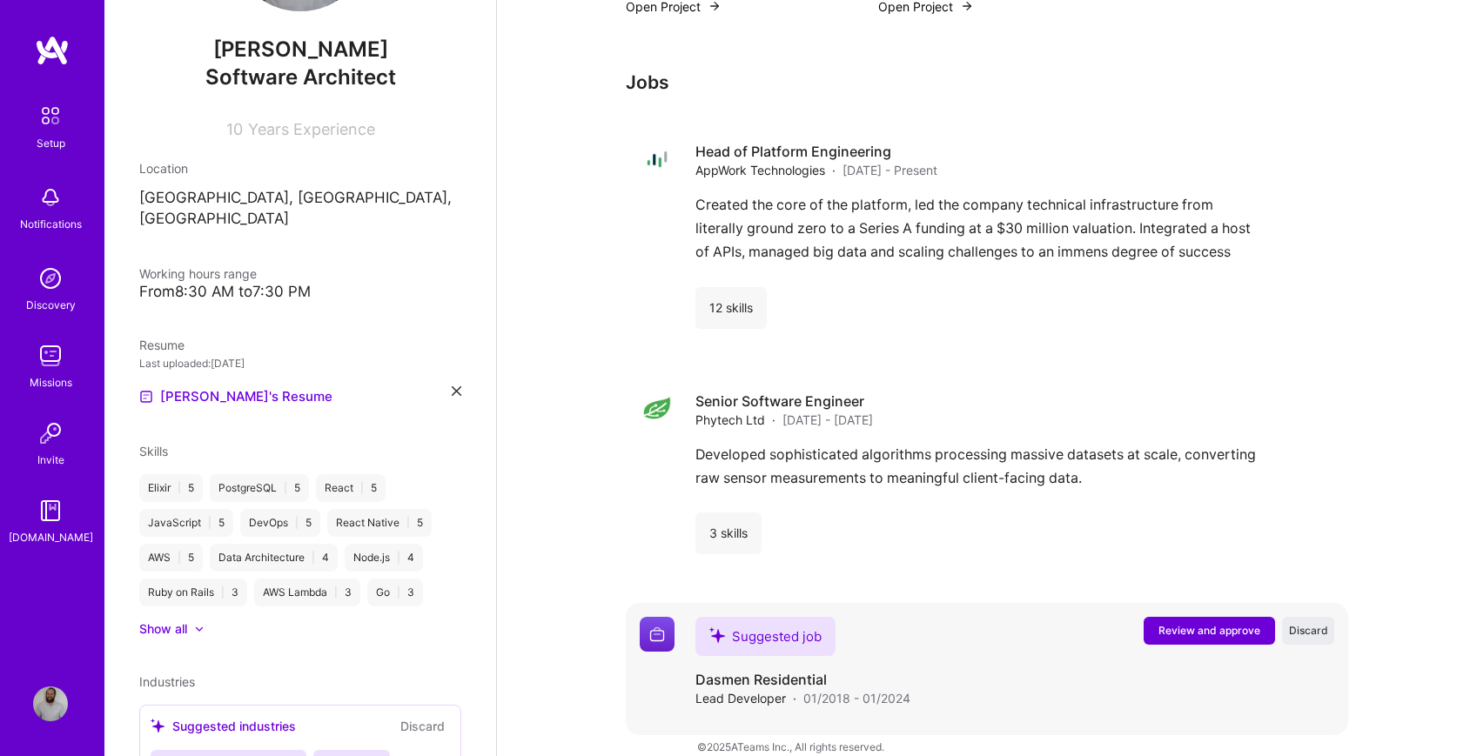
click at [1202, 623] on span "Review and approve" at bounding box center [1209, 630] width 102 height 15
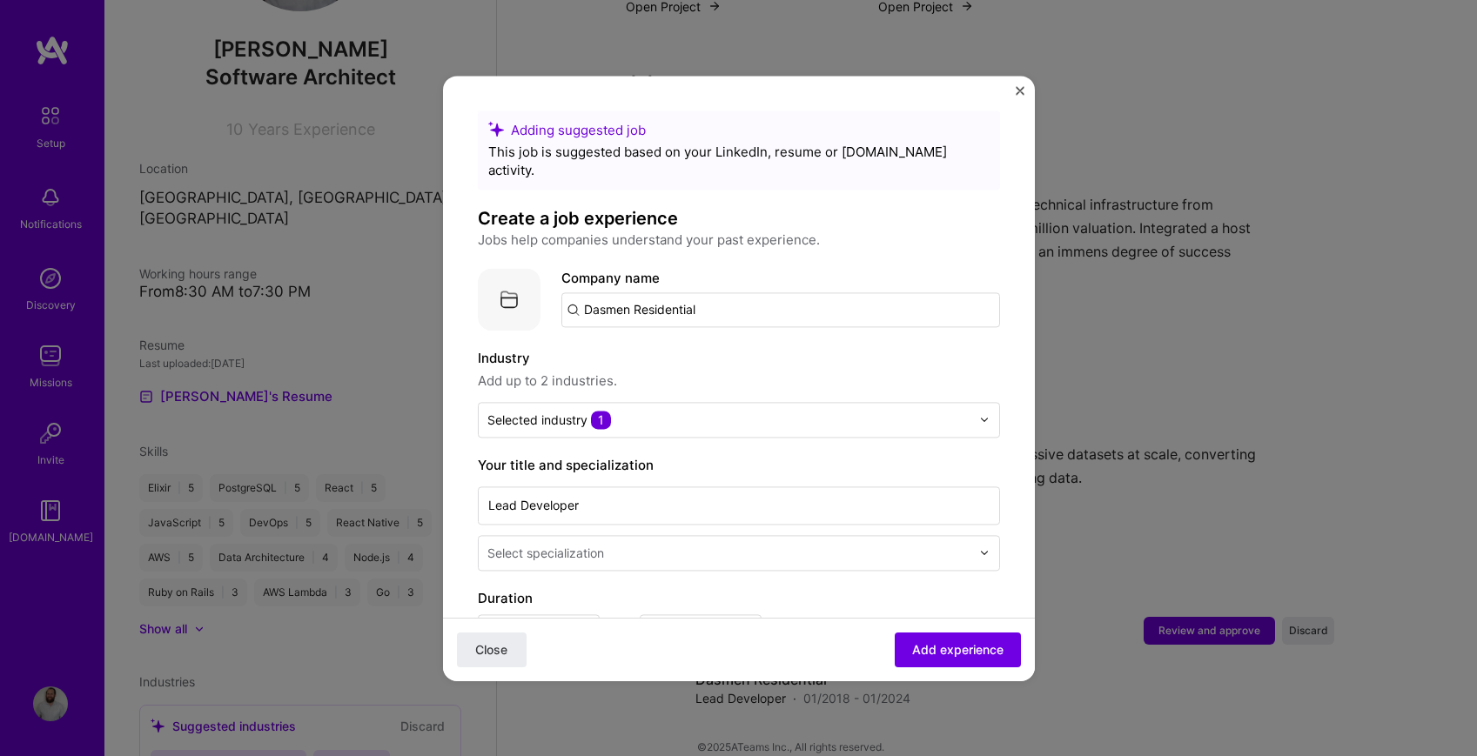
click at [1021, 96] on button "Close" at bounding box center [1020, 95] width 9 height 18
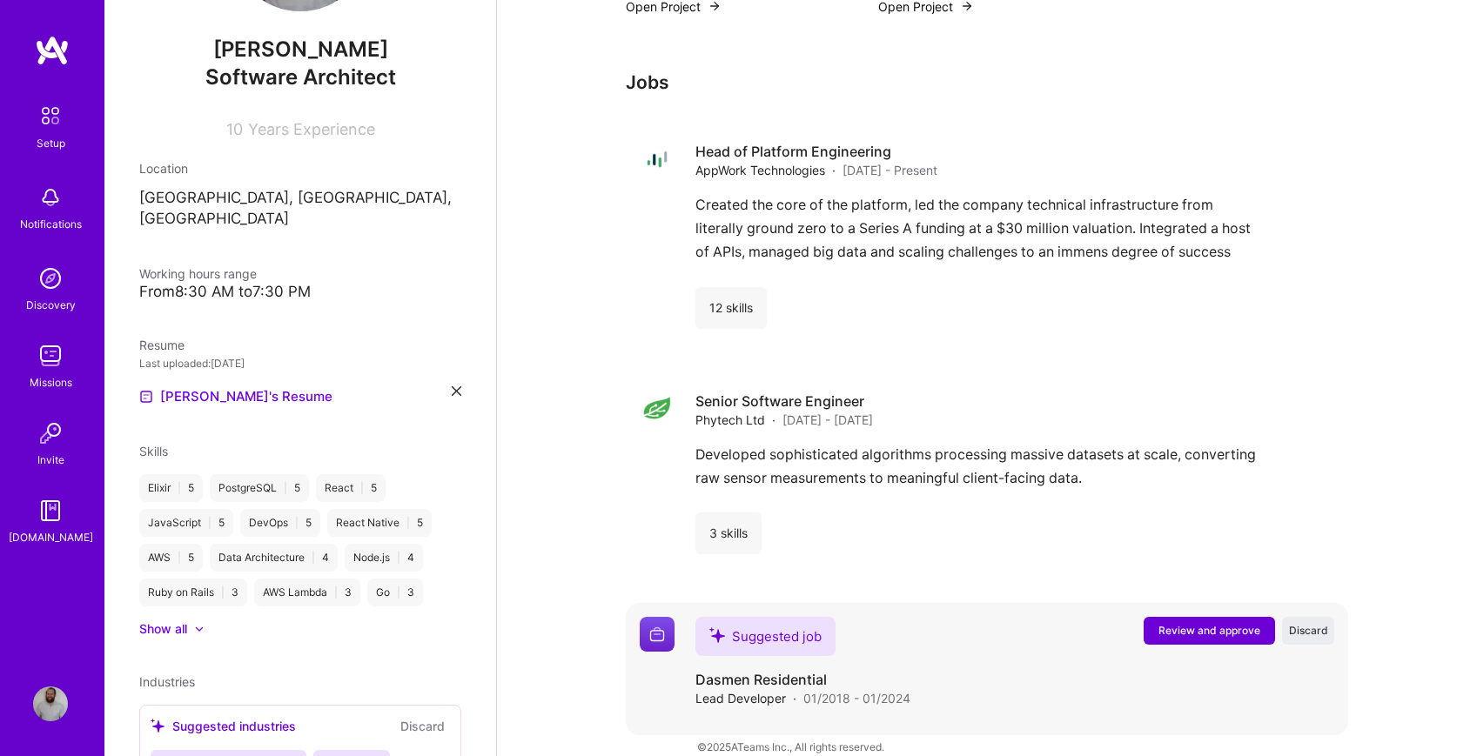
click at [1170, 623] on span "Review and approve" at bounding box center [1209, 630] width 102 height 15
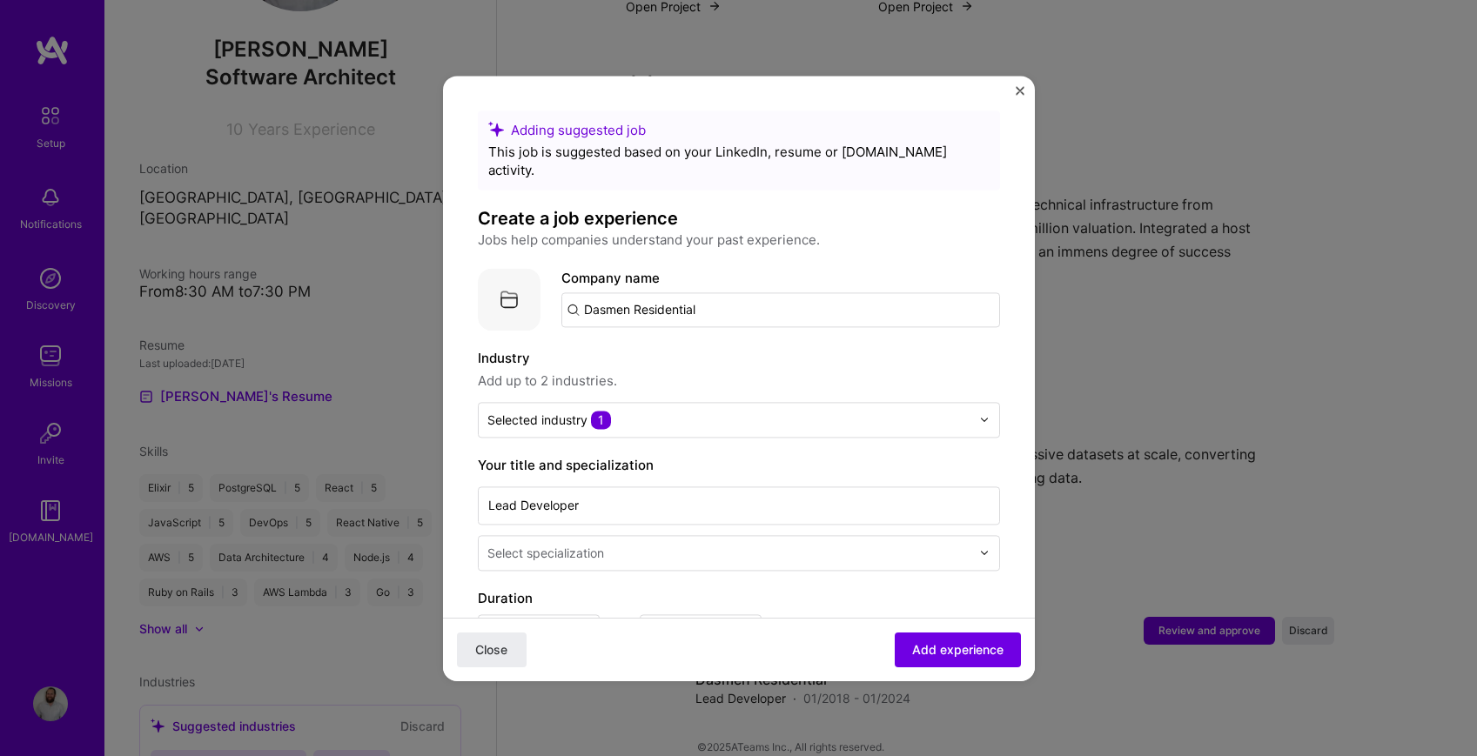
click at [644, 292] on input "Dasmen Residential" at bounding box center [780, 309] width 439 height 35
